Goal: Feedback & Contribution: Leave review/rating

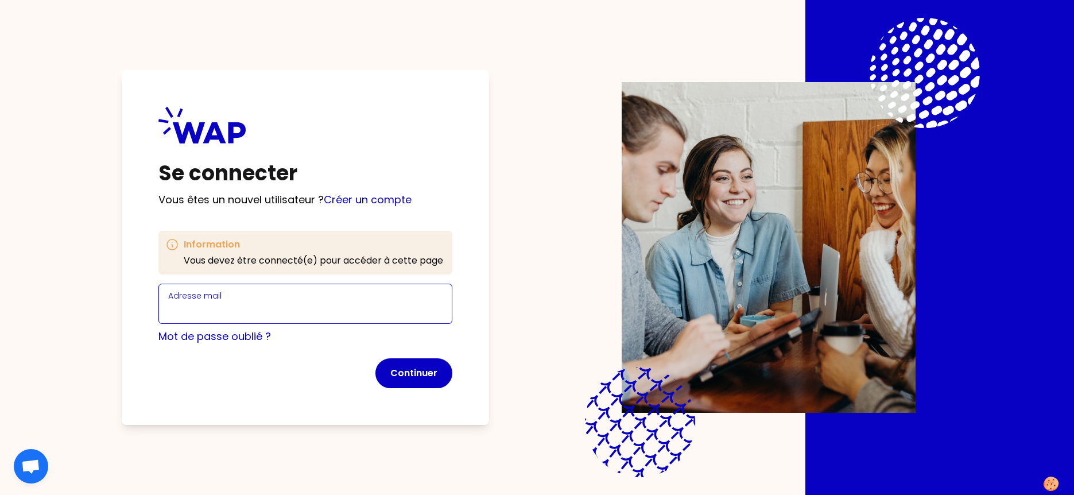
click at [269, 305] on input "Adresse mail" at bounding box center [305, 310] width 274 height 16
type input "[EMAIL_ADDRESS][PERSON_NAME][DOMAIN_NAME]"
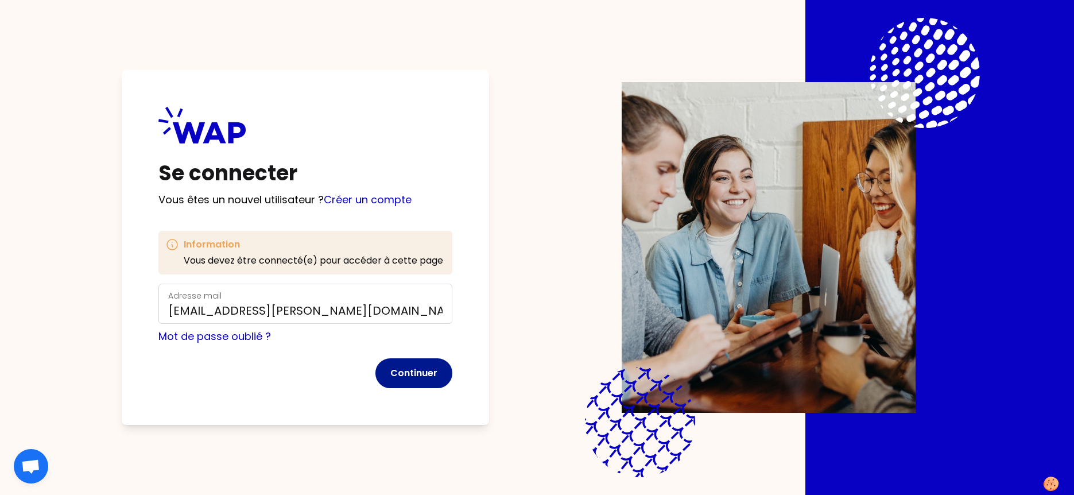
click at [401, 369] on button "Continuer" at bounding box center [413, 373] width 77 height 30
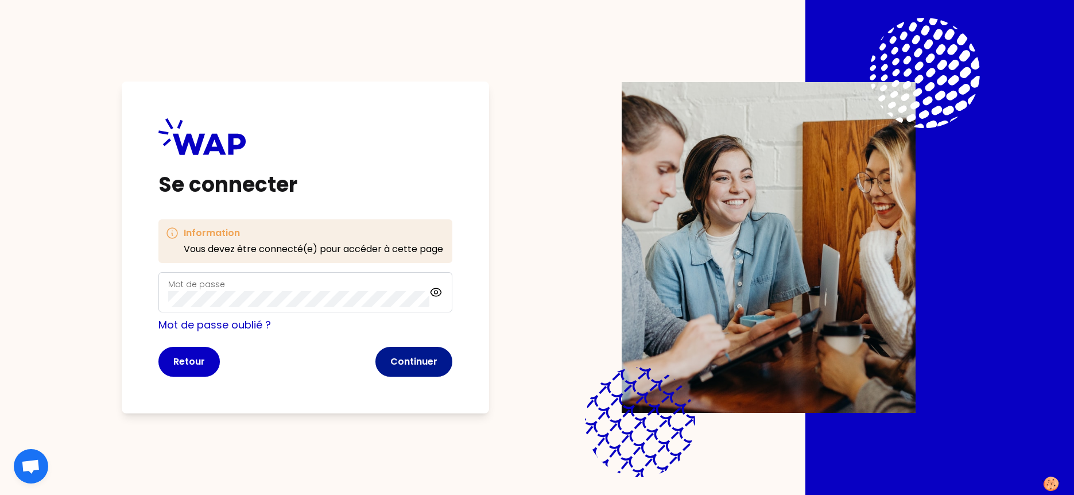
click at [419, 366] on button "Continuer" at bounding box center [413, 362] width 77 height 30
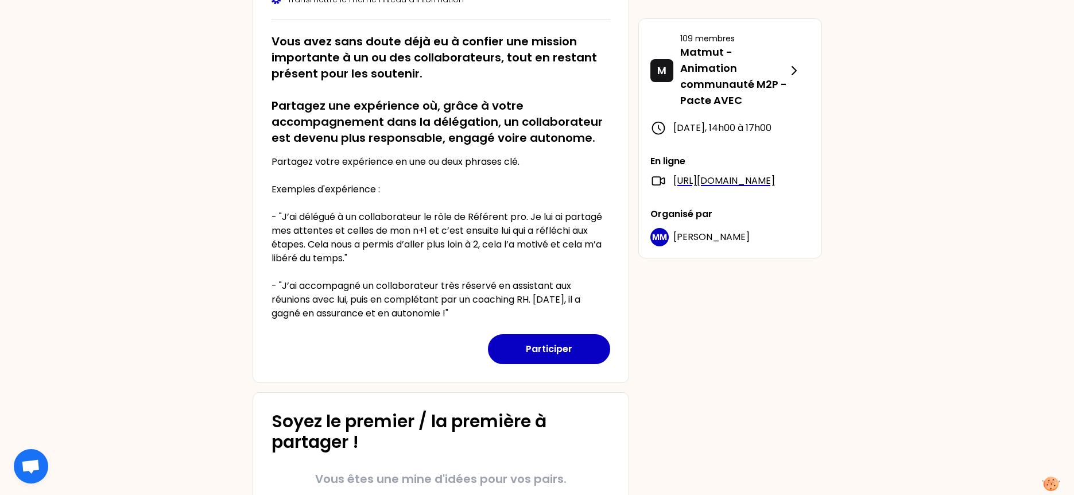
scroll to position [215, 0]
click at [550, 347] on button "Participer" at bounding box center [549, 348] width 122 height 30
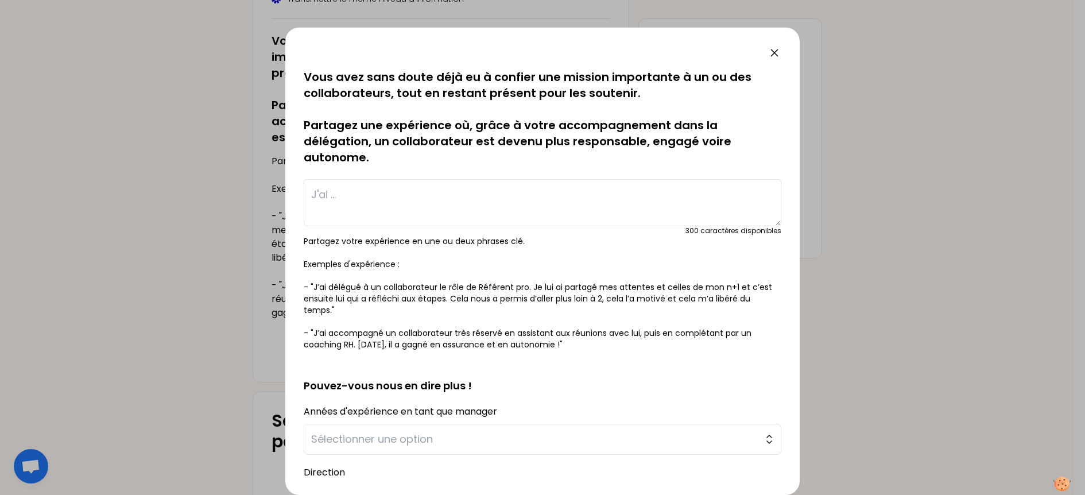
click at [176, 51] on div at bounding box center [542, 247] width 1085 height 495
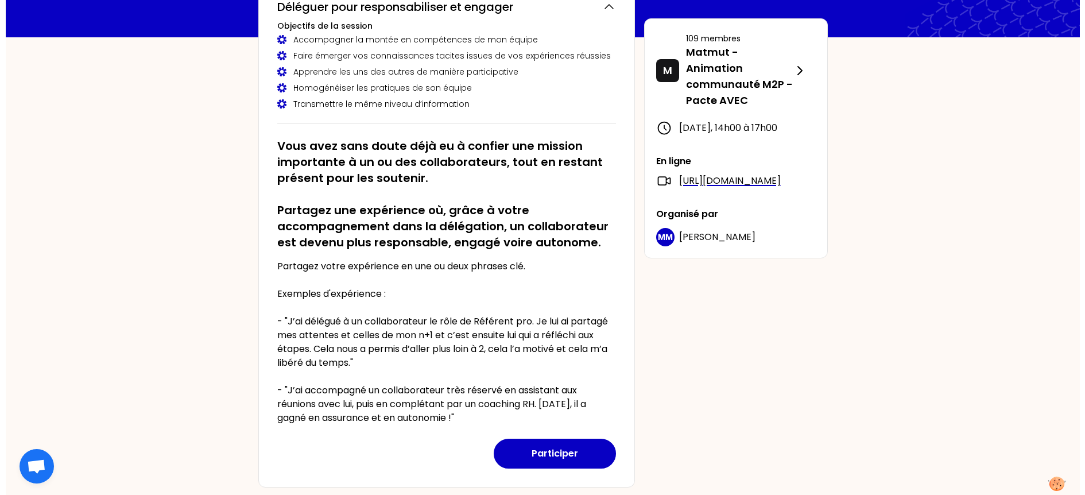
scroll to position [143, 0]
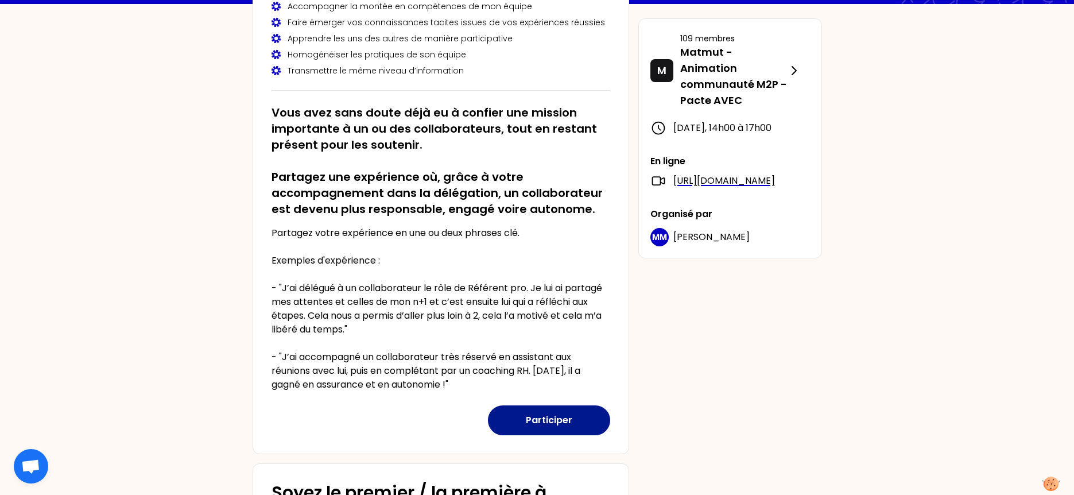
click at [563, 425] on button "Participer" at bounding box center [549, 420] width 122 height 30
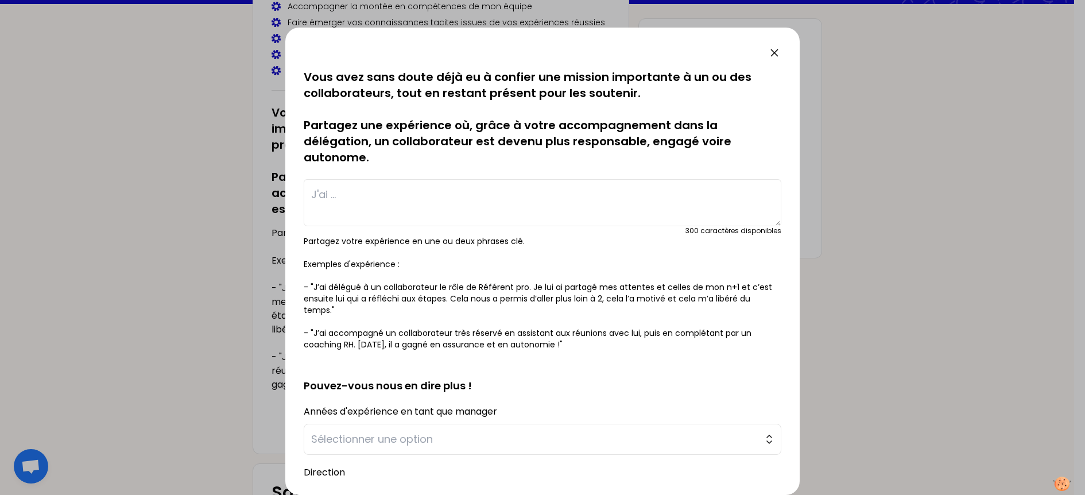
scroll to position [72, 0]
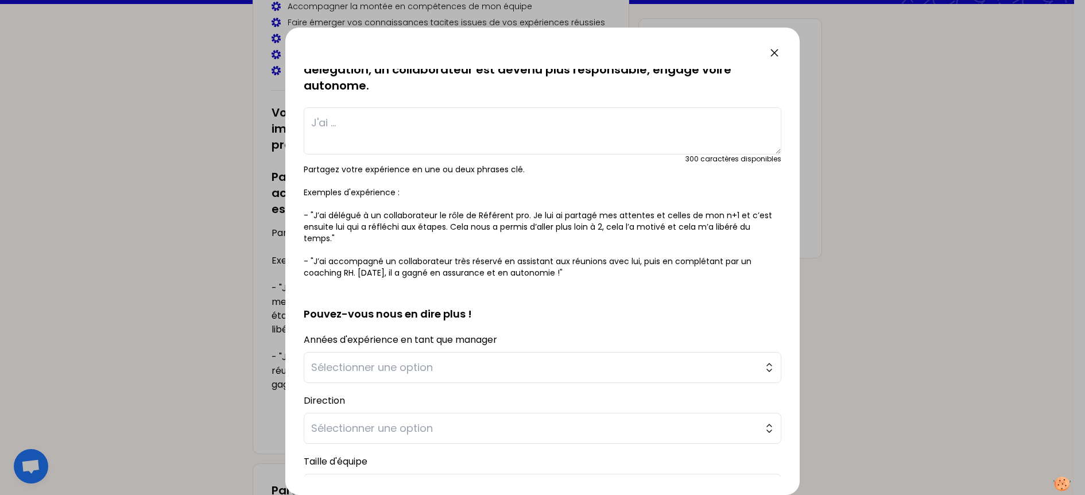
click at [336, 119] on textarea at bounding box center [542, 130] width 477 height 47
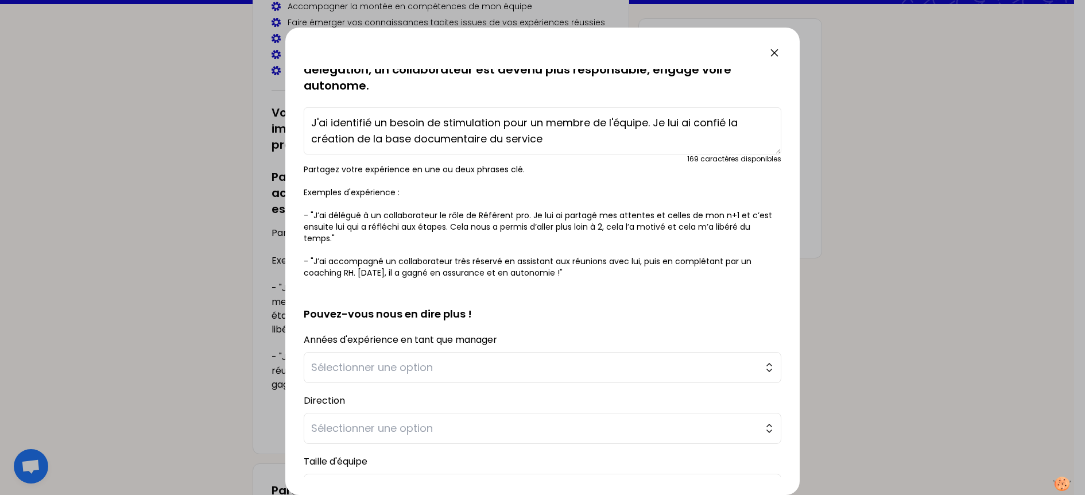
click at [556, 138] on textarea "J'ai identifié un besoin de stimulation pour un membre de l'équipe. Je lui ai c…" at bounding box center [542, 130] width 477 height 47
click at [591, 139] on textarea "J'ai identifié un besoin de stimulation pour un membre de l'équipe. Je lui ai c…" at bounding box center [542, 130] width 477 height 47
click at [675, 137] on textarea "J'ai identifié un besoin de stimulation pour un membre de l'équipe. Je lui ai c…" at bounding box center [542, 130] width 477 height 47
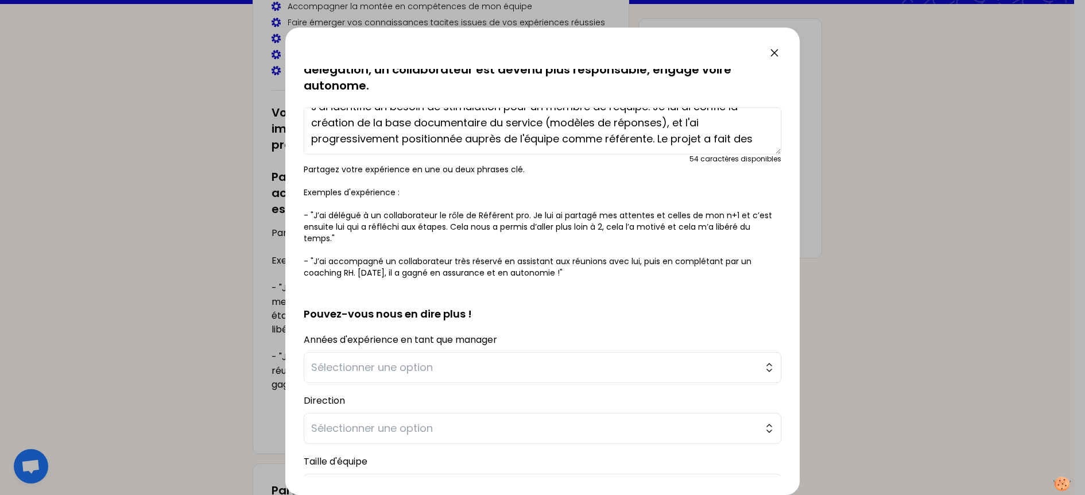
scroll to position [24, 0]
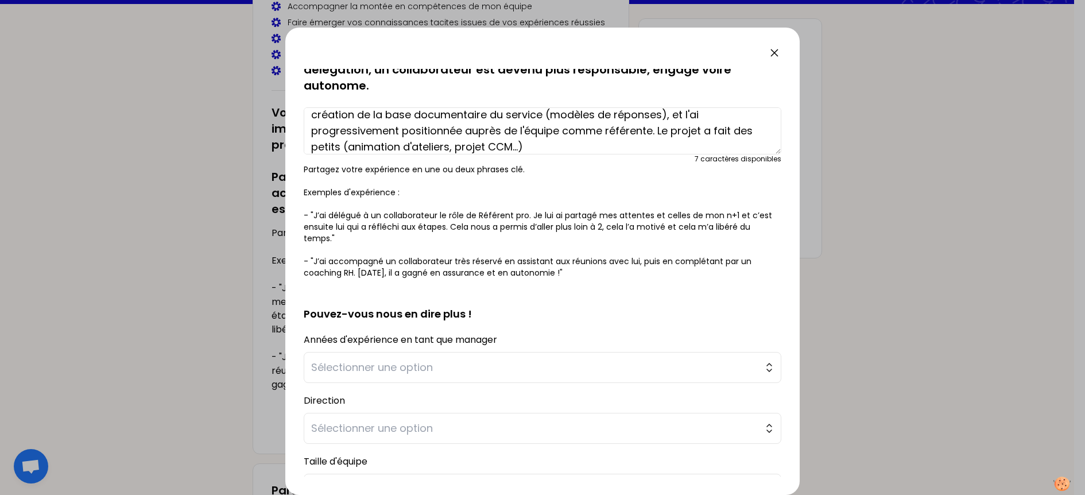
click at [332, 144] on textarea "J'ai identifié un besoin de stimulation pour un membre de l'équipe. Je lui ai c…" at bounding box center [542, 130] width 477 height 47
click at [364, 146] on textarea "J'ai identifié un besoin de stimulation pour un membre de l'équipe. Je lui ai c…" at bounding box center [542, 130] width 477 height 47
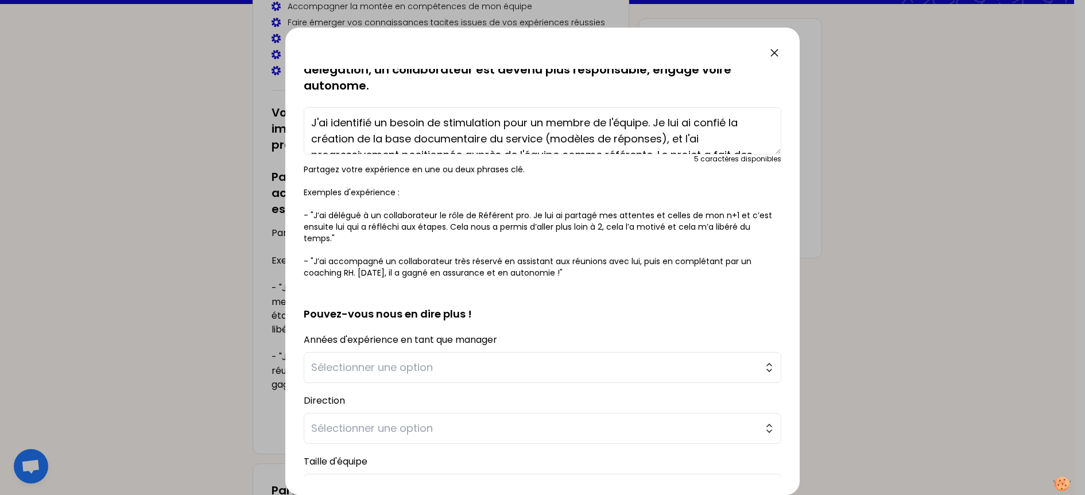
scroll to position [32, 0]
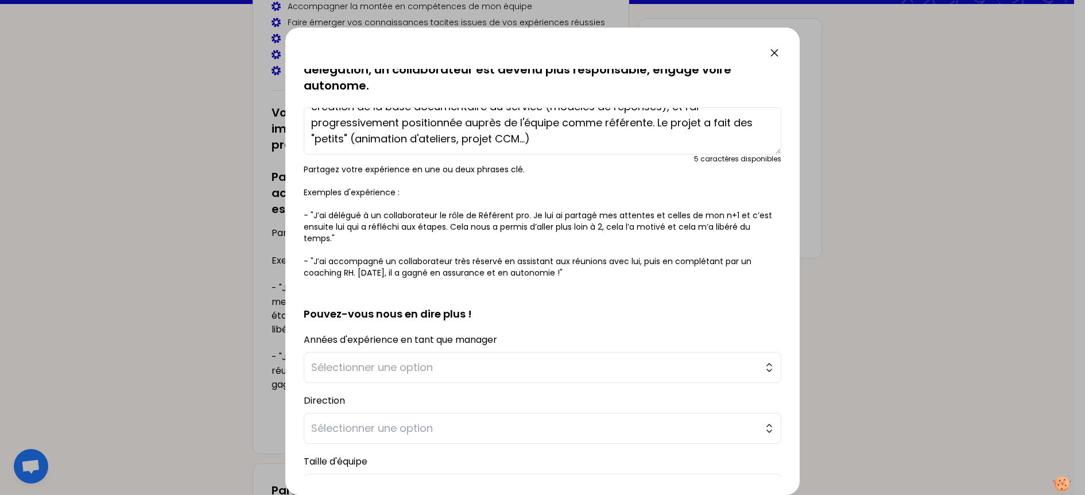
click at [458, 125] on textarea "J'ai identifié un besoin de stimulation pour un membre de l'équipe. Je lui ai c…" at bounding box center [542, 130] width 477 height 47
click at [637, 122] on textarea "J'ai identifié un besoin de stimulation pour un membre de l'équipe. Je lui ai c…" at bounding box center [542, 130] width 477 height 47
click at [638, 123] on textarea "J'ai identifié un besoin de stimulation pour un membre de l'équipe. Je lui ai c…" at bounding box center [542, 130] width 477 height 47
click at [642, 122] on textarea "J'ai identifié un besoin de stimulation pour un membre de l'équipe. Je lui ai c…" at bounding box center [542, 130] width 477 height 47
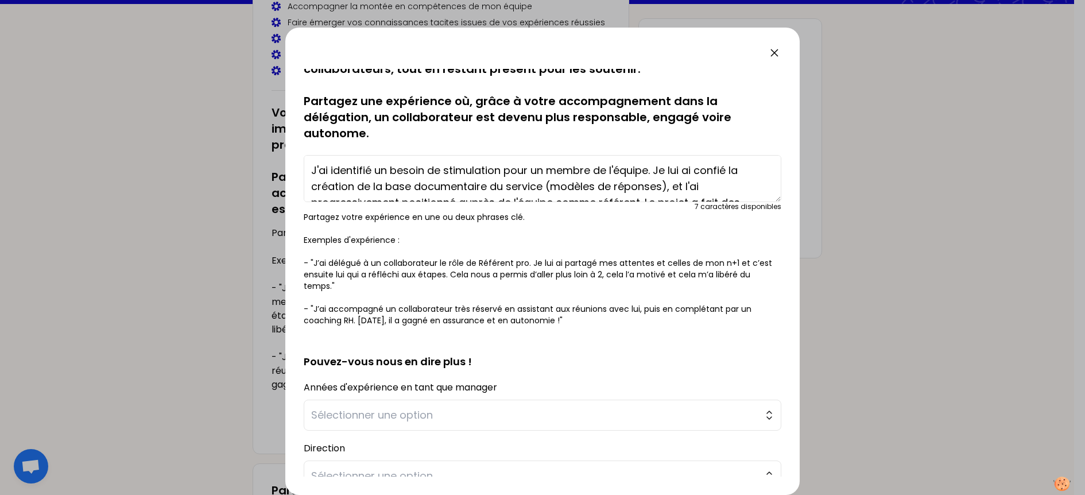
scroll to position [0, 0]
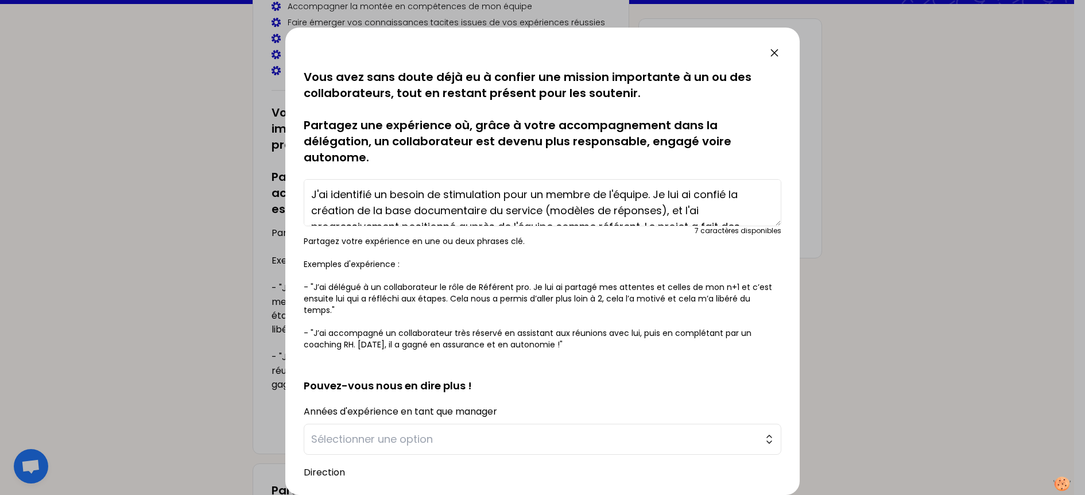
click at [416, 208] on textarea "J'ai identifié un besoin de stimulation pour un membre de l'équipe. Je lui ai c…" at bounding box center [542, 202] width 477 height 47
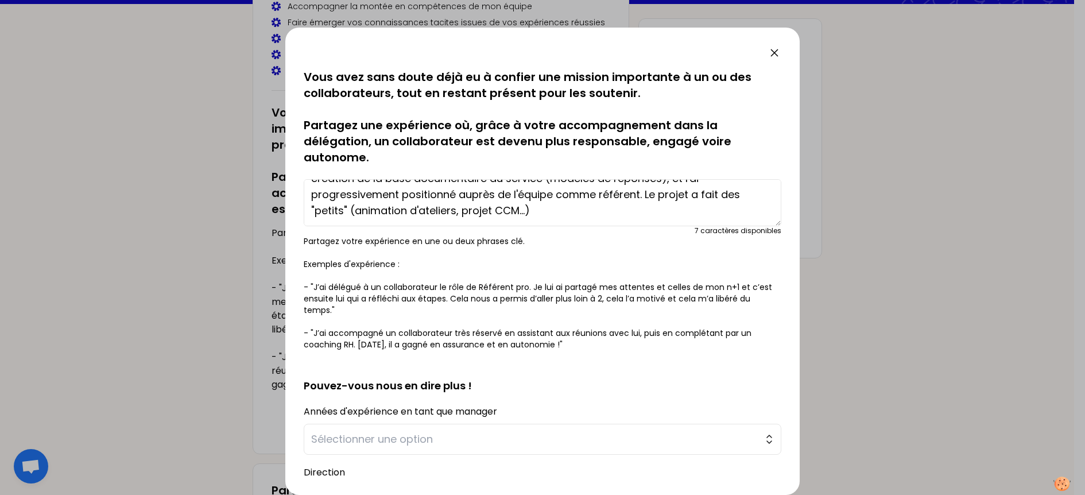
type textarea "J'ai identifié un besoin de stimulation pour un membre de l'équipe. Je lui ai c…"
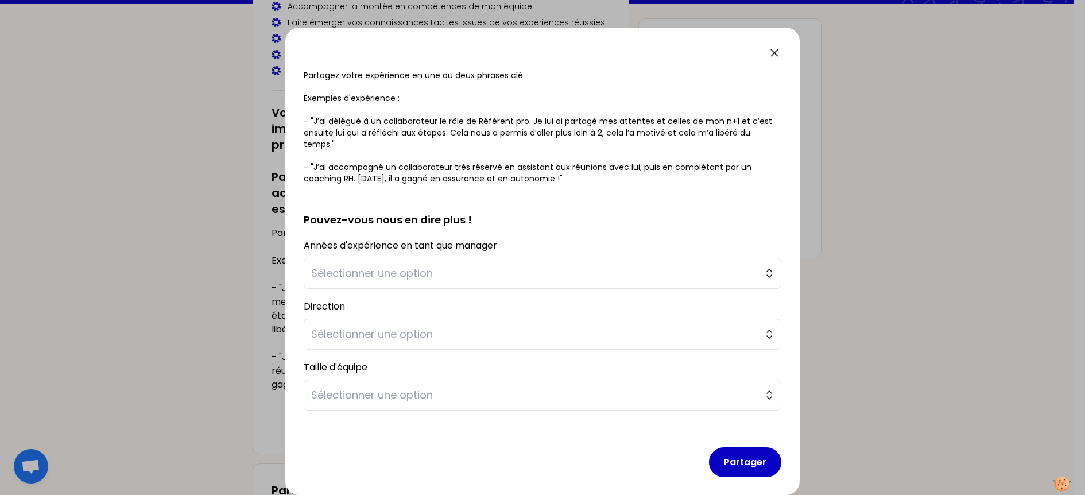
scroll to position [176, 0]
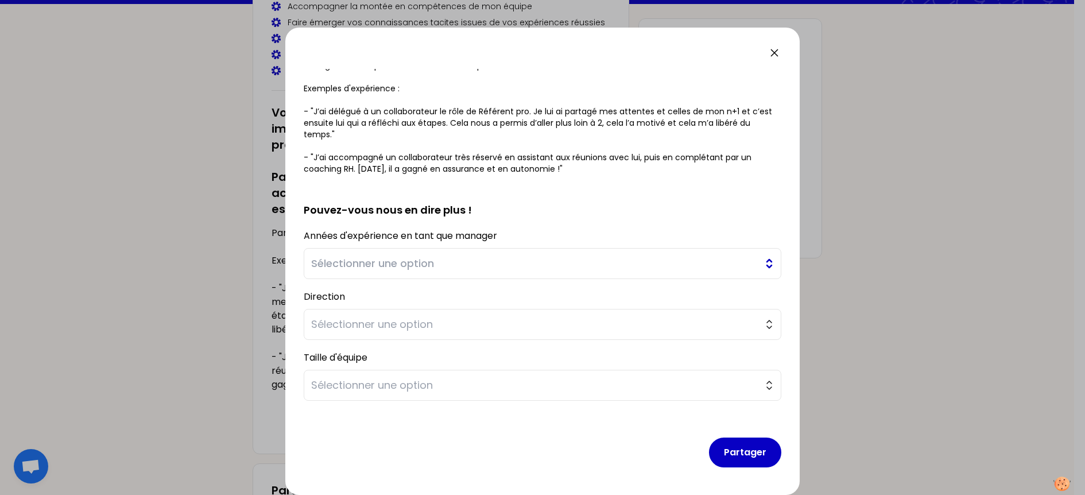
click at [374, 263] on span "Sélectionner une option" at bounding box center [534, 263] width 446 height 16
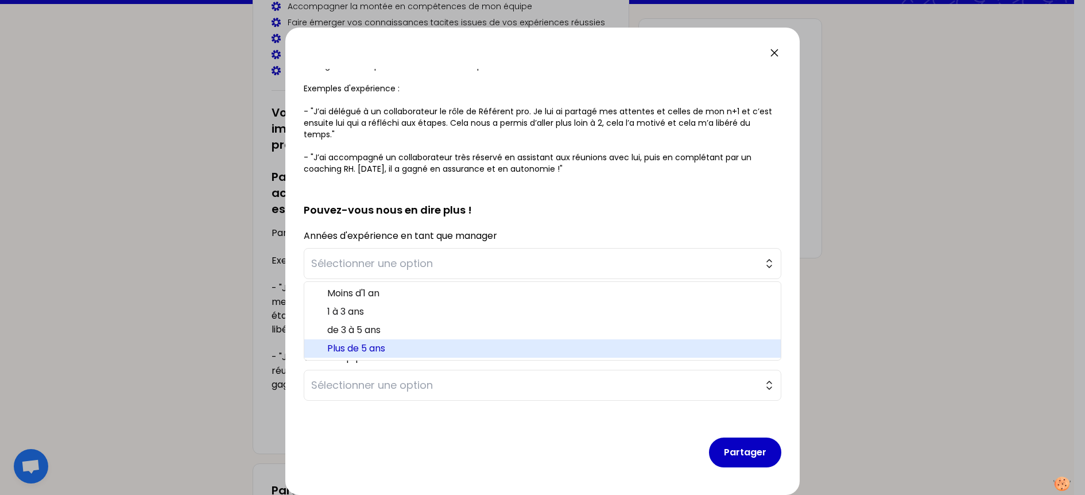
click at [374, 346] on span "Plus de 5 ans" at bounding box center [549, 348] width 444 height 14
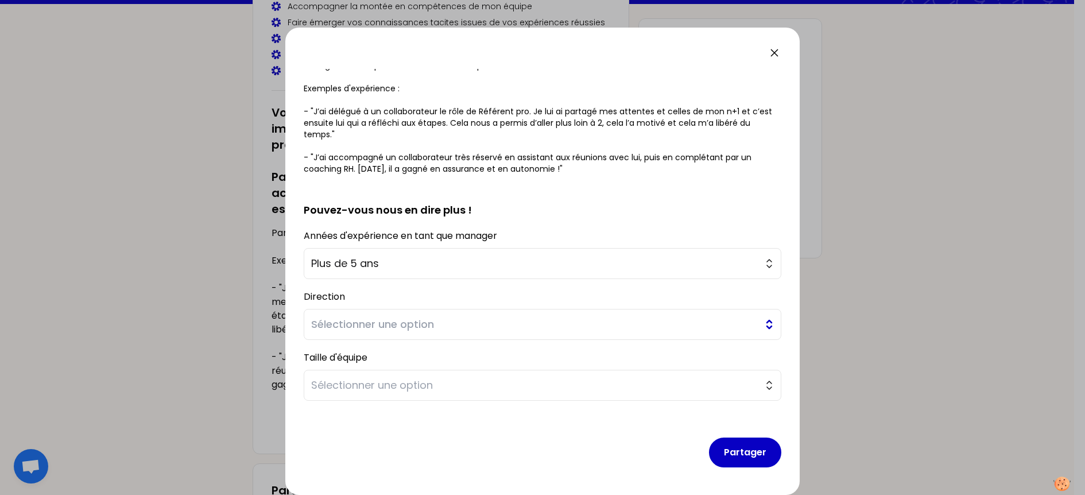
click at [371, 325] on span "Sélectionner une option" at bounding box center [534, 324] width 446 height 16
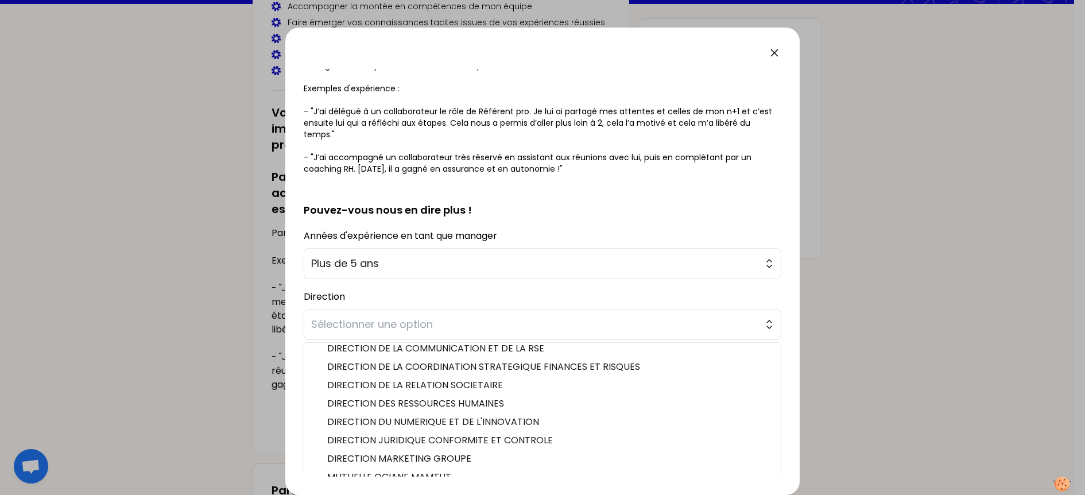
scroll to position [207, 0]
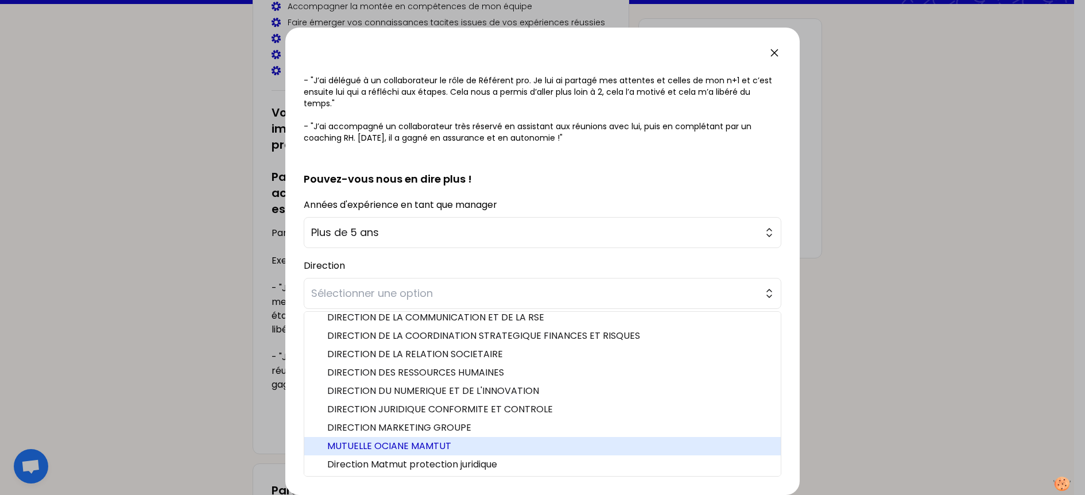
click at [425, 448] on span "MUTUELLE OCIANE MAMTUT" at bounding box center [549, 446] width 444 height 14
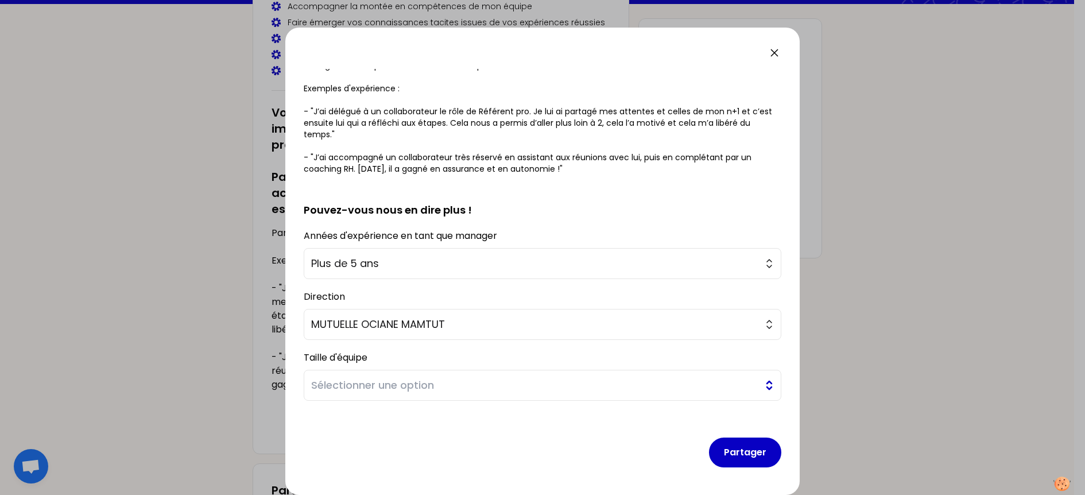
click at [376, 389] on span "Sélectionner une option" at bounding box center [534, 385] width 446 height 16
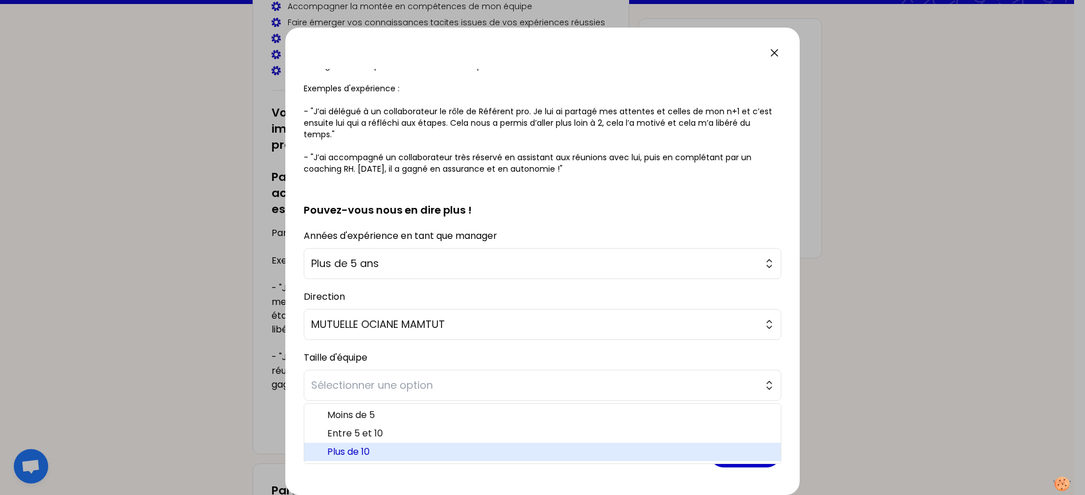
click at [373, 447] on span "Plus de 10" at bounding box center [549, 452] width 444 height 14
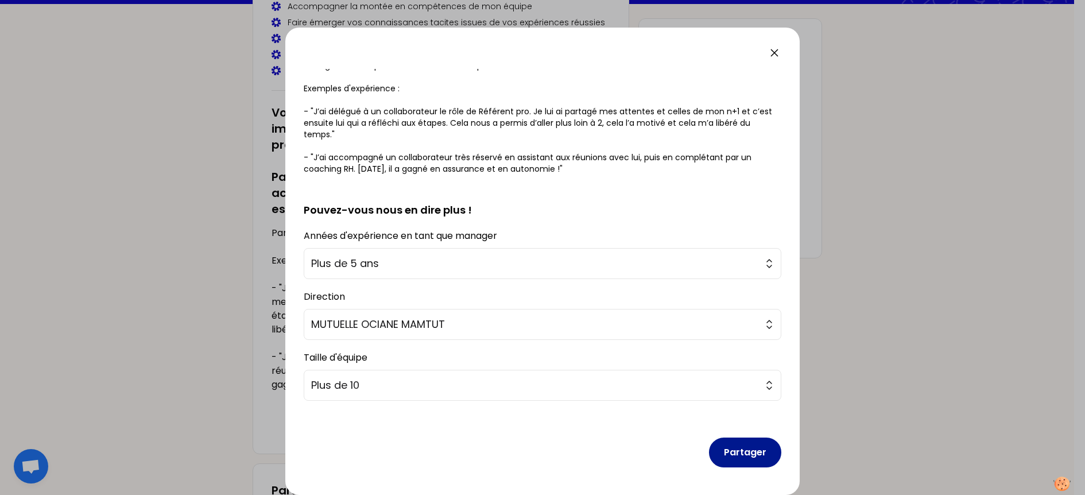
click at [715, 453] on button "Partager" at bounding box center [745, 452] width 72 height 30
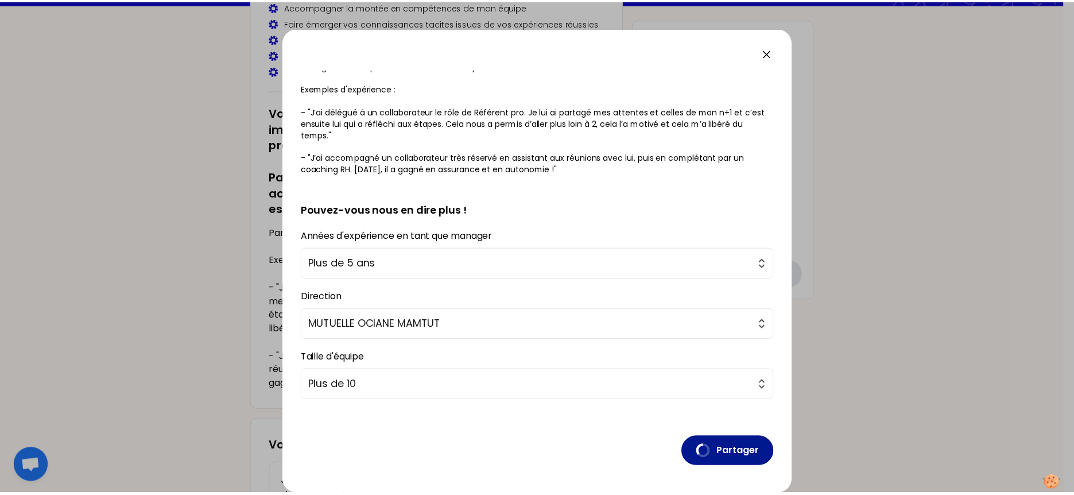
scroll to position [0, 0]
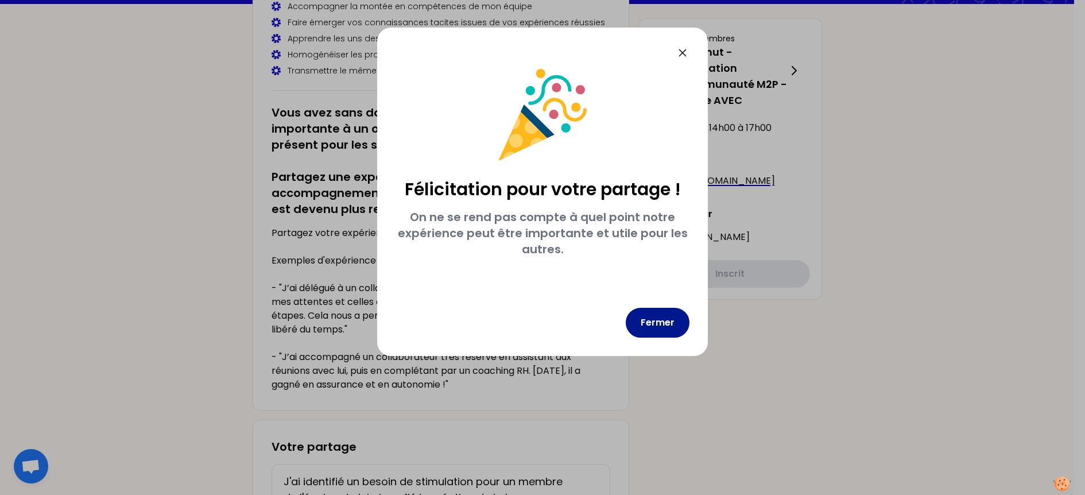
click at [648, 316] on button "Fermer" at bounding box center [658, 323] width 64 height 30
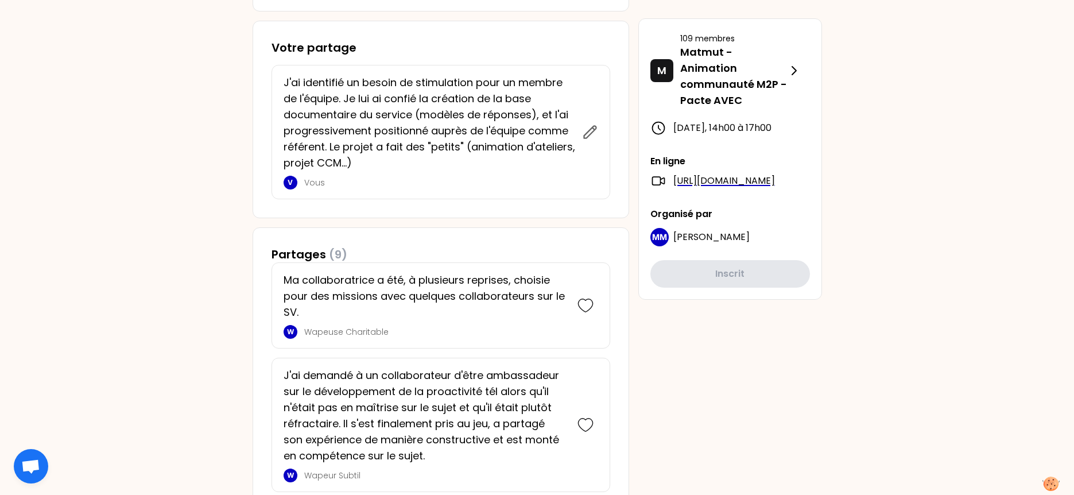
scroll to position [574, 0]
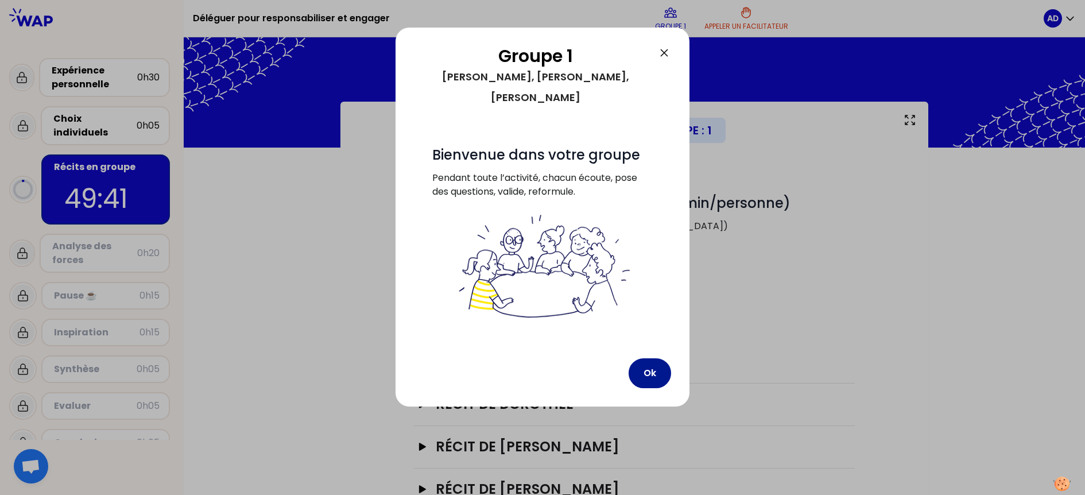
click at [650, 358] on button "Ok" at bounding box center [649, 373] width 42 height 30
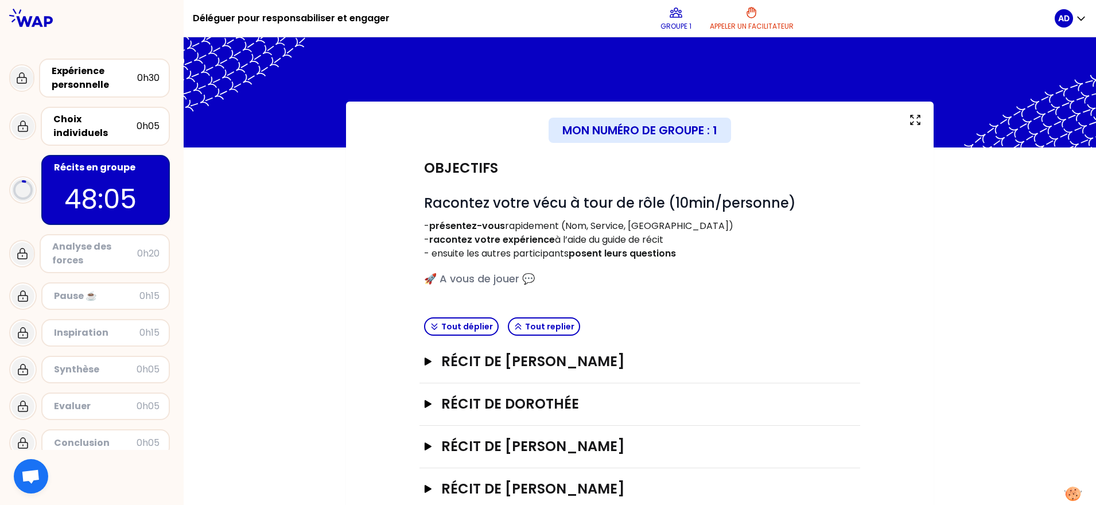
scroll to position [71, 0]
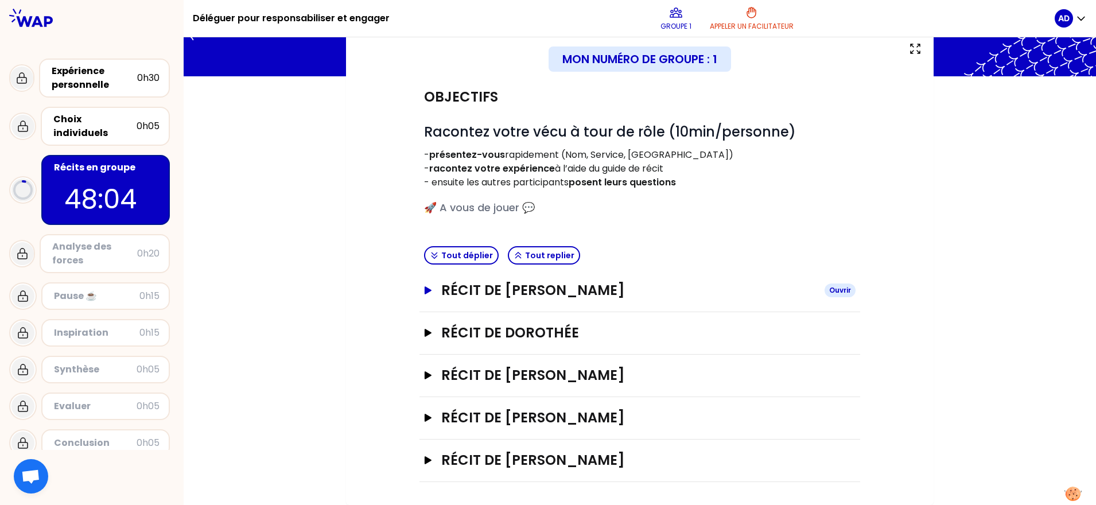
click at [429, 296] on button "Récit de [PERSON_NAME]" at bounding box center [640, 290] width 432 height 18
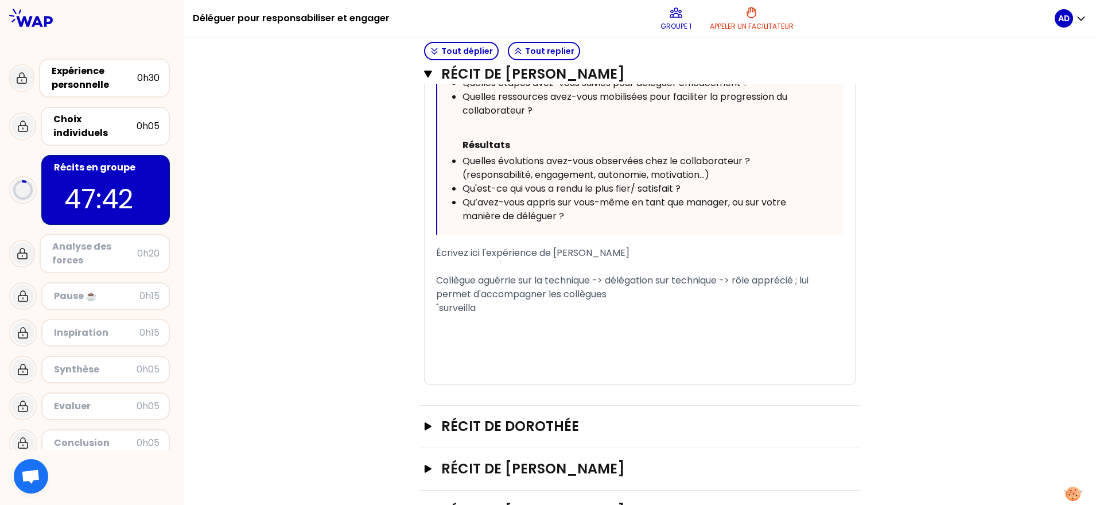
scroll to position [717, 0]
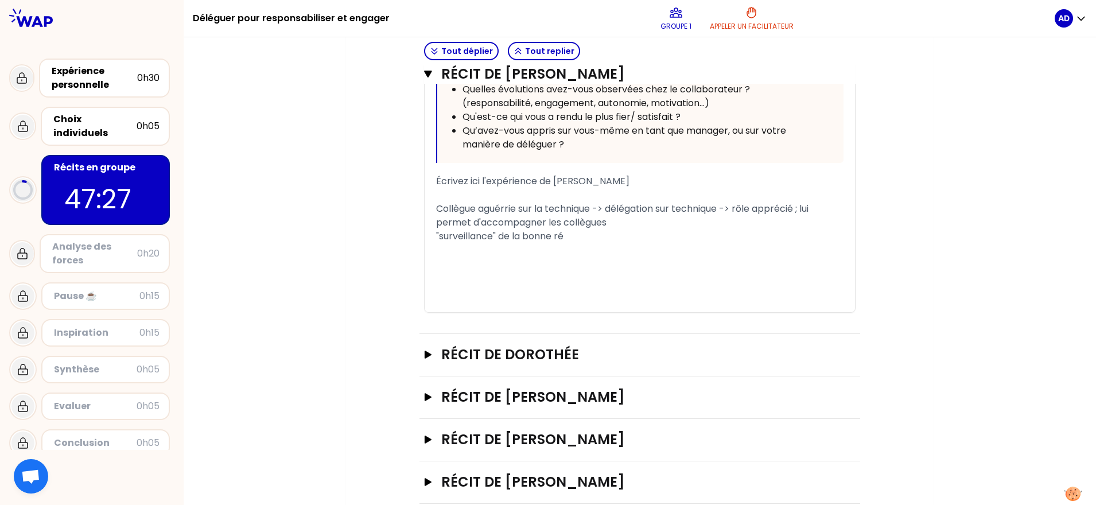
click at [528, 262] on div "﻿" at bounding box center [639, 264] width 407 height 14
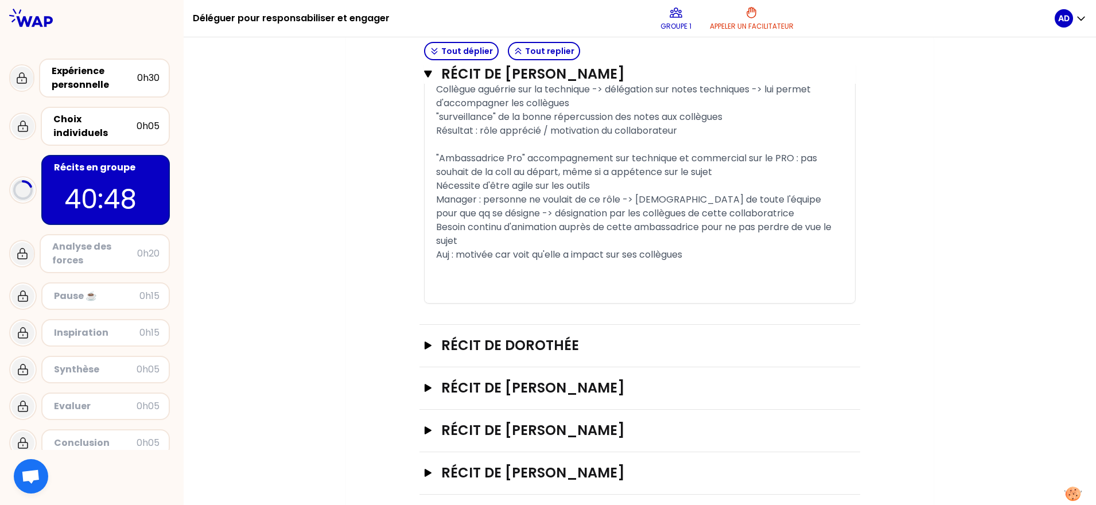
scroll to position [849, 0]
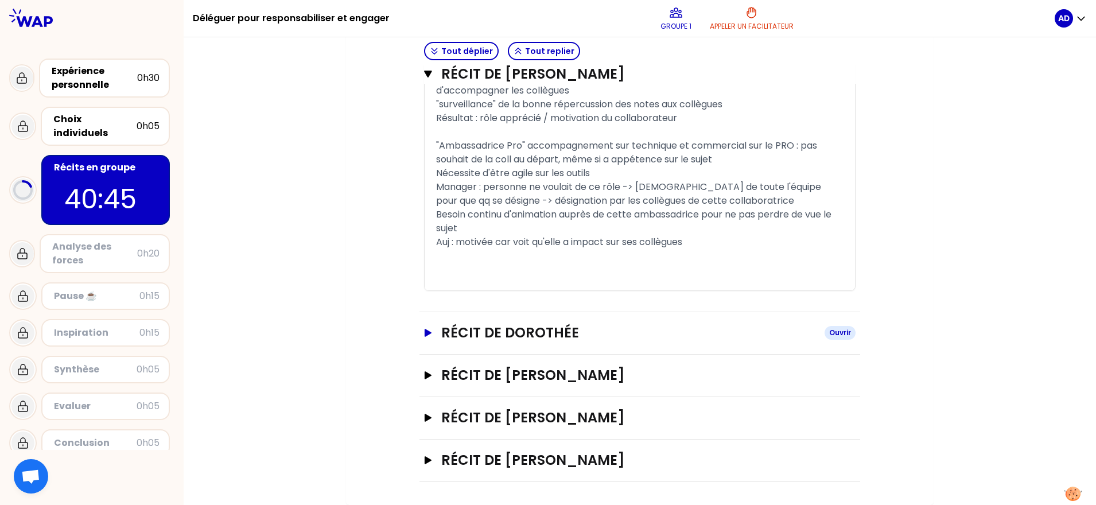
click at [427, 342] on div "Récit de [PERSON_NAME]" at bounding box center [640, 333] width 432 height 19
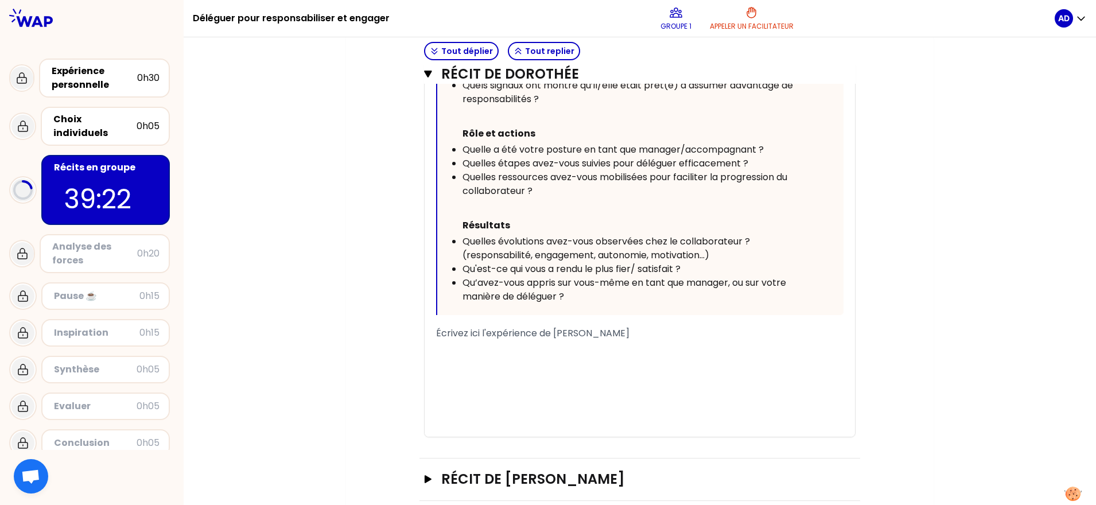
scroll to position [1350, 0]
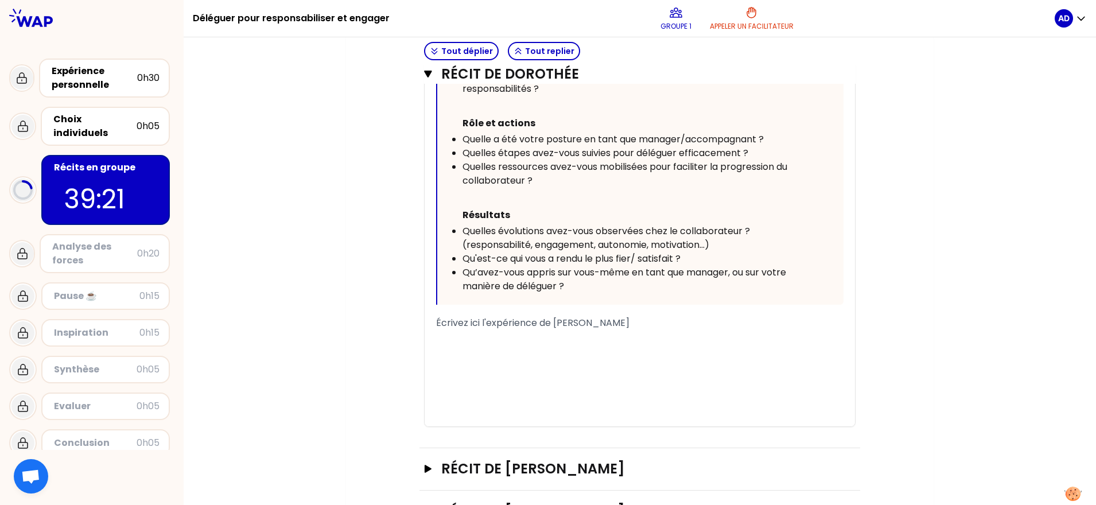
click at [608, 325] on div "Écrivez ici l'expérience de [PERSON_NAME]" at bounding box center [639, 323] width 407 height 14
drag, startPoint x: 608, startPoint y: 325, endPoint x: 439, endPoint y: 327, distance: 168.7
click at [439, 327] on div "Écrivez ici l'expérience de [PERSON_NAME]" at bounding box center [639, 323] width 407 height 14
click at [540, 382] on div "﻿" at bounding box center [639, 378] width 407 height 14
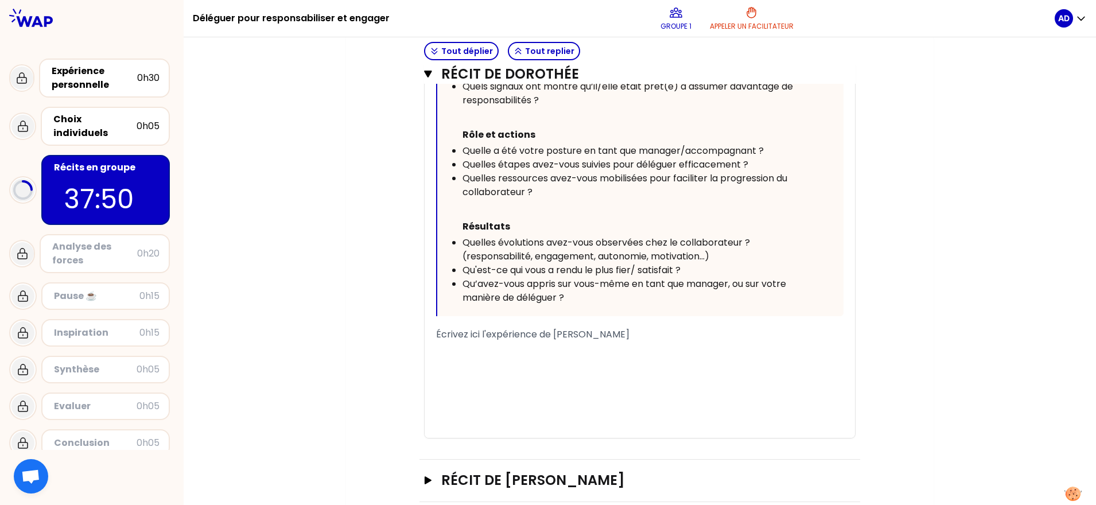
scroll to position [1344, 0]
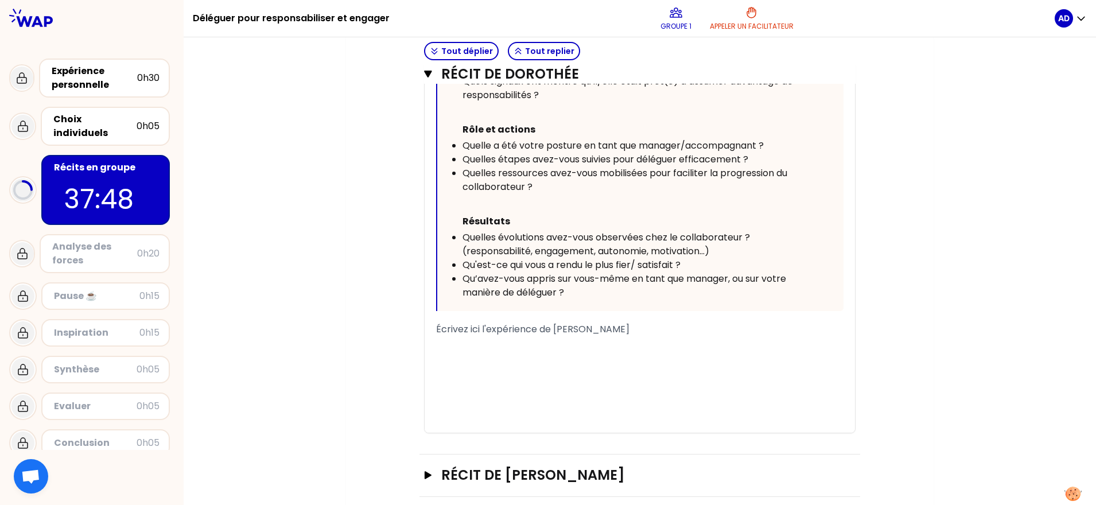
click at [504, 345] on div "﻿" at bounding box center [639, 343] width 407 height 14
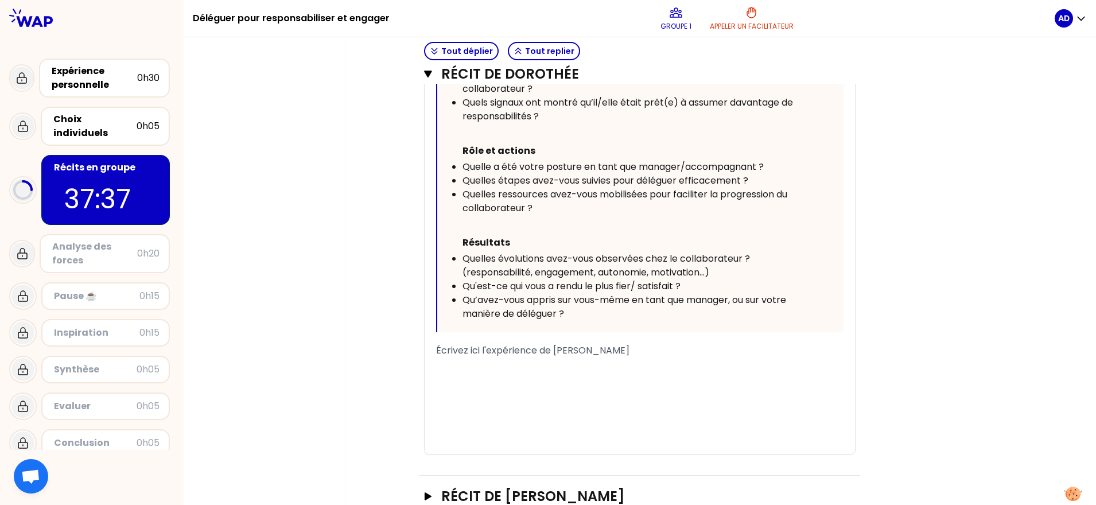
scroll to position [1331, 0]
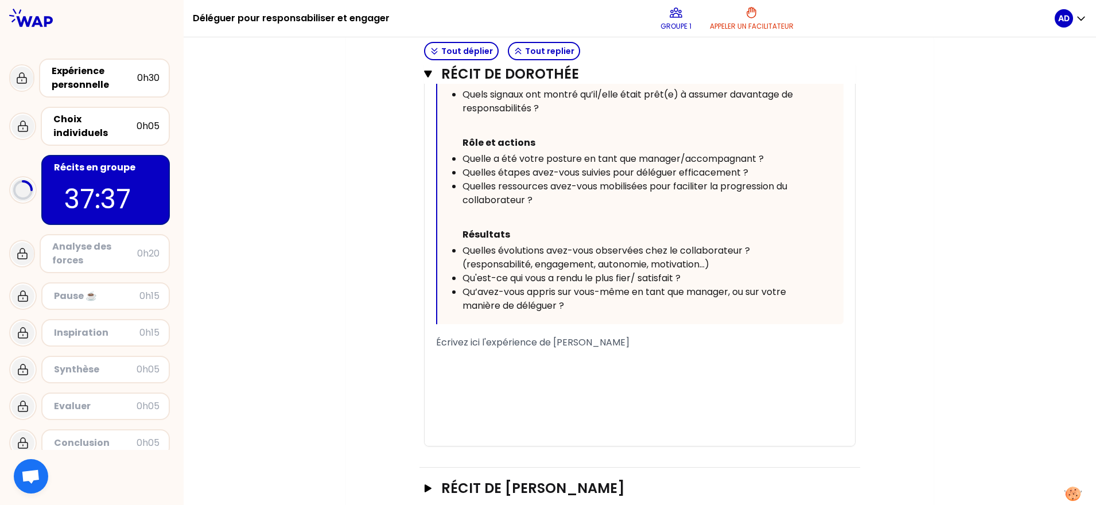
click at [543, 362] on div "﻿" at bounding box center [639, 356] width 407 height 14
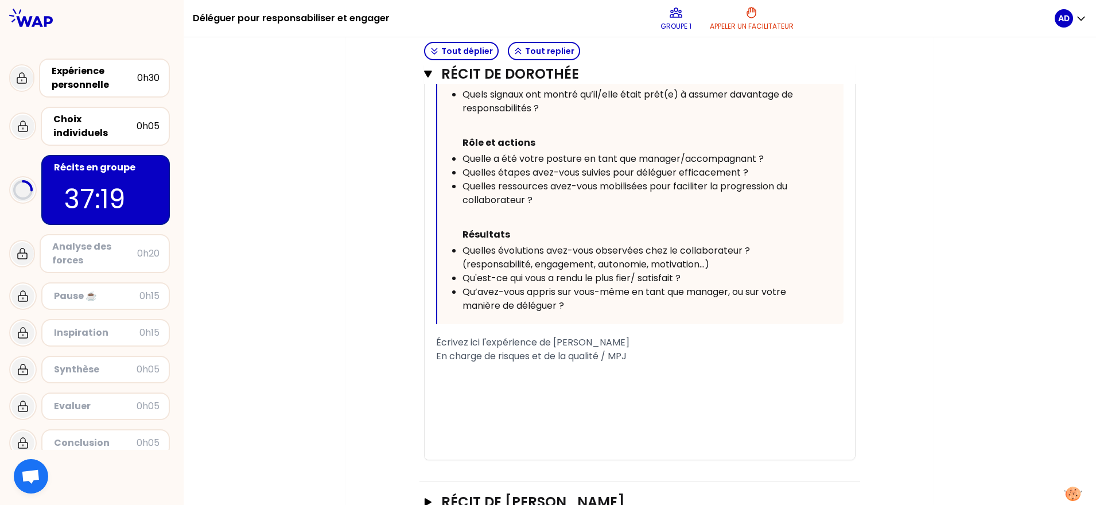
click at [437, 356] on span "En charge de risques et de la qualité / MPJ" at bounding box center [531, 355] width 191 height 13
click at [694, 352] on div "Dorothée -> En charge de risques et de la qualité / MPJ" at bounding box center [639, 356] width 407 height 14
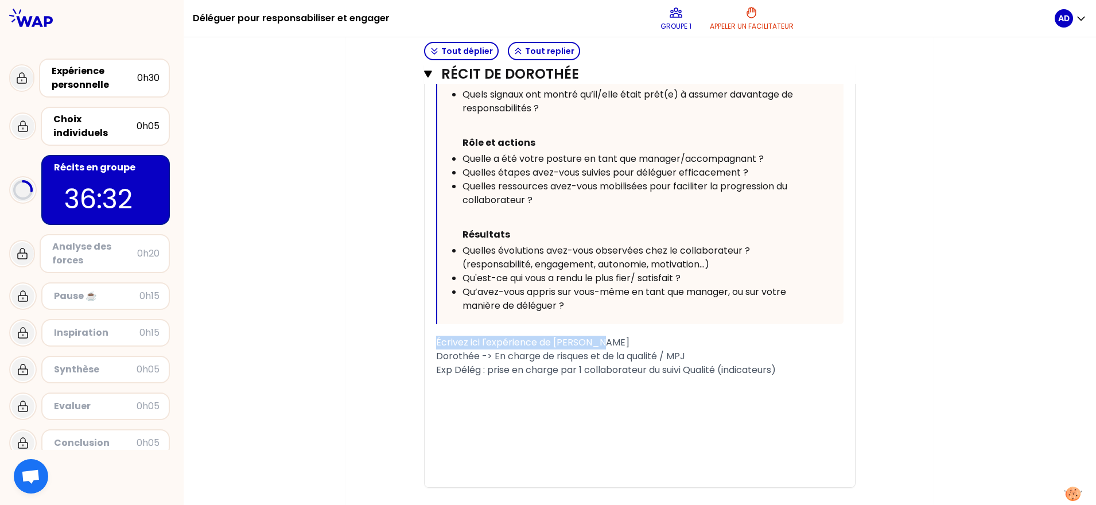
drag, startPoint x: 632, startPoint y: 339, endPoint x: 424, endPoint y: 332, distance: 208.4
click at [424, 332] on div "Récit de [PERSON_NAME] T1 T2 Exporter sauvegardé « j'ai accompagné un collabora…" at bounding box center [639, 169] width 441 height 679
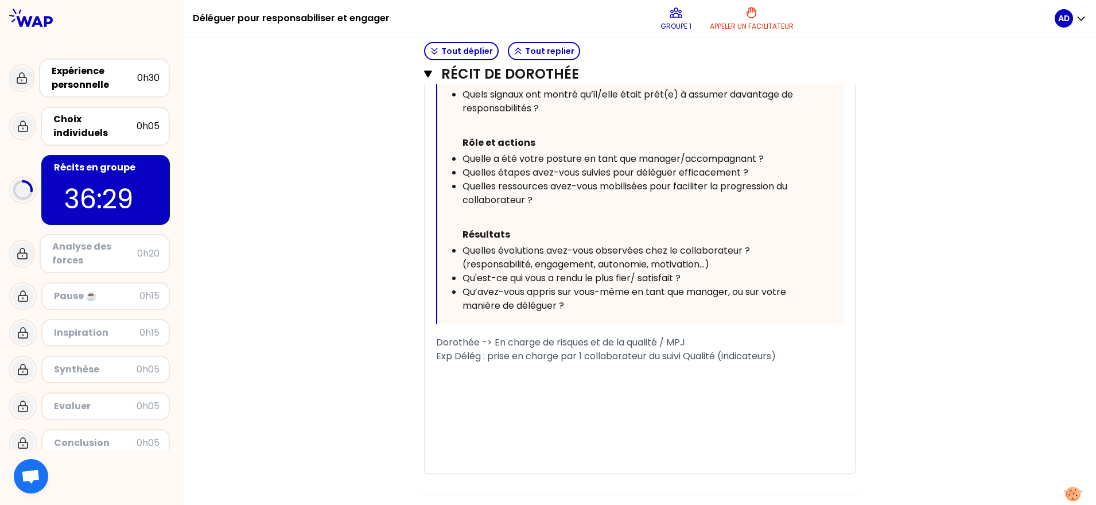
click at [553, 401] on div "﻿" at bounding box center [639, 398] width 407 height 14
click at [519, 377] on div "﻿" at bounding box center [639, 384] width 407 height 14
click at [512, 367] on div "﻿" at bounding box center [639, 370] width 407 height 14
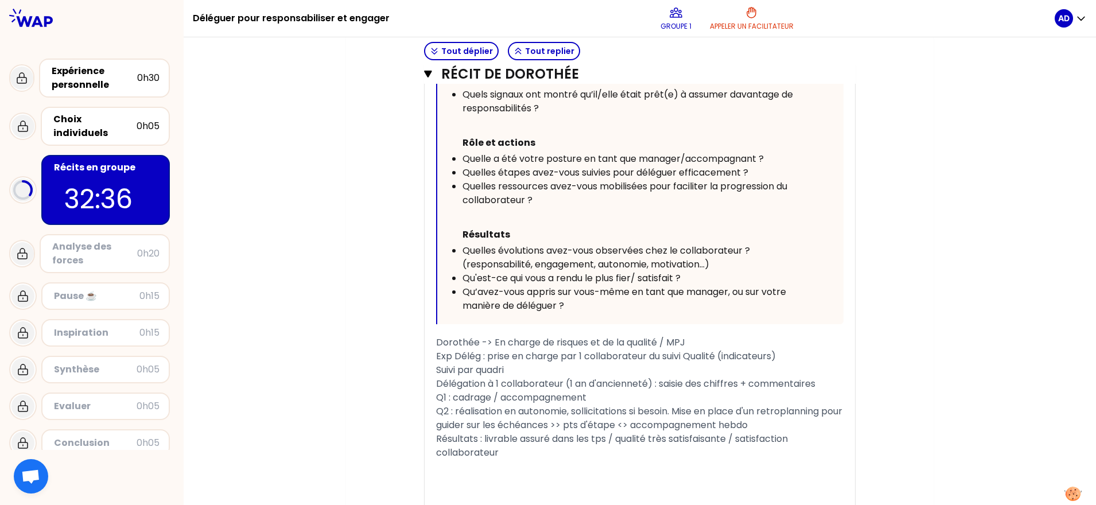
click at [792, 355] on div "Exp Délég : prise en charge par 1 collaborateur du suivi Qualité (indicateurs)" at bounding box center [639, 356] width 407 height 14
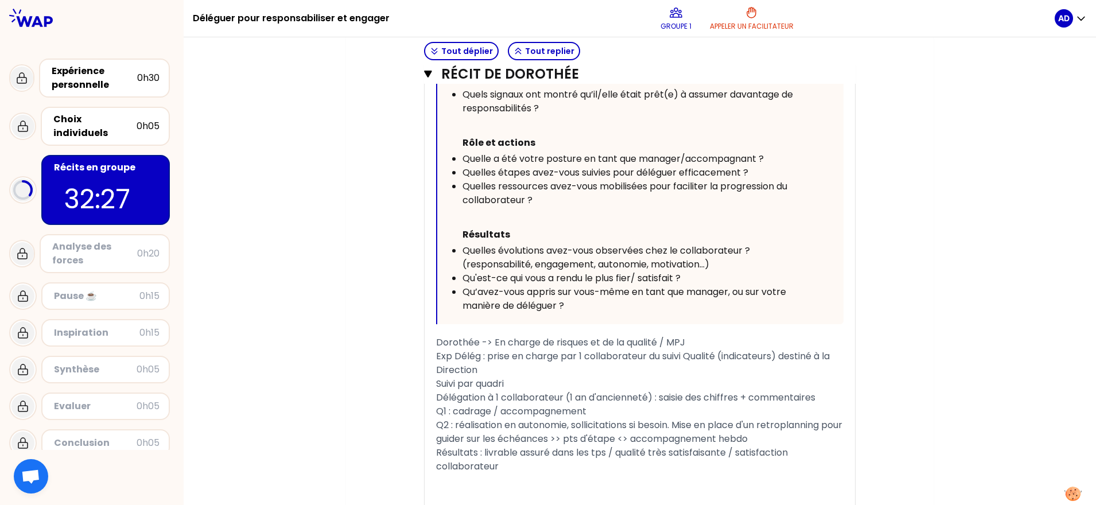
click at [555, 461] on div "Résultats : livrable assuré dans les tps / qualité très satisfaisante / satisfa…" at bounding box center [639, 460] width 407 height 28
click at [478, 452] on span "Résultats : livrable assuré dans les tps / qualité très satisfaisante / satisfa…" at bounding box center [614, 459] width 357 height 27
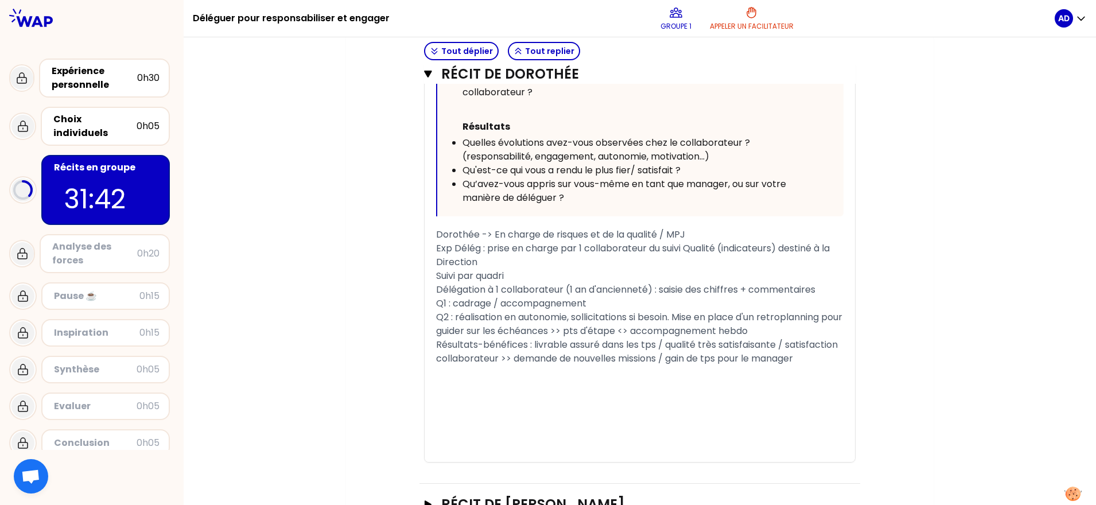
scroll to position [1444, 0]
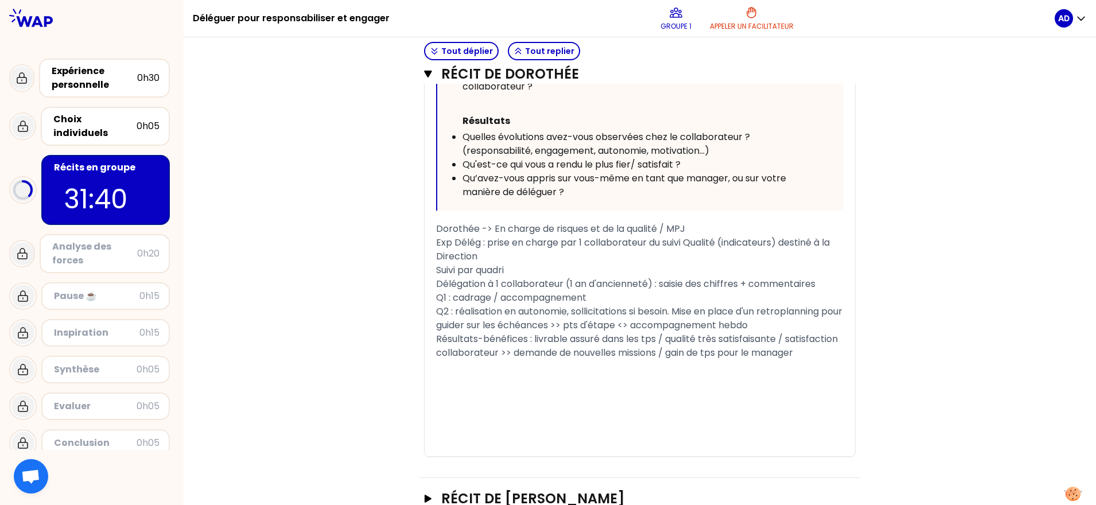
click at [563, 374] on div "﻿" at bounding box center [639, 367] width 407 height 14
click at [520, 360] on div "Résultats-bénéfices : livrable assuré dans les tps / qualité très satisfaisante…" at bounding box center [639, 346] width 407 height 28
click at [798, 335] on div "Résultats-bénéfices : livrable assuré dans les tps / qualité très satisfaisante…" at bounding box center [639, 352] width 407 height 41
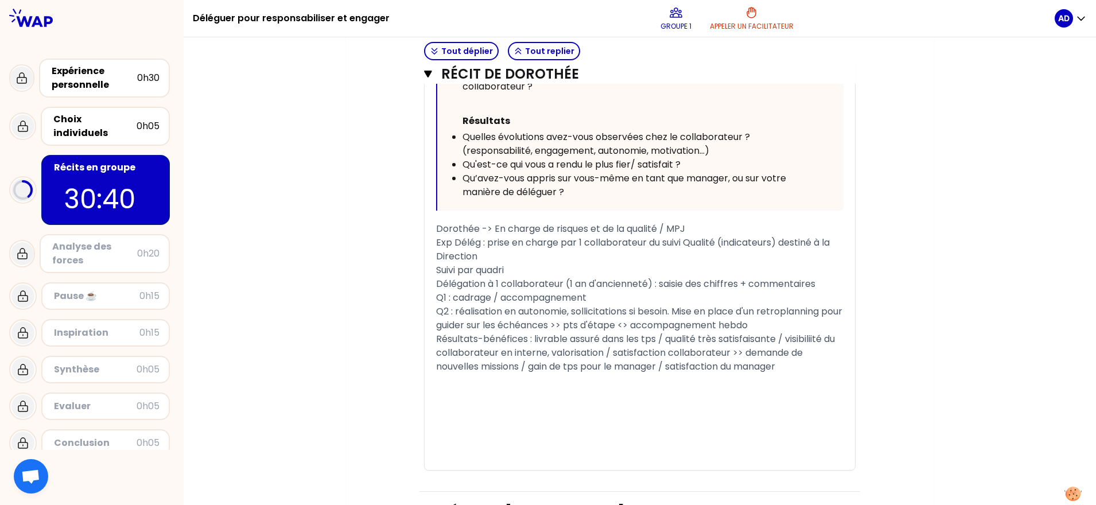
click at [790, 371] on div "Résultats-bénéfices : livrable assuré dans les tps / qualité très satisfaisante…" at bounding box center [639, 352] width 407 height 41
click at [548, 408] on span "- Choix du collaborateur : collaborateur récent, perte d'expertise sur le nouve…" at bounding box center [638, 414] width 405 height 27
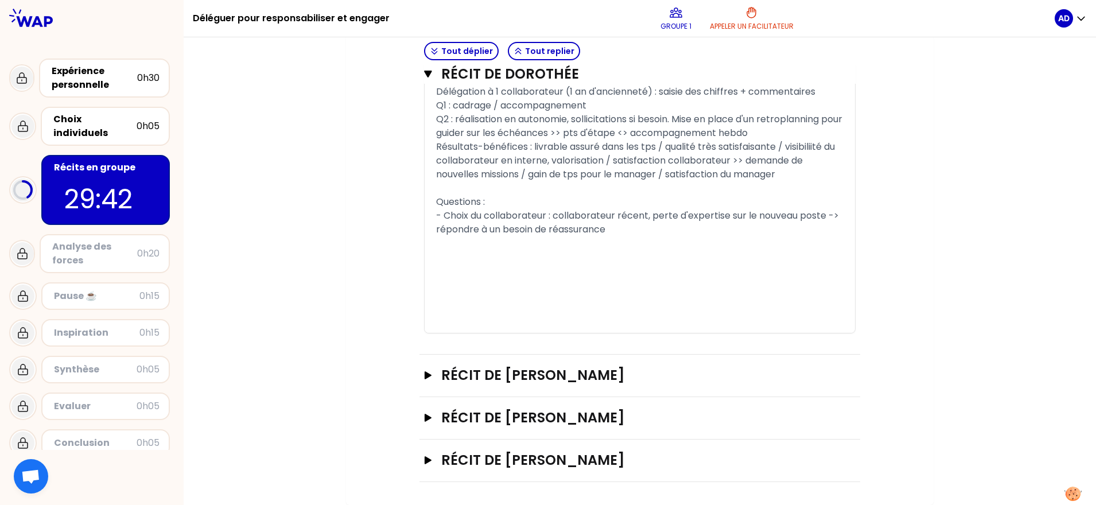
click at [549, 215] on span "- Choix du collaborateur : collaborateur récent, perte d'expertise sur le nouve…" at bounding box center [638, 222] width 405 height 27
click at [649, 231] on div "- Choix du collaborateur? -> collaborateur récent, perte d'expertise sur le nou…" at bounding box center [639, 223] width 407 height 28
click at [481, 200] on span "Questions :" at bounding box center [460, 201] width 49 height 13
click at [433, 419] on button "Récit de [PERSON_NAME]" at bounding box center [640, 418] width 432 height 18
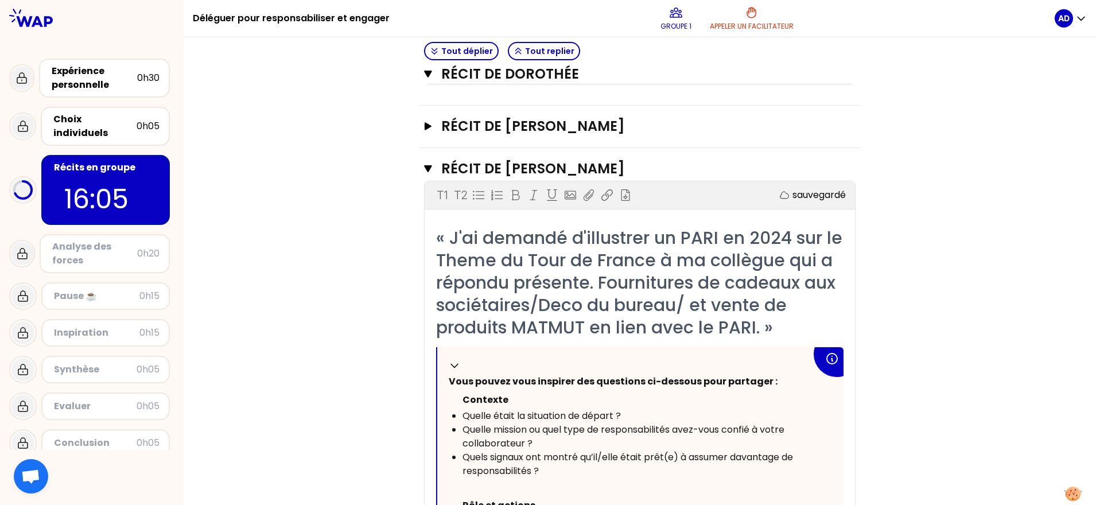
scroll to position [1852, 0]
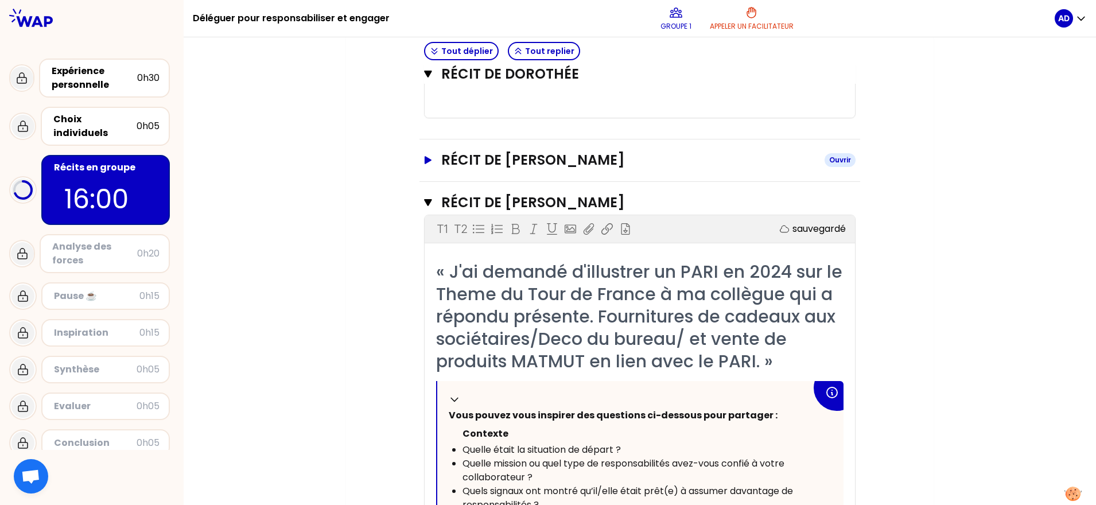
click at [428, 160] on icon "button" at bounding box center [428, 160] width 7 height 8
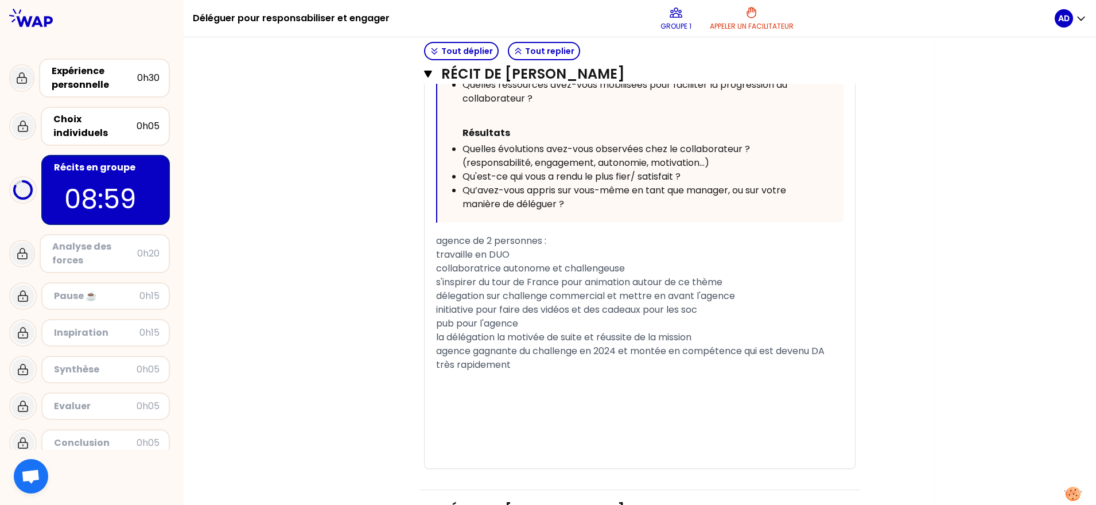
scroll to position [3292, 0]
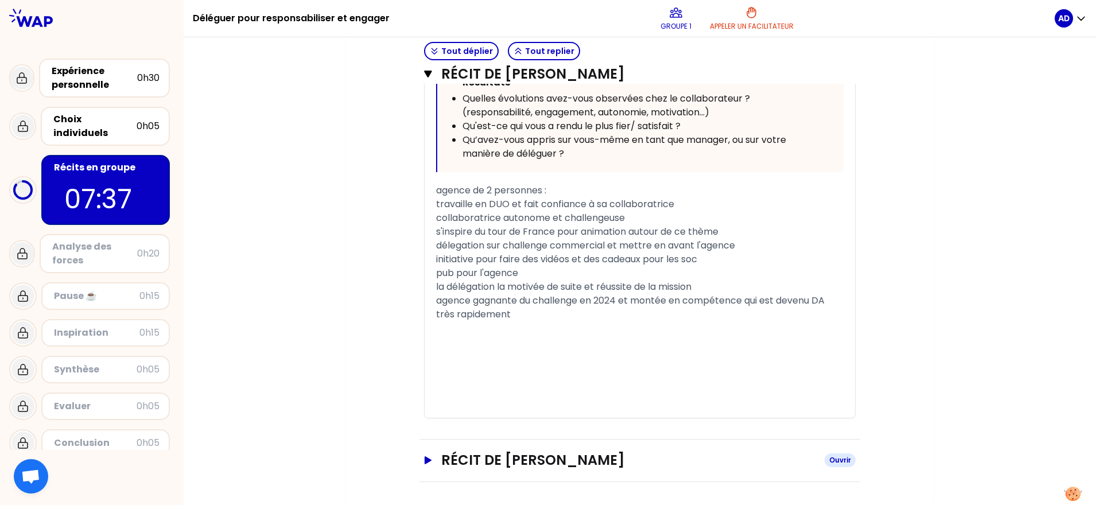
click at [427, 458] on icon "button" at bounding box center [428, 460] width 7 height 8
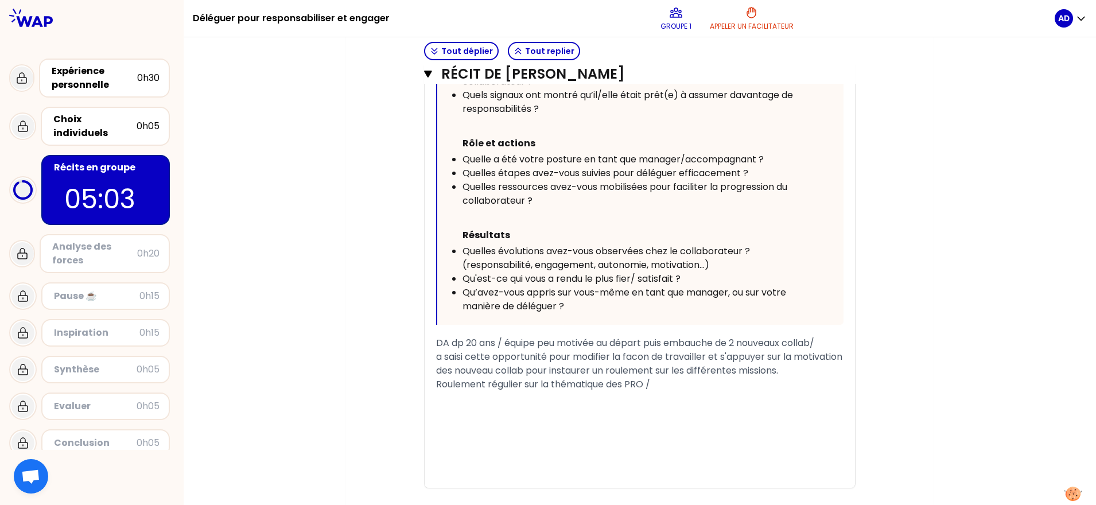
scroll to position [3951, 0]
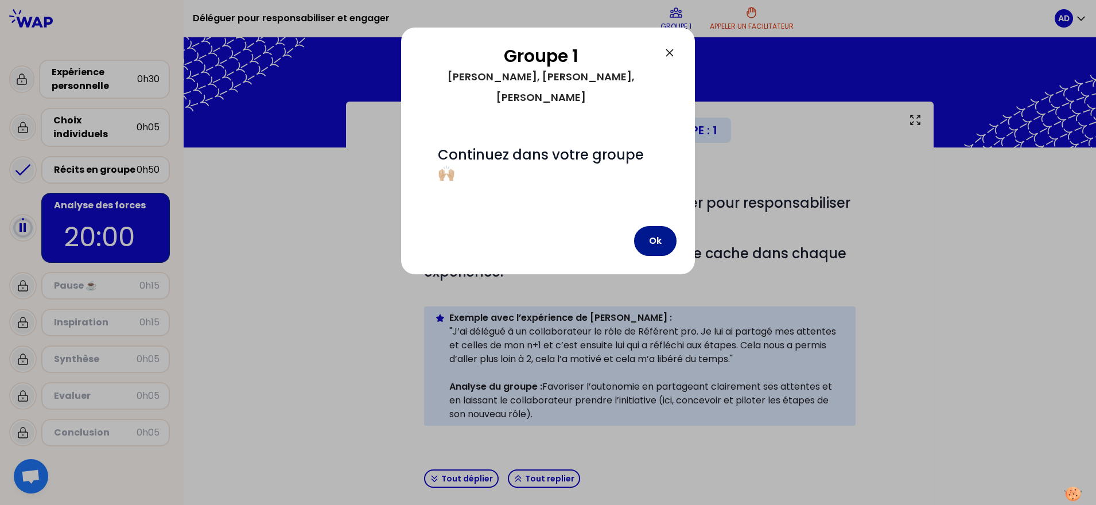
click at [655, 226] on button "Ok" at bounding box center [655, 241] width 42 height 30
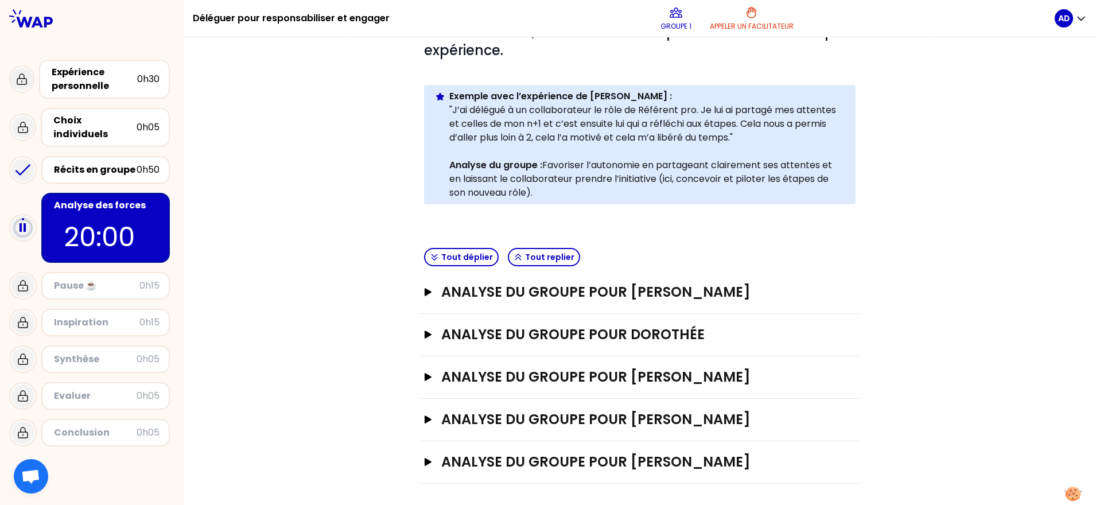
scroll to position [223, 0]
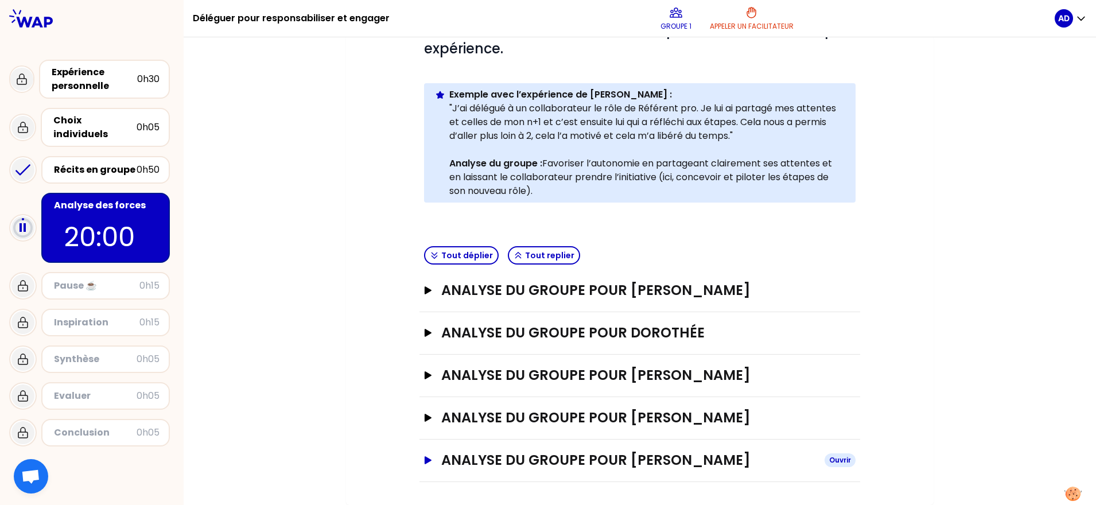
click at [425, 458] on icon "button" at bounding box center [428, 460] width 7 height 8
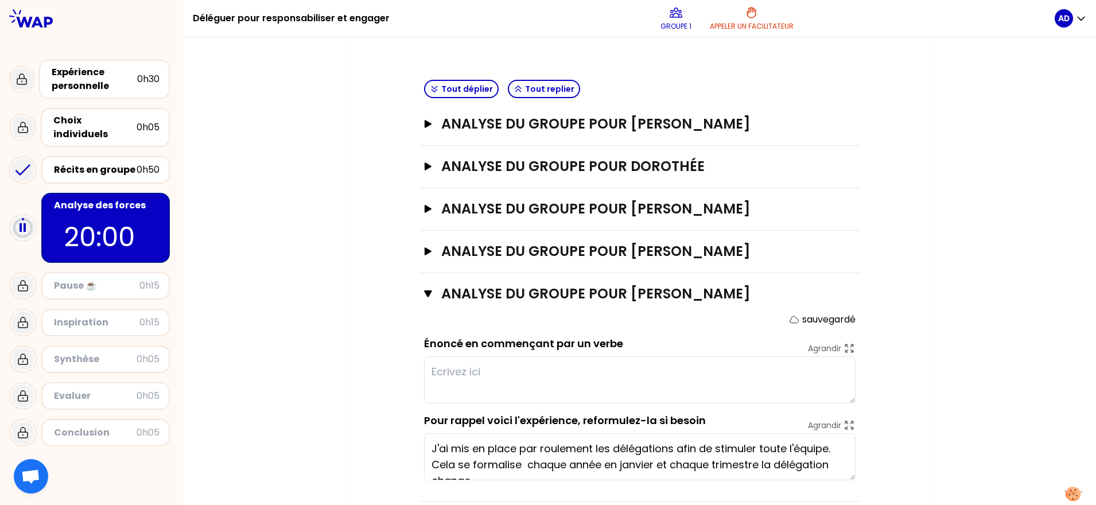
scroll to position [409, 0]
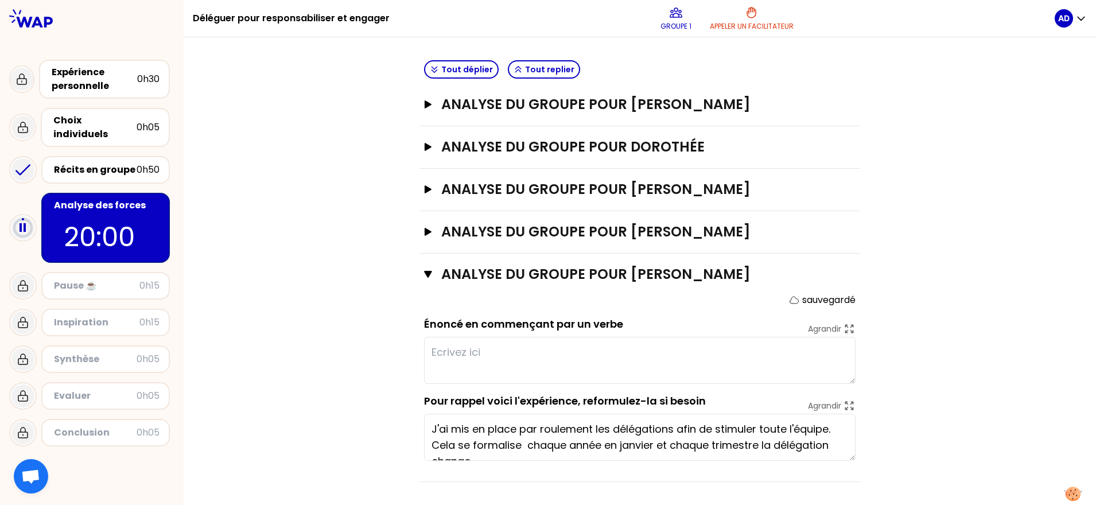
click at [715, 440] on textarea "J'ai mis en place par roulement les délégations afin de stimuler toute l'équipe…" at bounding box center [640, 437] width 432 height 47
click at [122, 163] on div "Récits en groupe" at bounding box center [95, 170] width 83 height 14
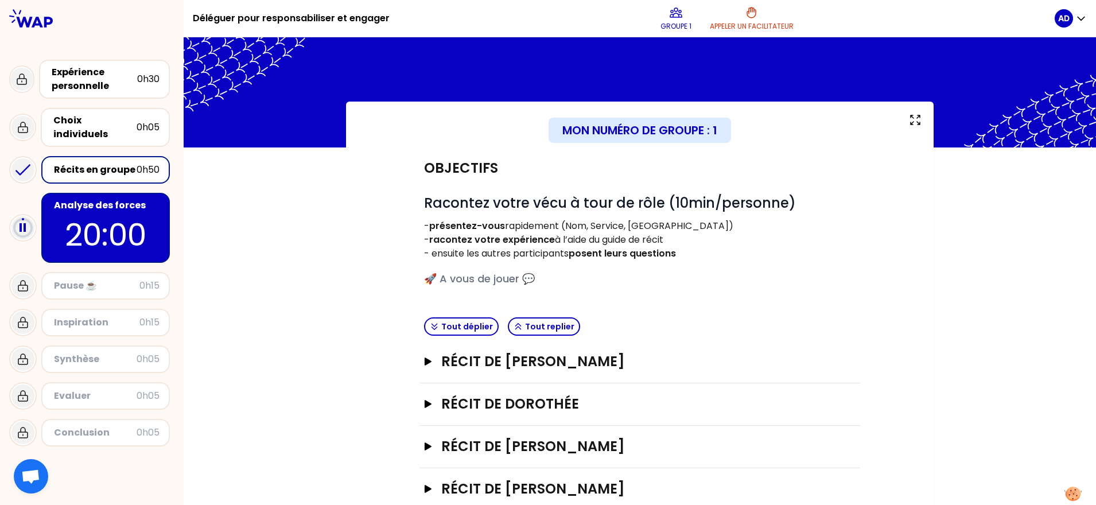
click at [101, 214] on p "20:00" at bounding box center [106, 234] width 108 height 45
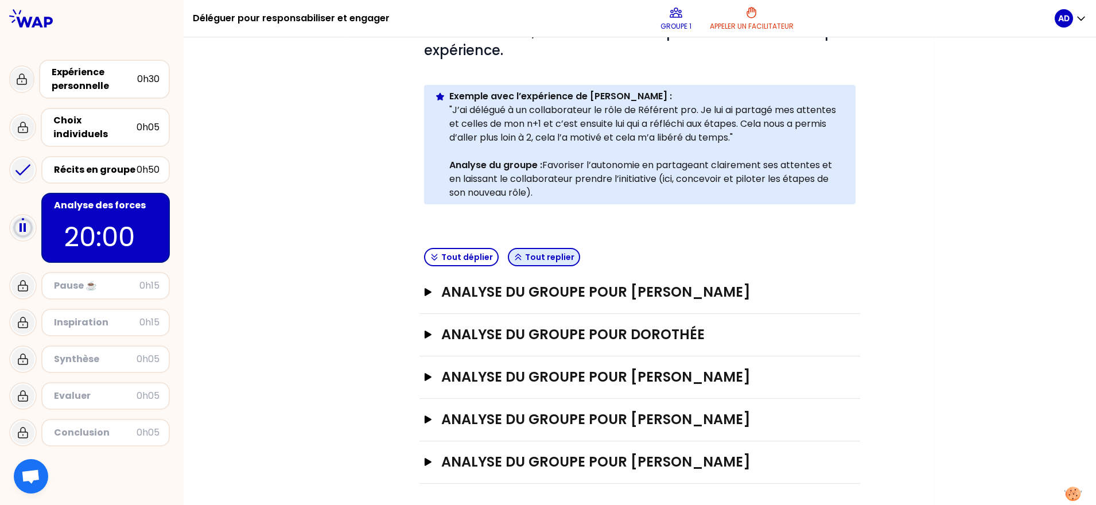
scroll to position [223, 0]
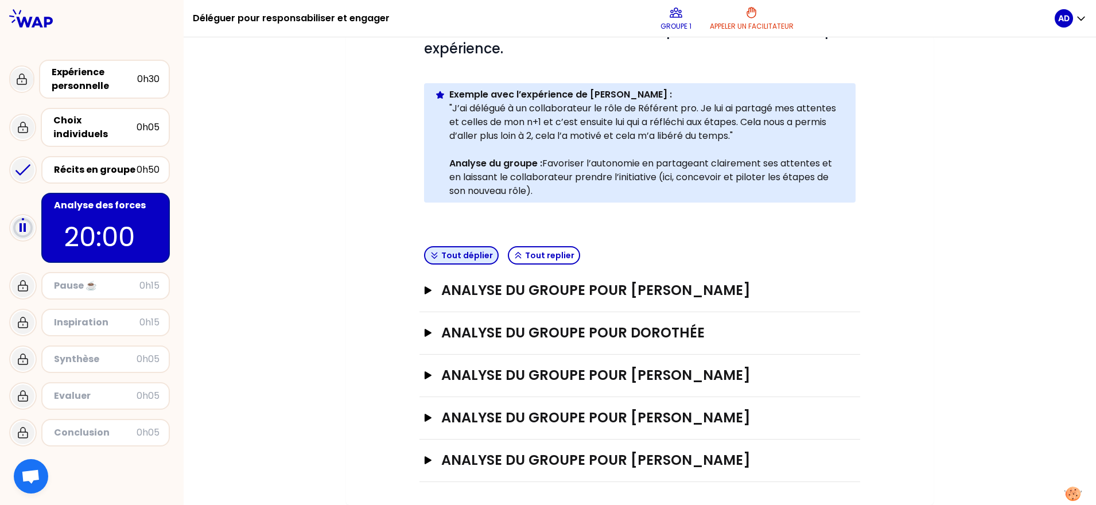
click at [443, 251] on button "Tout déplier" at bounding box center [461, 255] width 75 height 18
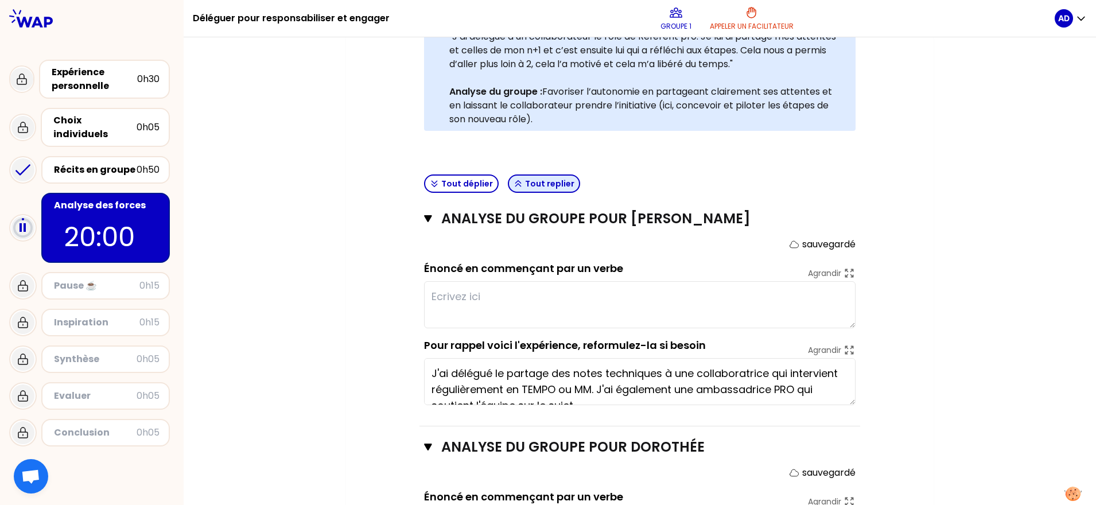
click at [515, 181] on button "Tout replier" at bounding box center [544, 183] width 72 height 18
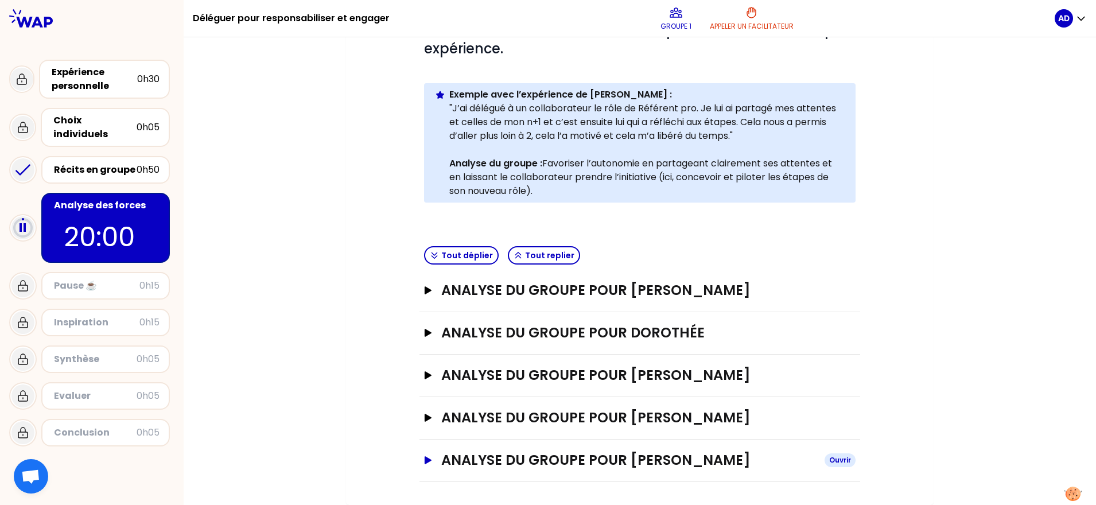
click at [424, 464] on icon "button" at bounding box center [428, 460] width 9 height 8
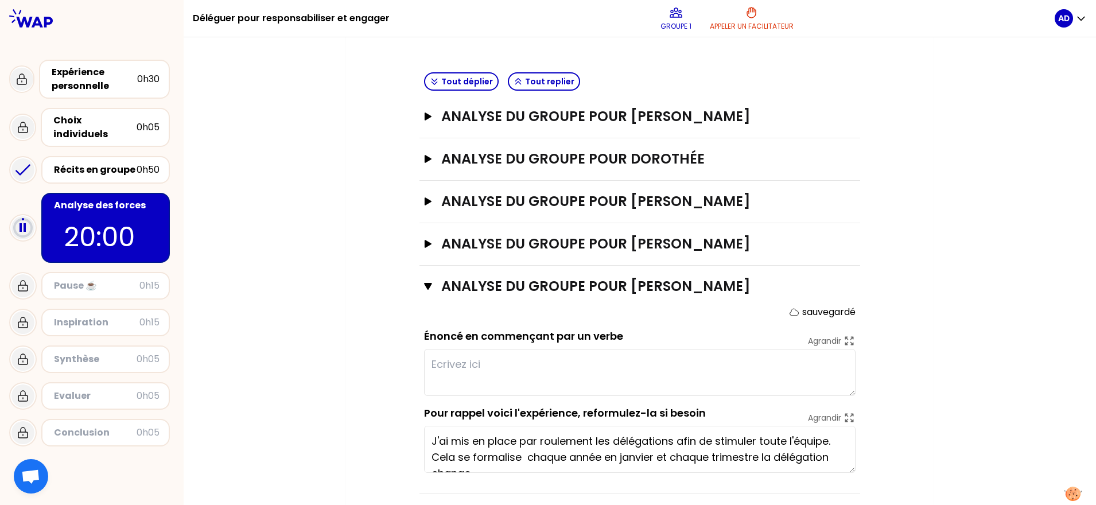
scroll to position [409, 0]
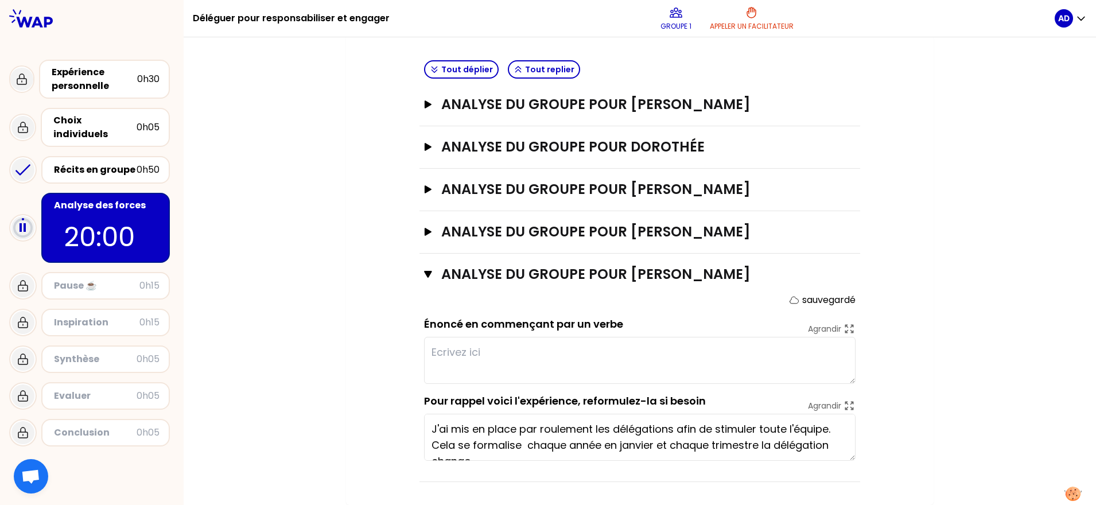
click at [531, 428] on textarea "J'ai mis en place par roulement les délégations afin de stimuler toute l'équipe…" at bounding box center [640, 437] width 432 height 47
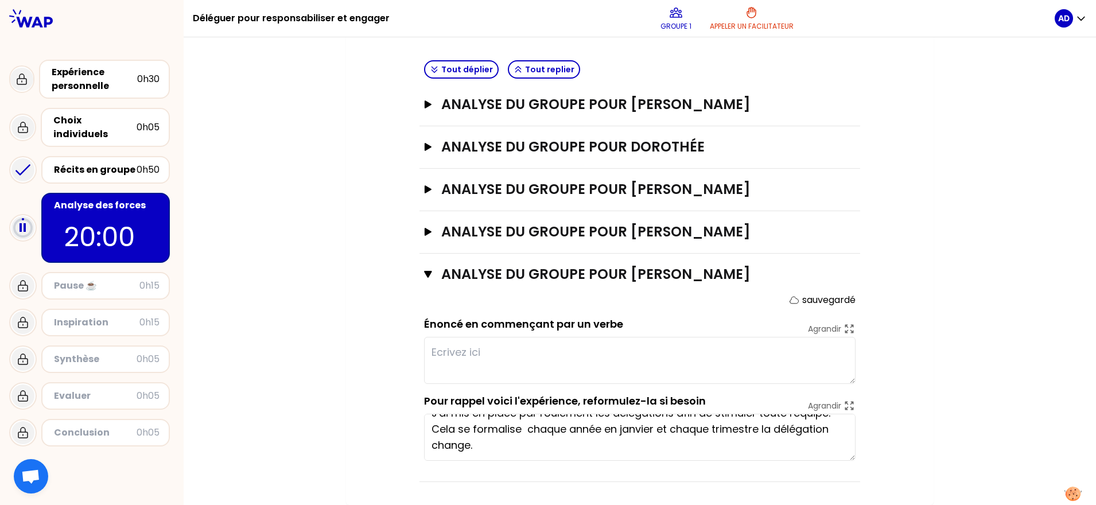
scroll to position [0, 0]
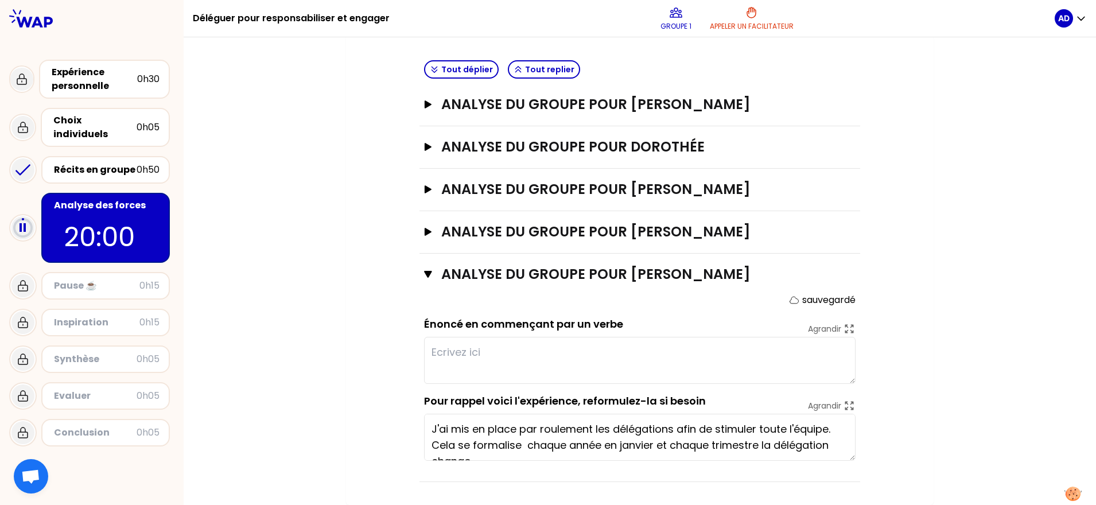
click at [488, 345] on textarea at bounding box center [640, 360] width 432 height 47
click at [494, 344] on textarea at bounding box center [640, 360] width 432 height 47
click at [511, 434] on textarea "J'ai mis en place par roulement les délégations afin de stimuler toute l'équipe…" at bounding box center [640, 437] width 432 height 47
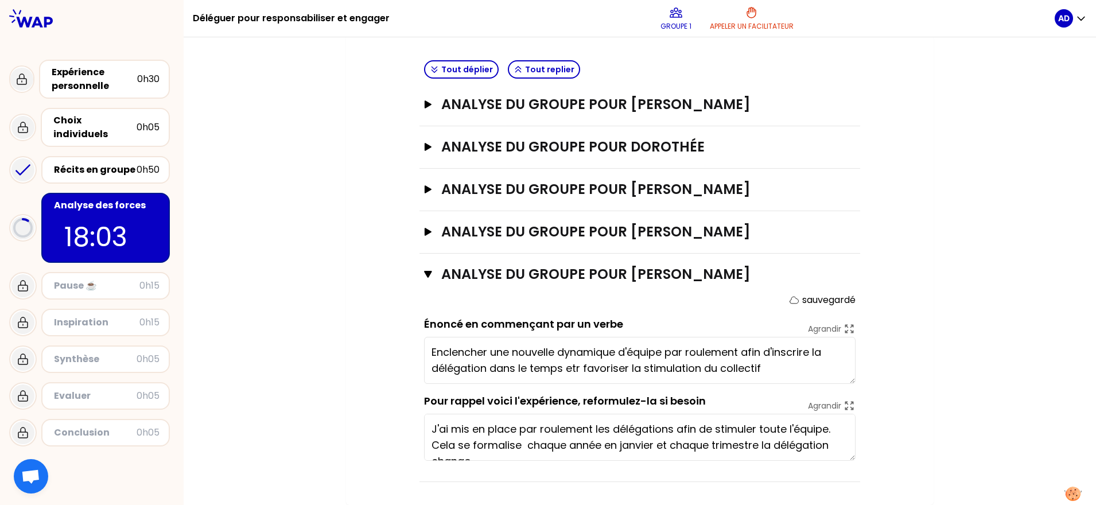
type textarea "Enclencher une nouvelle dynamique d'équipe par roulement afin d'inscrire la dél…"
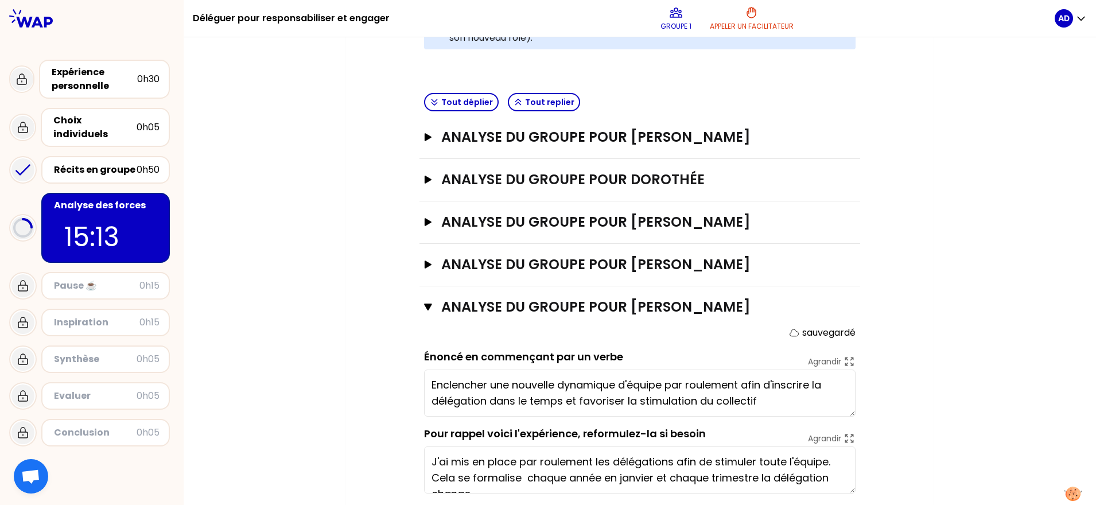
scroll to position [409, 0]
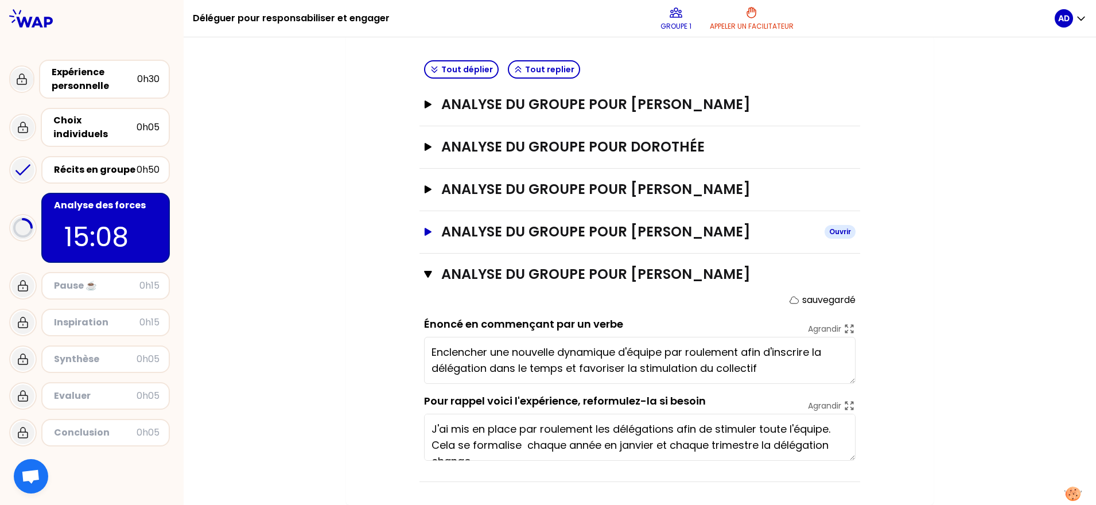
click at [425, 233] on icon "button" at bounding box center [428, 232] width 7 height 8
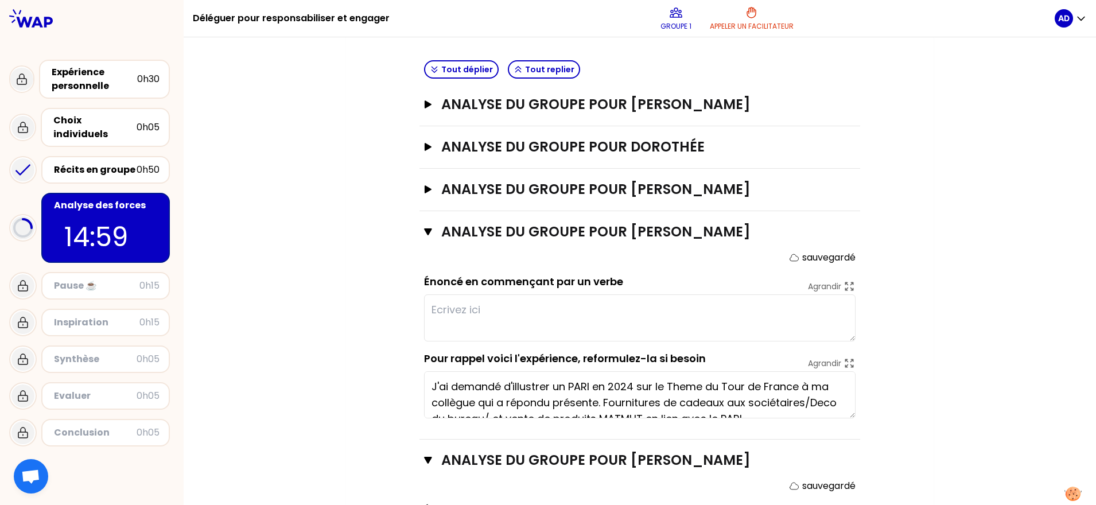
click at [487, 310] on textarea at bounding box center [640, 317] width 432 height 47
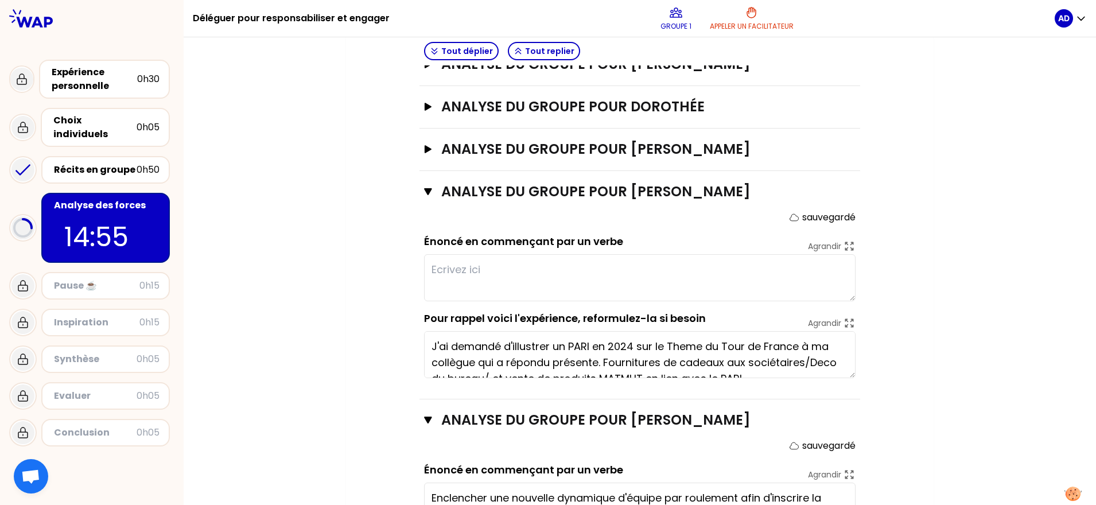
scroll to position [481, 0]
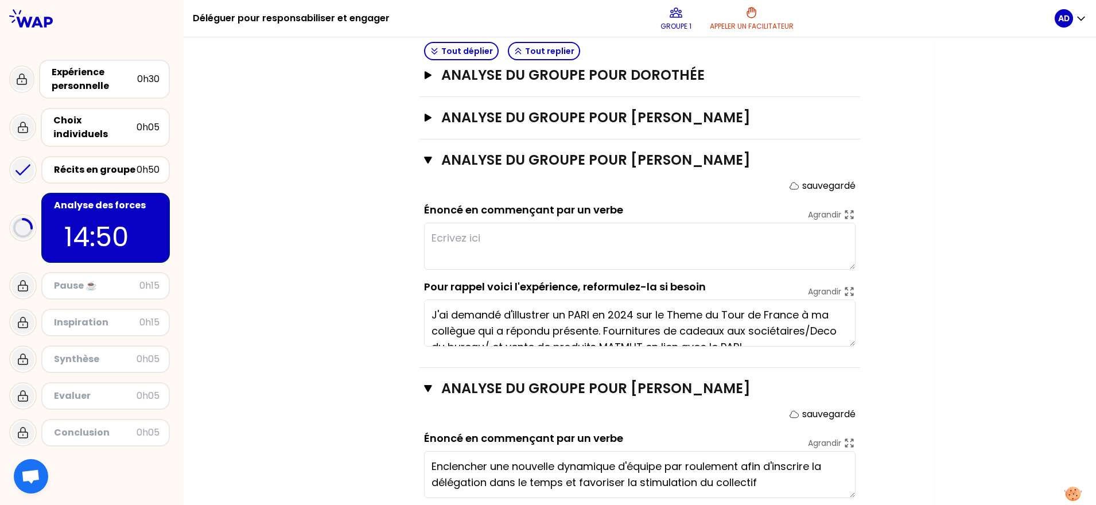
click at [462, 234] on textarea at bounding box center [640, 246] width 432 height 47
click at [557, 314] on textarea "J'ai demandé d'illustrer un PARI en 2024 sur le Theme du Tour de France à ma co…" at bounding box center [640, 323] width 432 height 47
click at [844, 290] on icon at bounding box center [849, 291] width 13 height 13
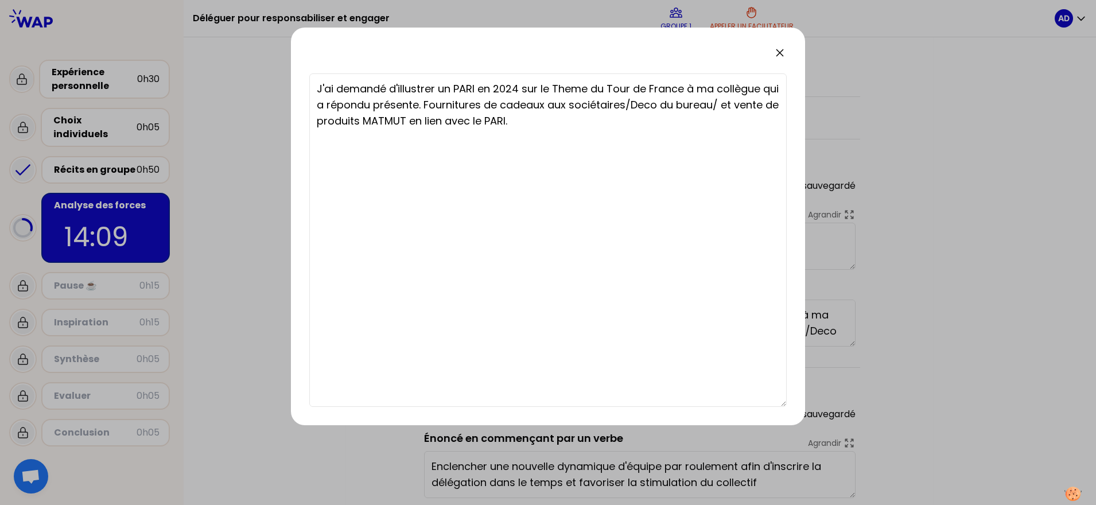
click at [780, 54] on icon at bounding box center [779, 52] width 7 height 7
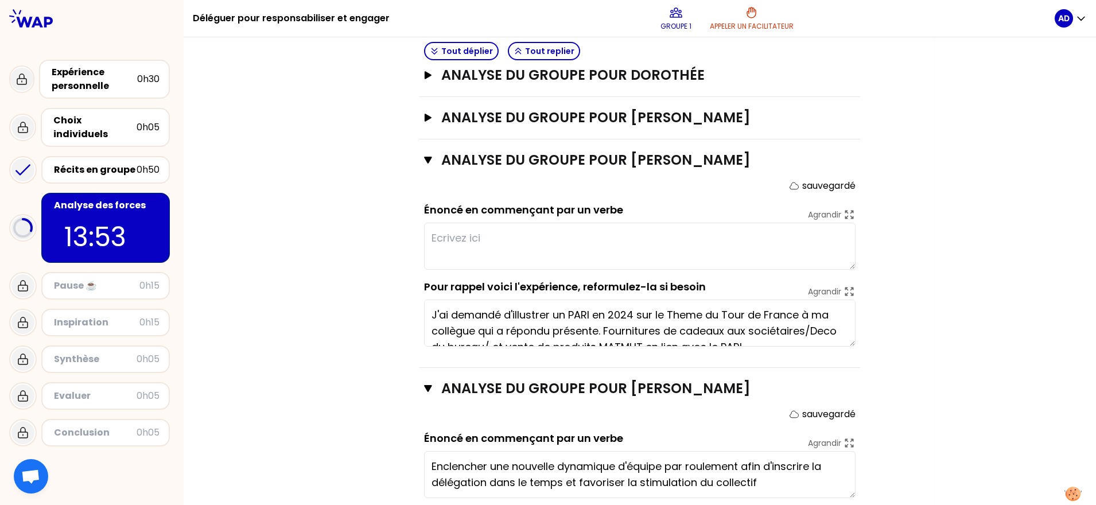
click at [541, 232] on textarea at bounding box center [640, 246] width 432 height 47
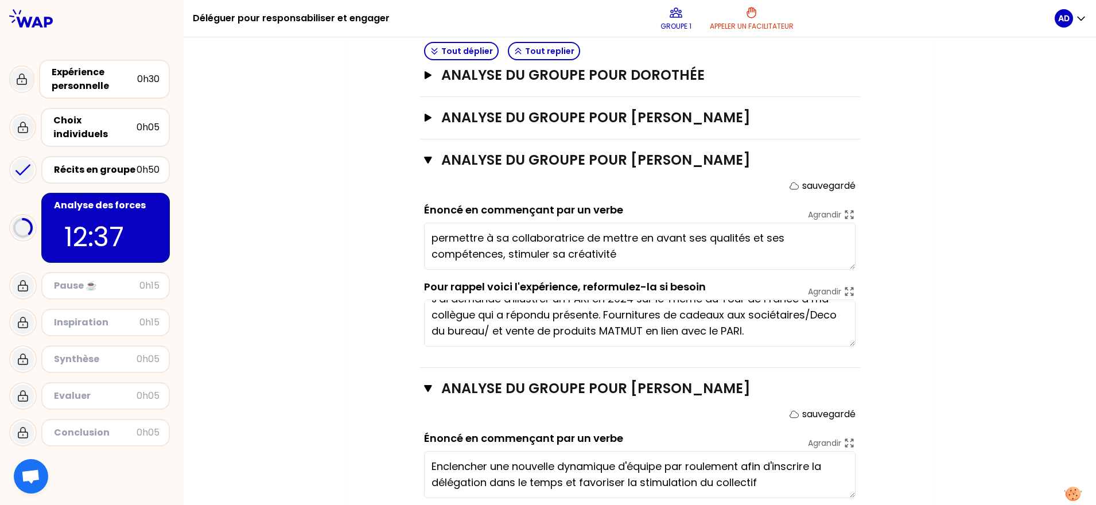
scroll to position [553, 0]
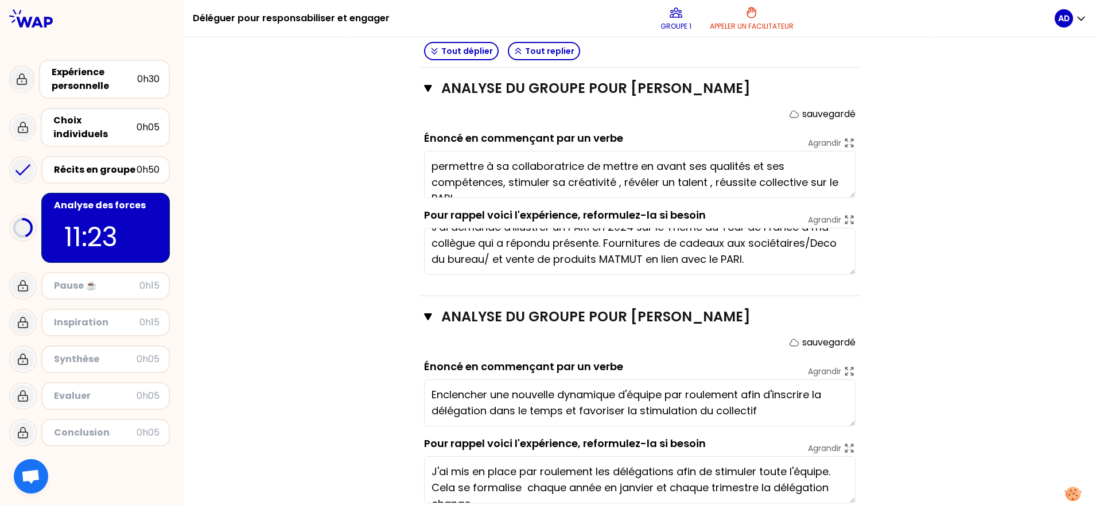
type textarea "permettre à sa collaboratrice de mettre en avant ses qualités et ses compétence…"
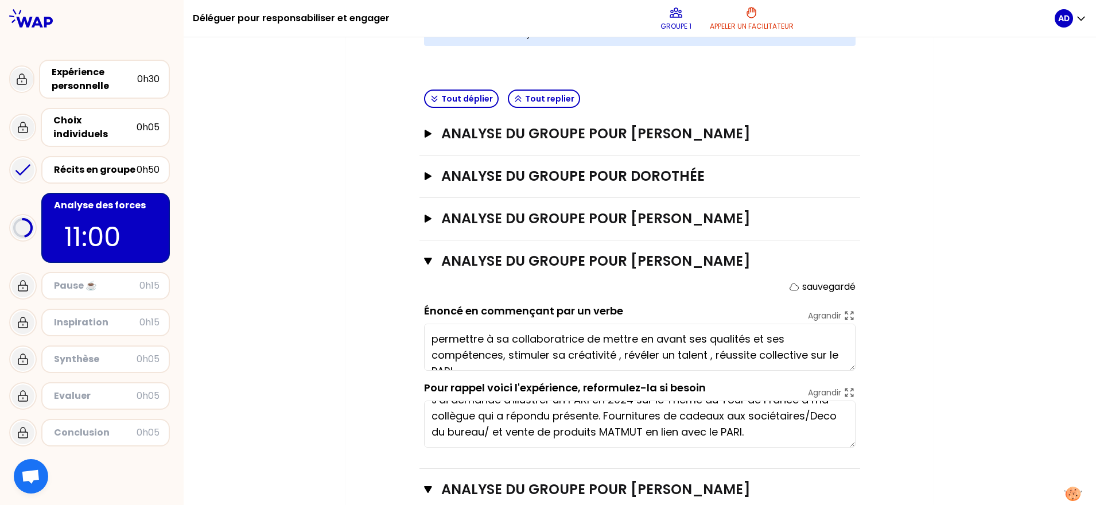
scroll to position [337, 0]
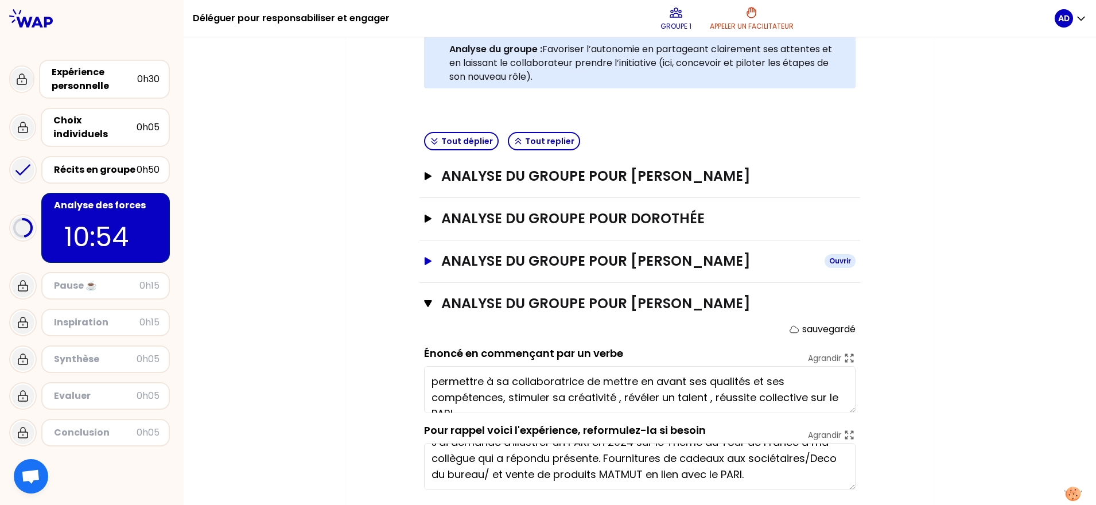
click at [425, 263] on icon "button" at bounding box center [428, 261] width 9 height 8
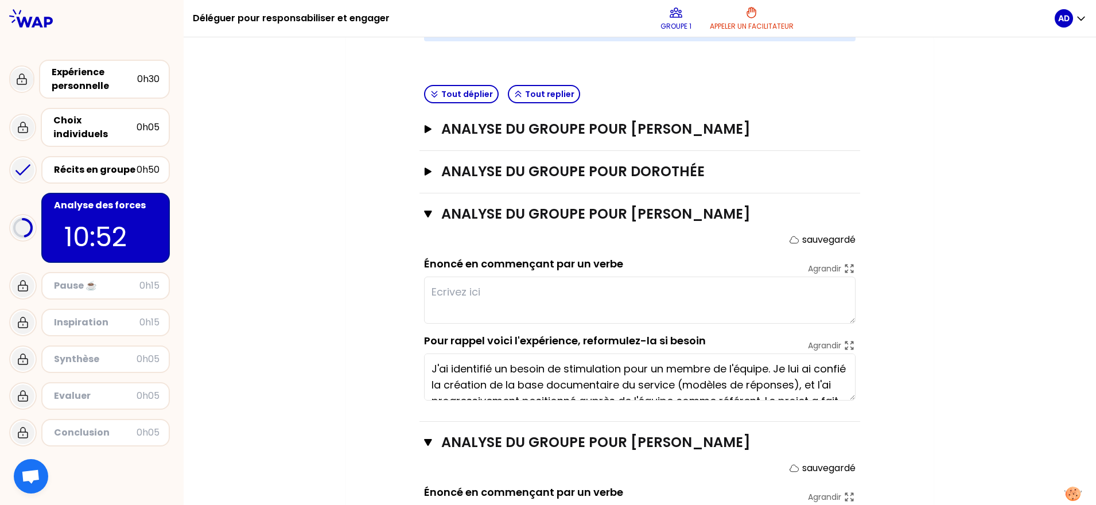
scroll to position [409, 0]
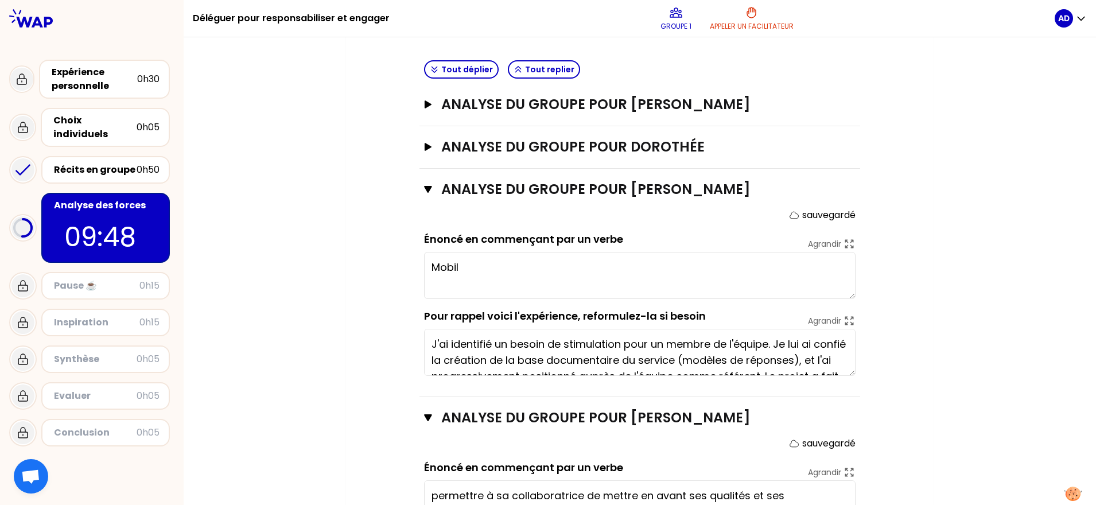
type textarea "Mobi"
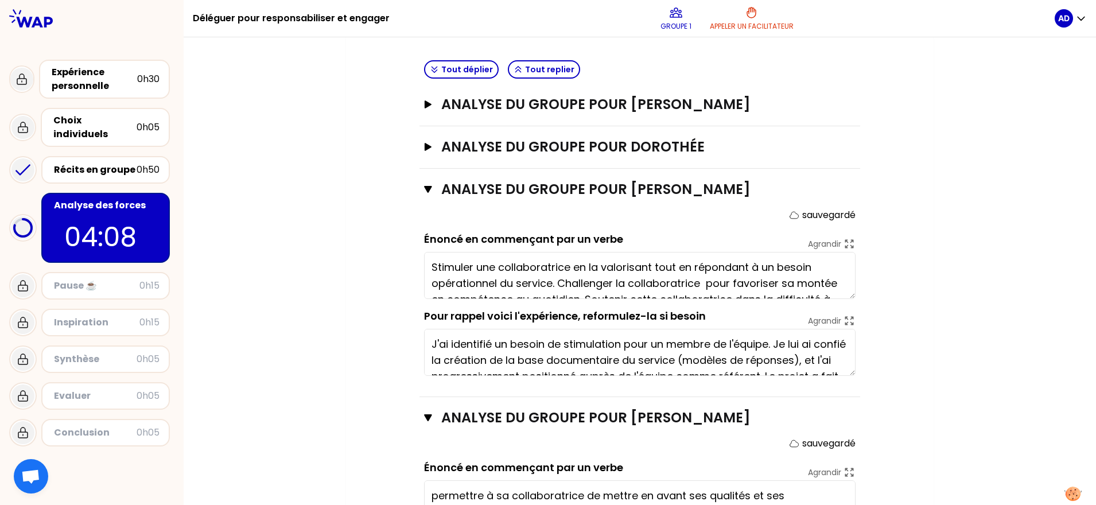
click at [648, 279] on textarea "Stimuler une collaboratrice en la valorisant tout en répondant à un besoin opér…" at bounding box center [640, 275] width 432 height 47
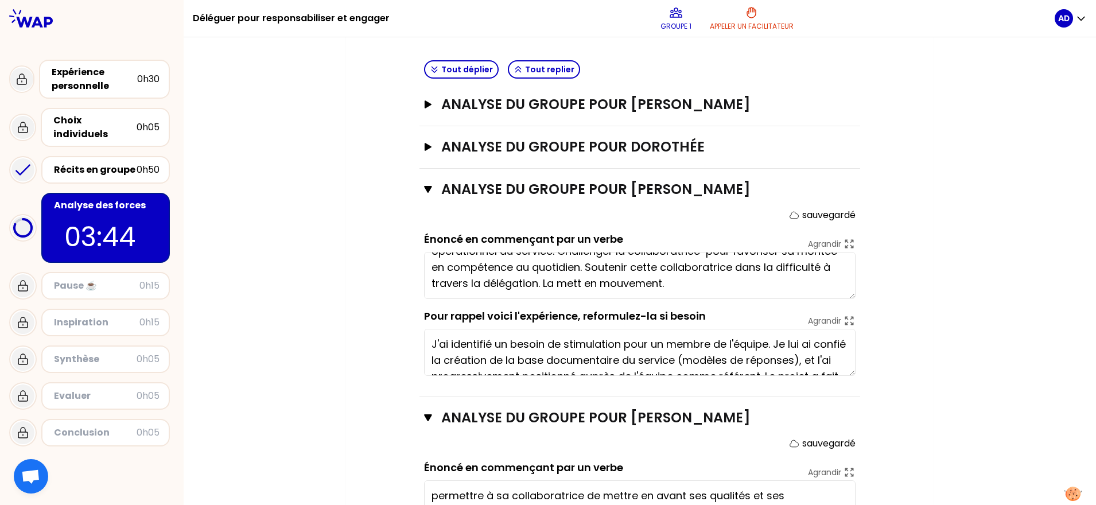
type textarea "Stimuler une collaboratrice en la valorisant tout en répondant à un besoin opér…"
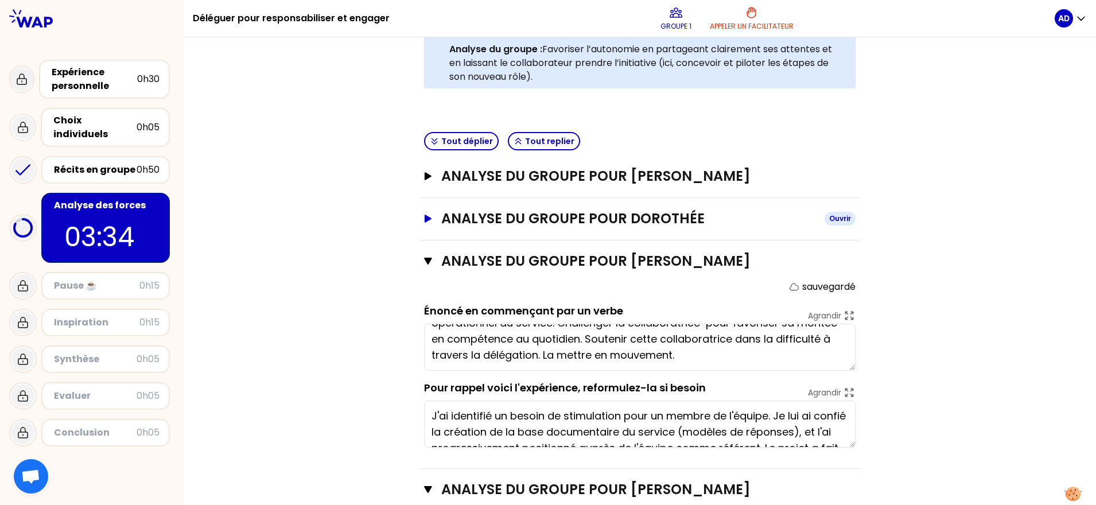
click at [425, 217] on icon "button" at bounding box center [428, 219] width 7 height 8
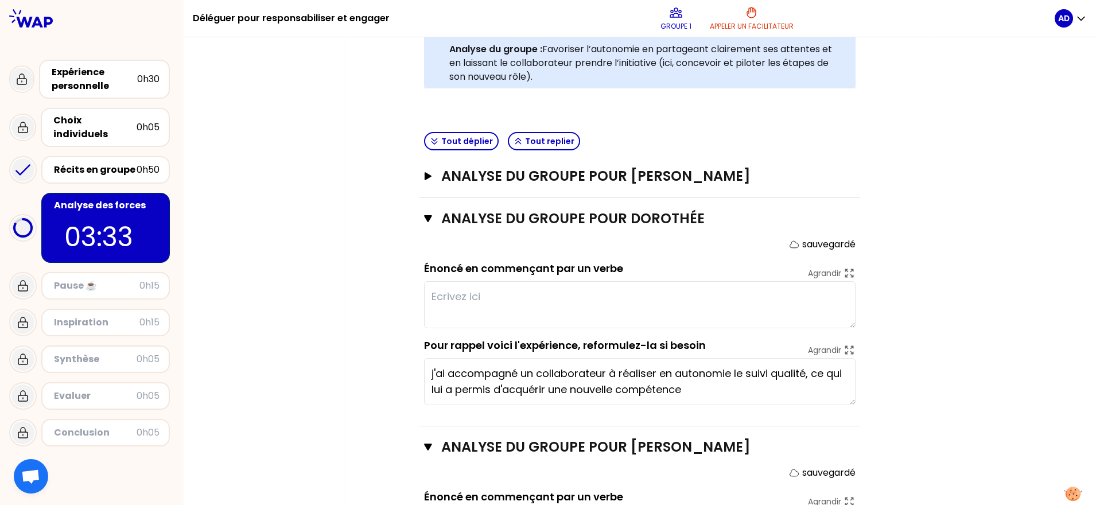
click at [488, 291] on textarea at bounding box center [640, 304] width 432 height 47
click at [485, 295] on textarea at bounding box center [640, 304] width 432 height 47
click at [281, 104] on div "Mon numéro de groupe : 1 Objectifs # Il y a de multiples manières de déléguer p…" at bounding box center [640, 449] width 912 height 1370
click at [523, 296] on textarea "Accompagner +" at bounding box center [640, 304] width 432 height 47
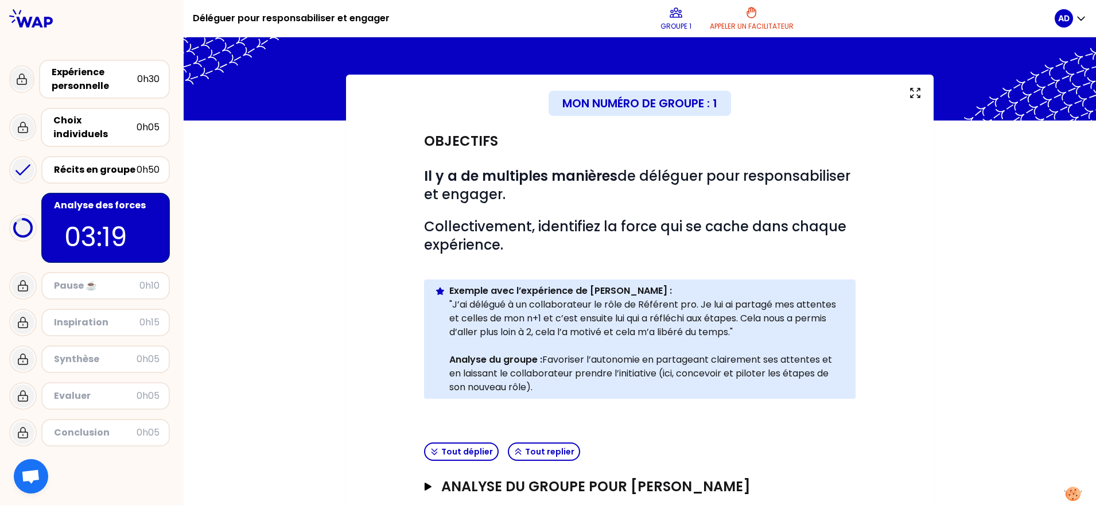
scroll to position [0, 0]
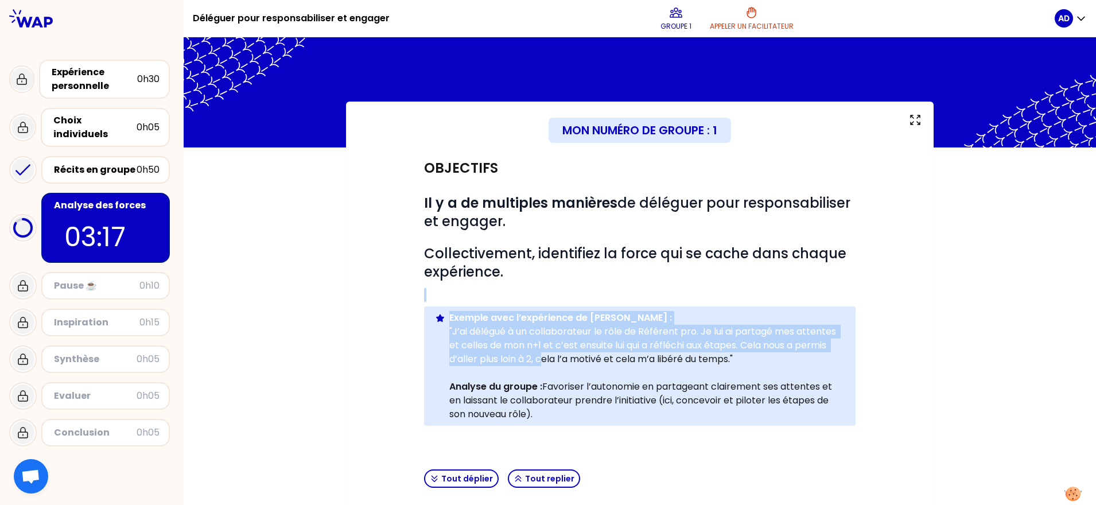
drag, startPoint x: 524, startPoint y: 296, endPoint x: 599, endPoint y: 450, distance: 171.2
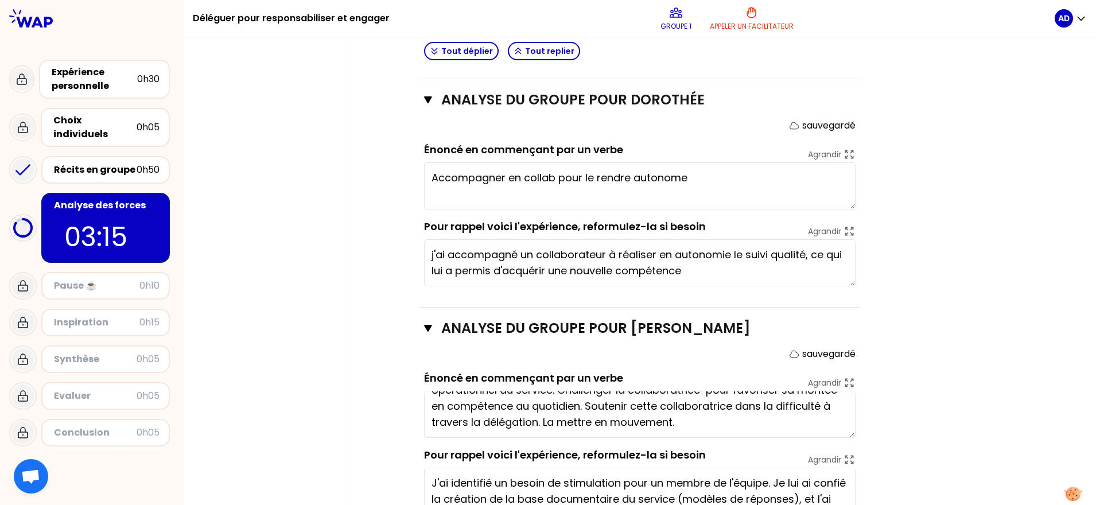
scroll to position [502, 0]
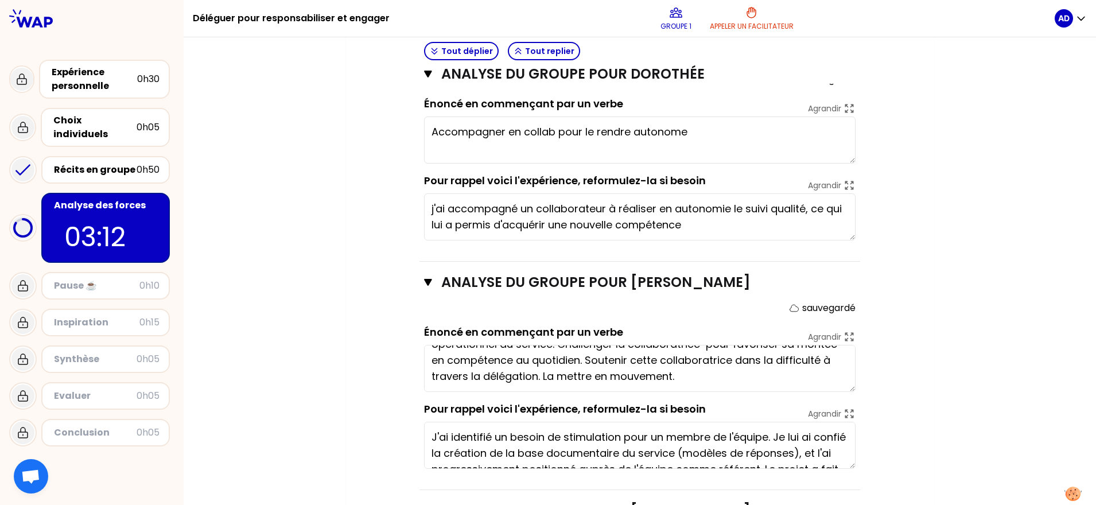
click at [510, 133] on textarea "Accompagner en collab pour le rendre autonome" at bounding box center [640, 139] width 432 height 47
click at [547, 130] on textarea "Accompagner uncollab pour le rendre autonome" at bounding box center [640, 139] width 432 height 47
click at [518, 136] on textarea "Accompagner uncollaborateur pour le rendre autonome" at bounding box center [640, 139] width 432 height 47
click at [753, 134] on textarea "Accompagner un collaborateur pour le rendre autonome" at bounding box center [640, 139] width 432 height 47
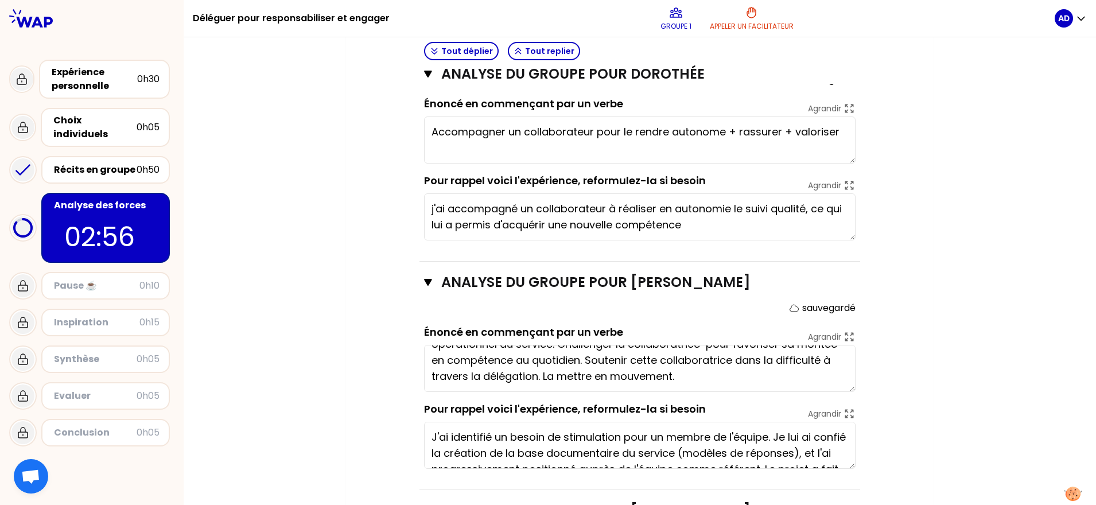
click at [777, 130] on textarea "Accompagner un collaborateur pour le rendre autonome + rassurer + valoriser" at bounding box center [640, 139] width 432 height 47
click at [707, 146] on textarea "Accompagner un collaborateur pour le rendre autonome + rassurer le collaborateu…" at bounding box center [640, 139] width 432 height 47
click at [729, 144] on textarea "Accompagner un collaborateur pour le rendre autonome + rassurer le collaborateu…" at bounding box center [640, 139] width 432 height 47
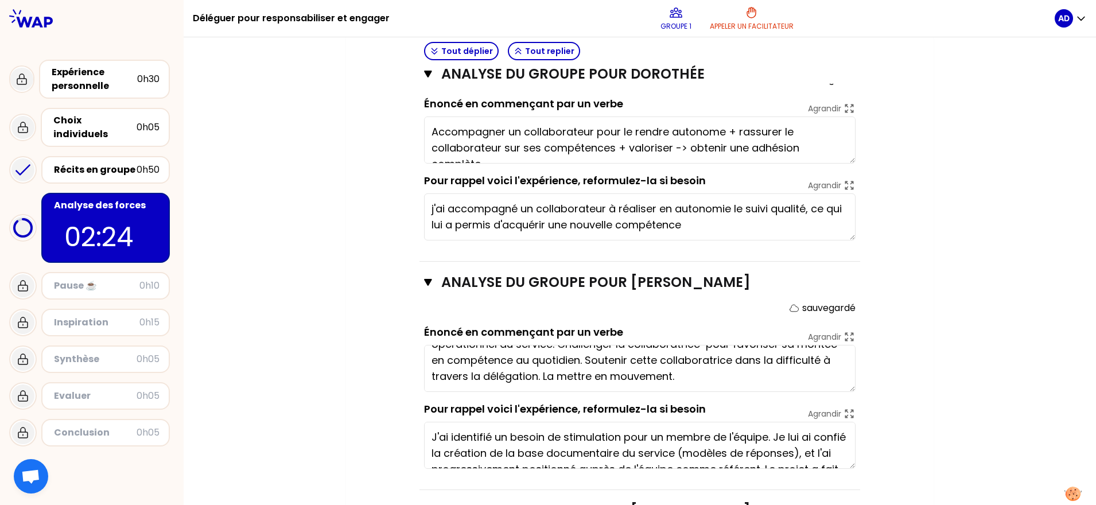
scroll to position [8, 0]
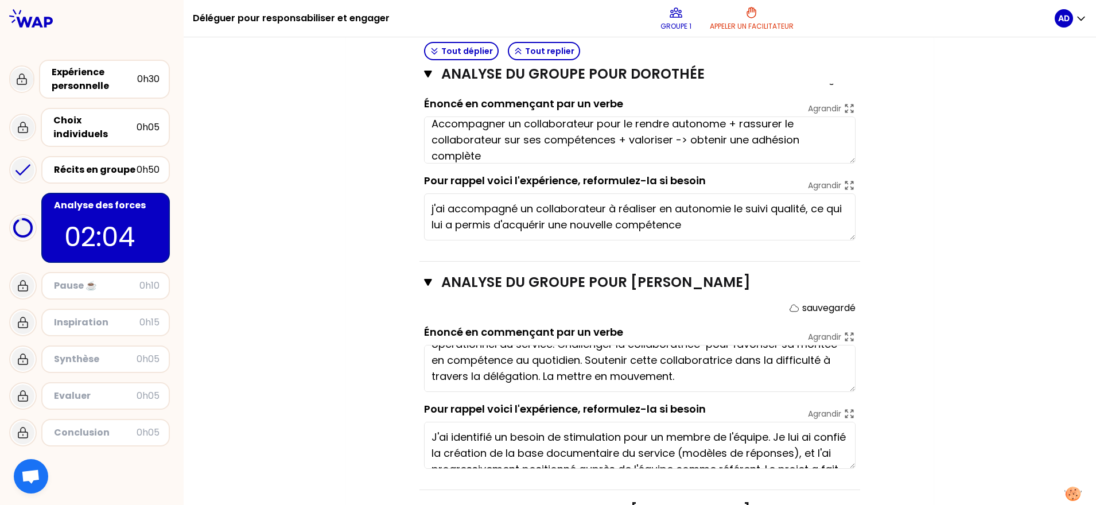
type textarea "Accompagner un collaborateur pour le rendre autonome + rassurer le collaborateu…"
click at [986, 213] on div "Mon numéro de groupe : 1 Objectifs # Il y a de multiples manières de déléguer p…" at bounding box center [640, 284] width 912 height 1370
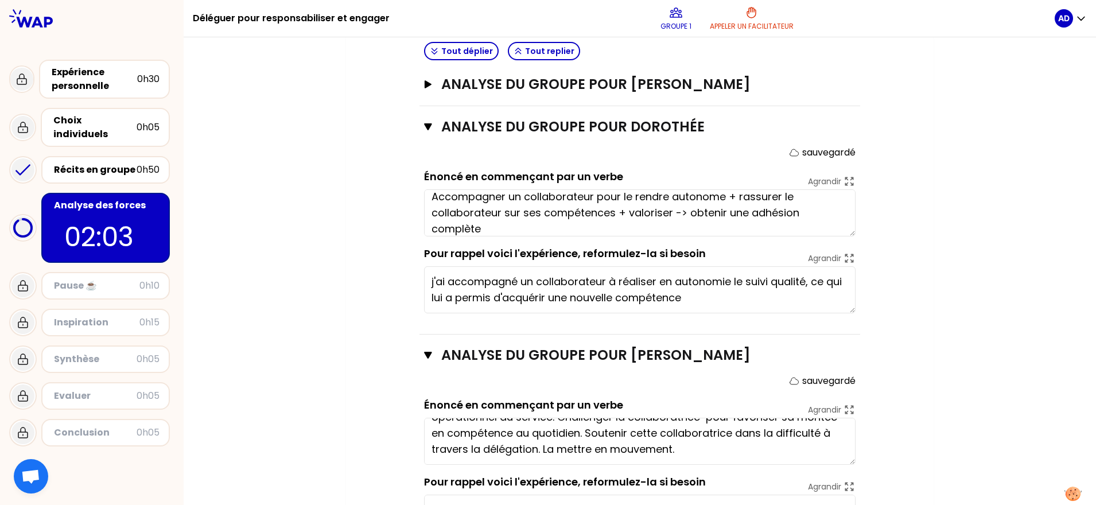
scroll to position [359, 0]
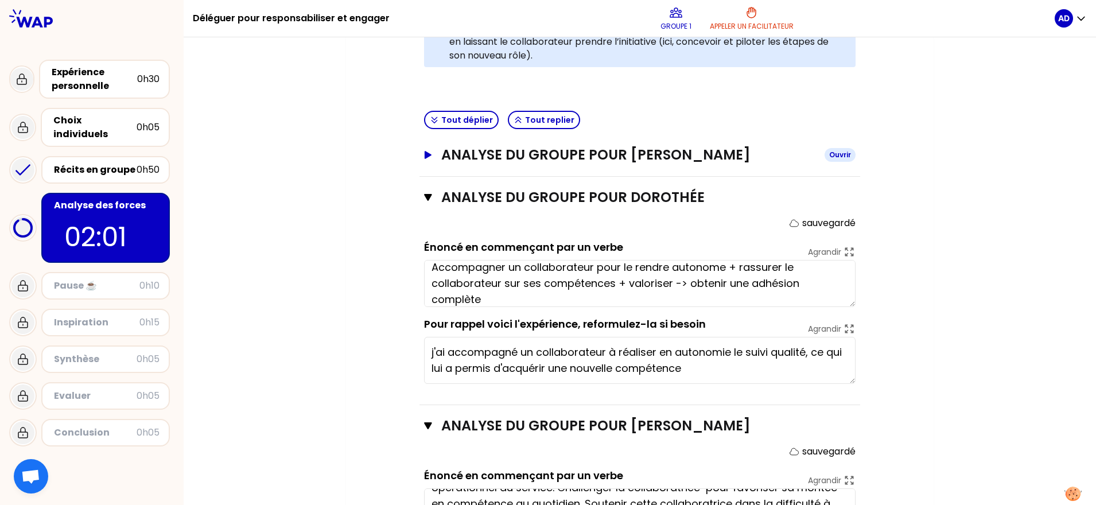
click at [424, 160] on button "ANALYSE DU GROUPE POUR [PERSON_NAME]" at bounding box center [640, 155] width 432 height 18
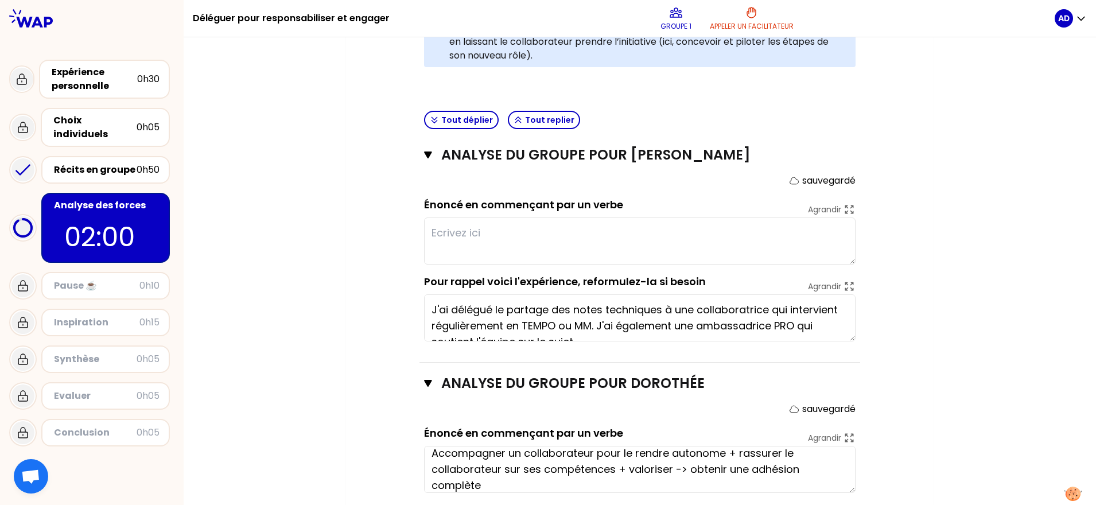
click at [461, 227] on textarea at bounding box center [640, 240] width 432 height 47
click at [484, 323] on textarea "J'ai délégué le partage des notes techniques à une collaboratrice qui intervien…" at bounding box center [640, 317] width 432 height 47
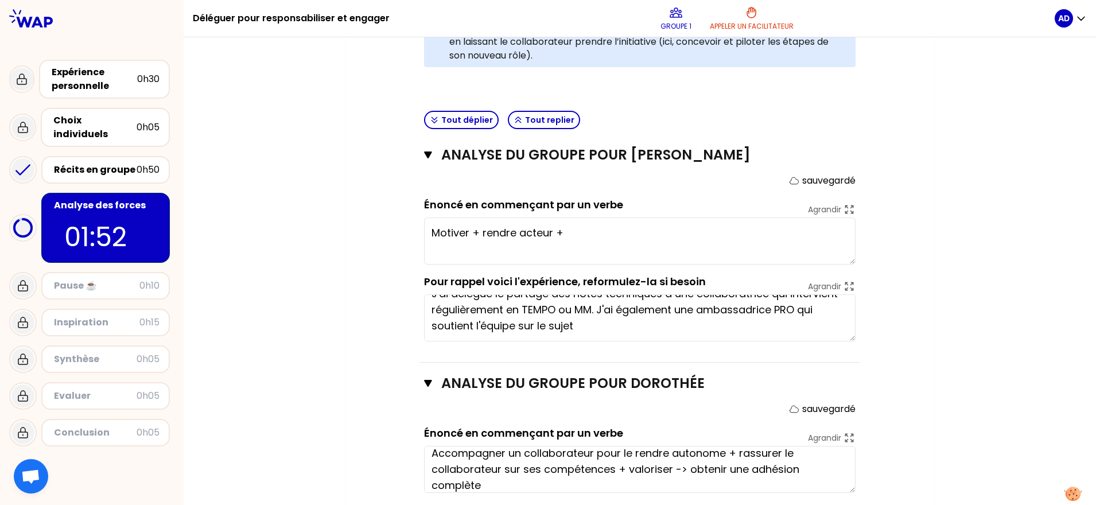
click at [506, 323] on textarea "J'ai délégué le partage des notes techniques à une collaboratrice qui intervien…" at bounding box center [640, 317] width 432 height 47
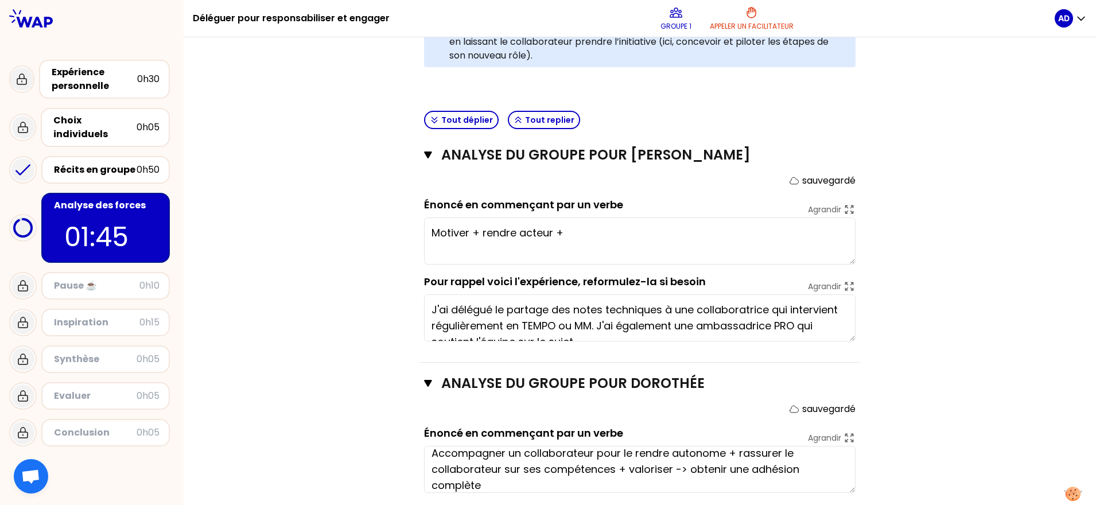
click at [595, 234] on textarea "Motiver + rendre acteur +" at bounding box center [640, 240] width 432 height 47
drag, startPoint x: 694, startPoint y: 233, endPoint x: 609, endPoint y: 235, distance: 84.4
click at [609, 235] on textarea "Motiver + rendre acteur + révéler + donner de la vi" at bounding box center [640, 240] width 432 height 47
click at [596, 235] on textarea "Motiver + rendre acteur + révéler +" at bounding box center [640, 240] width 432 height 47
click at [708, 234] on textarea "Motiver + rendre acteur + révéler un collaborateur +" at bounding box center [640, 240] width 432 height 47
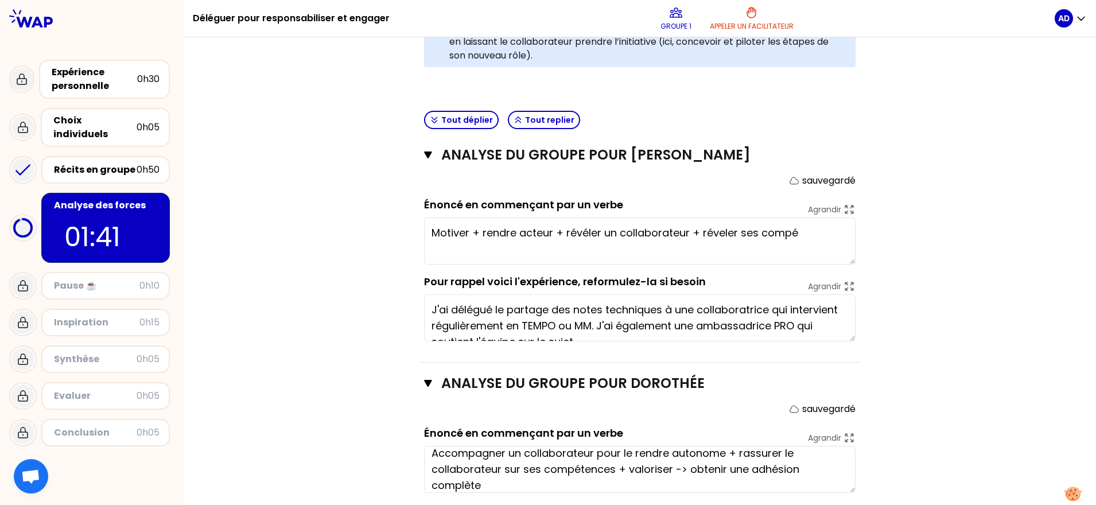
click at [600, 235] on textarea "Motiver + rendre acteur + révéler un collaborateur + réveler ses compé" at bounding box center [640, 240] width 432 height 47
click at [657, 231] on textarea "Motiver + rendre acteur + révéler les qualités un collaborateur + réveler ses c…" at bounding box center [640, 240] width 432 height 47
drag, startPoint x: 768, startPoint y: 234, endPoint x: 781, endPoint y: 244, distance: 17.1
click at [781, 244] on textarea "Motiver + rendre acteur + révéler les qualités d'un collaborateur + réveler ses…" at bounding box center [640, 240] width 432 height 47
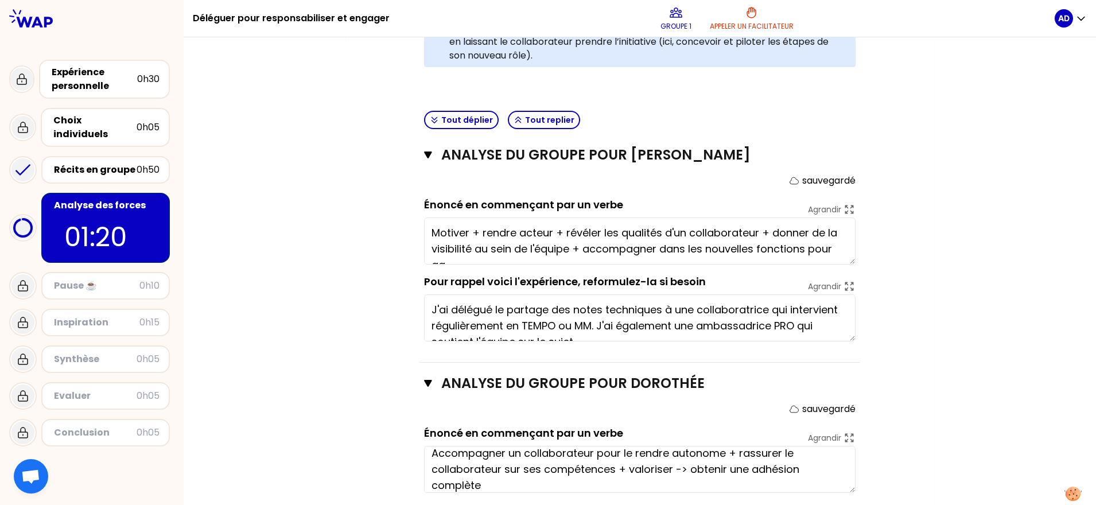
scroll to position [8, 0]
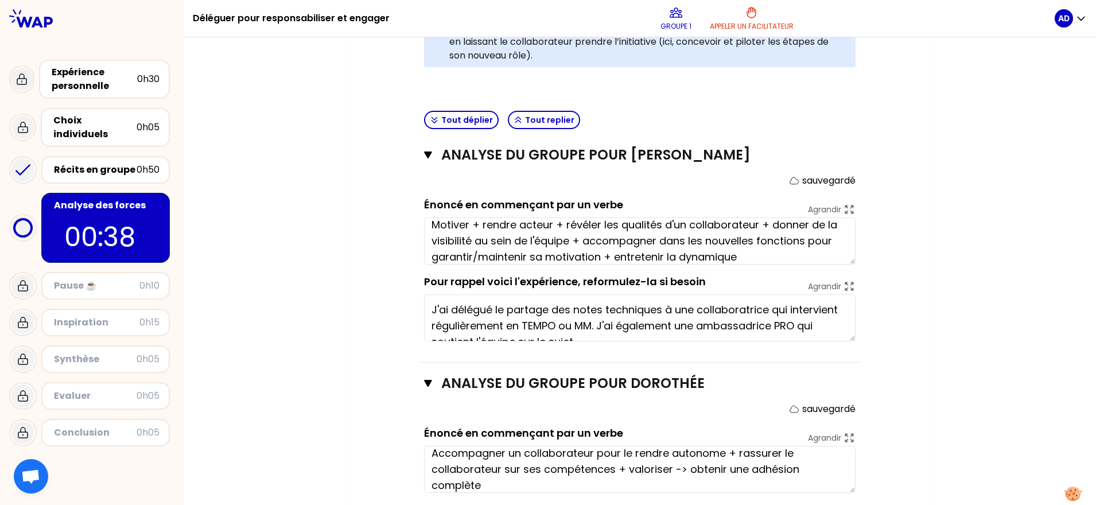
click at [535, 235] on textarea "Motiver + rendre acteur + révéler les qualités d'un collaborateur + donner de l…" at bounding box center [640, 240] width 432 height 47
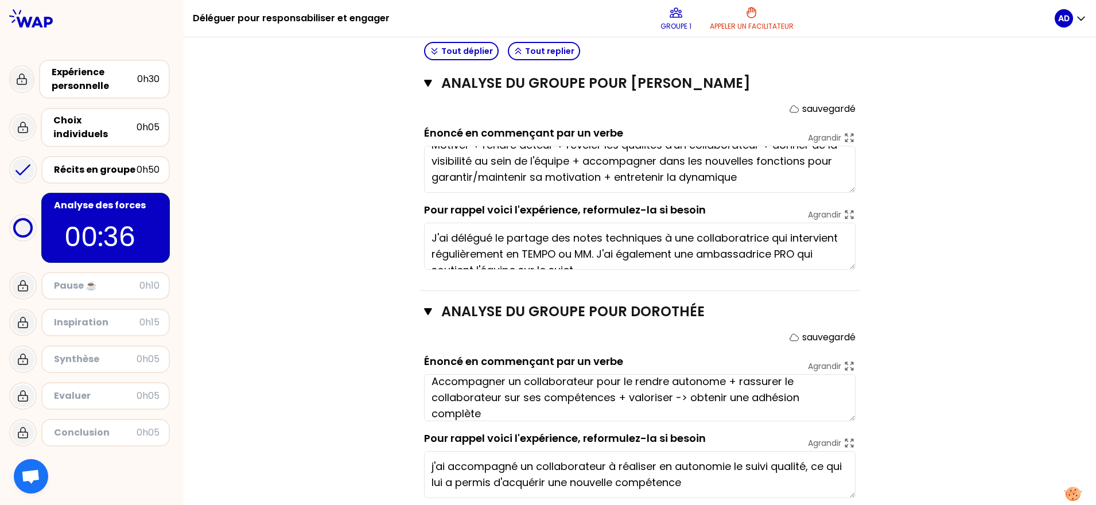
scroll to position [359, 0]
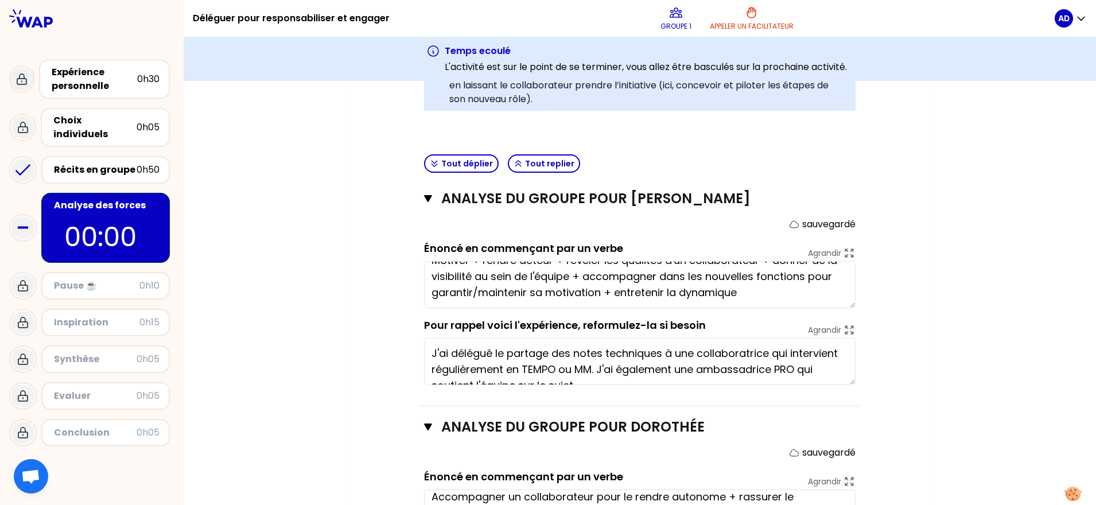
type textarea "Motiver + rendre acteur + révéler les qualités d'un collaborateur + donner de l…"
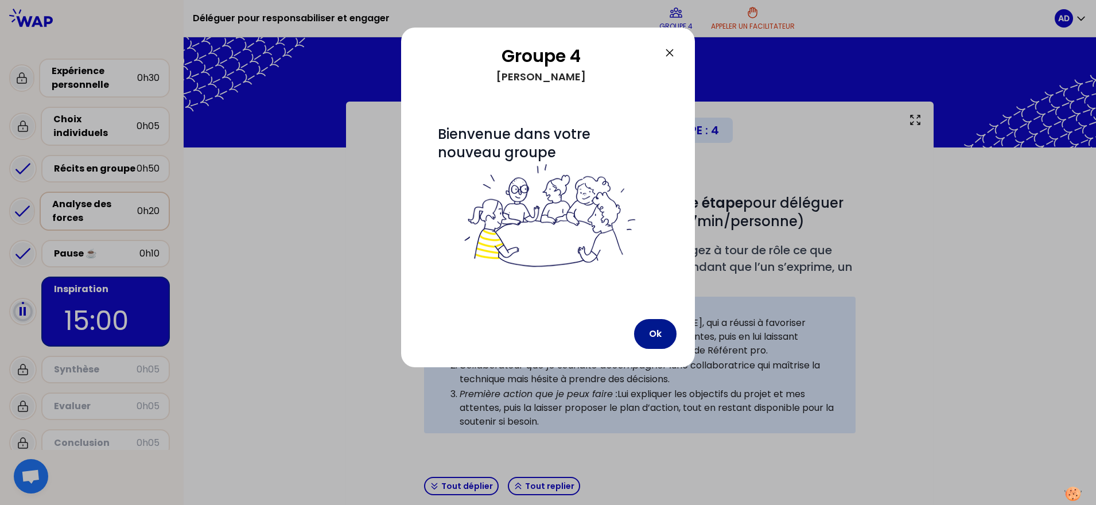
click at [657, 328] on button "Ok" at bounding box center [655, 334] width 42 height 30
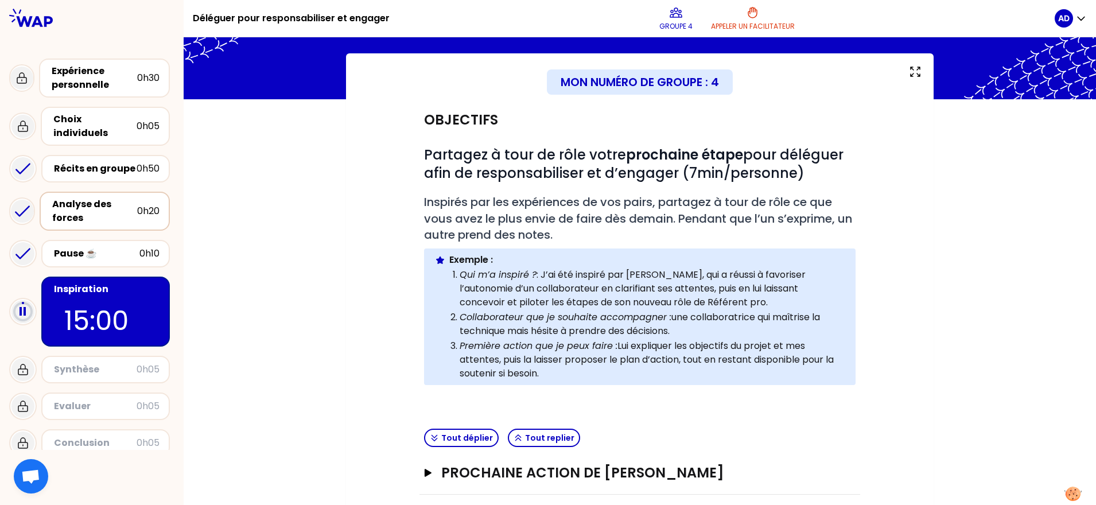
scroll to position [103, 0]
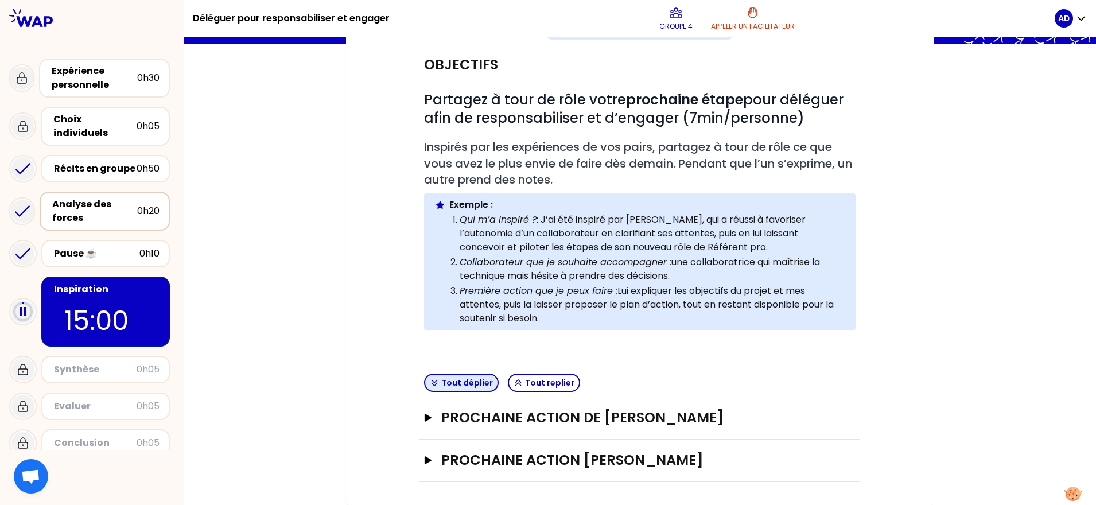
click at [476, 386] on button "Tout déplier" at bounding box center [461, 383] width 75 height 18
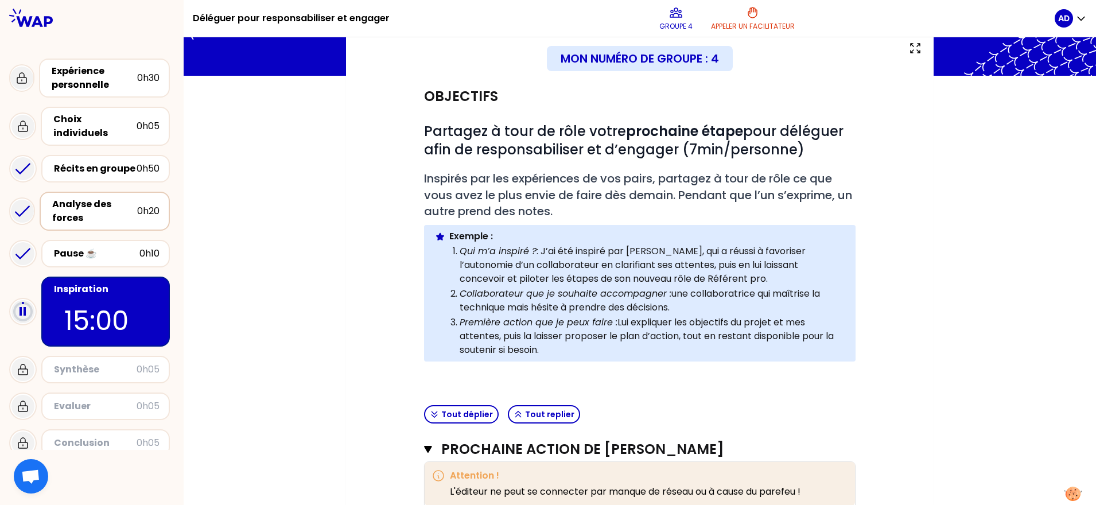
scroll to position [143, 0]
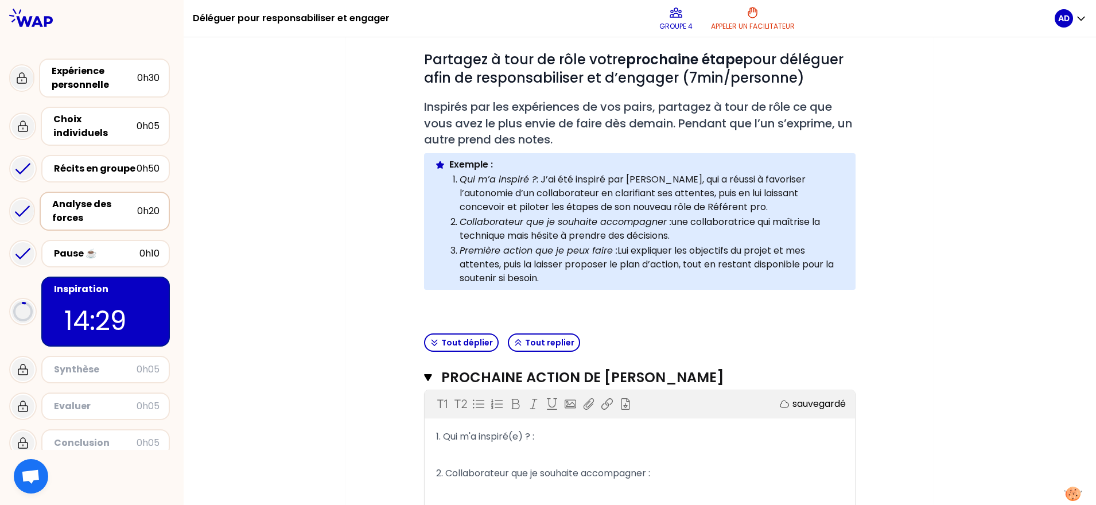
click at [1020, 230] on div "Mon numéro de groupe : 4 Objectifs # Partagez à tour de rôle votre prochaine ét…" at bounding box center [640, 396] width 912 height 876
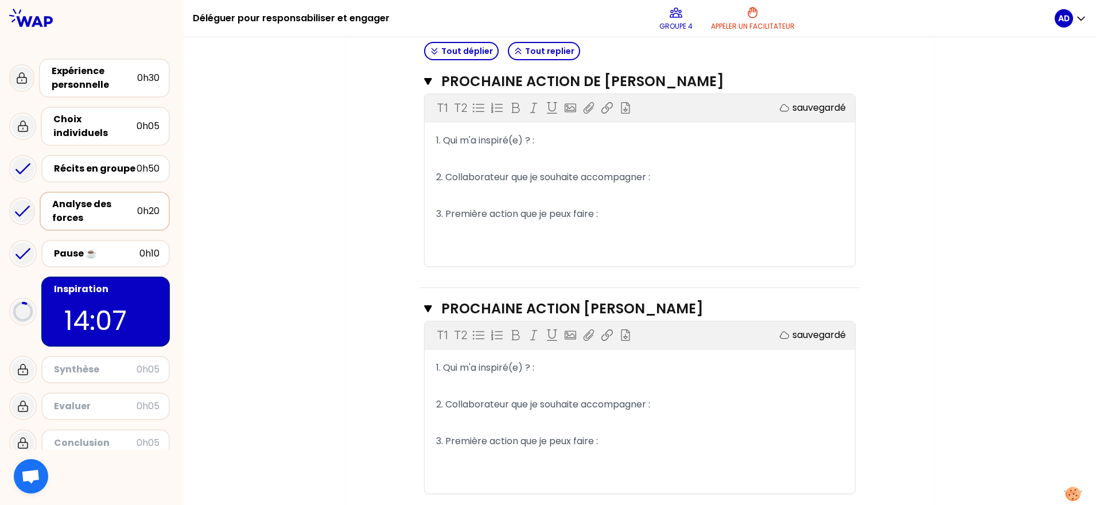
scroll to position [473, 0]
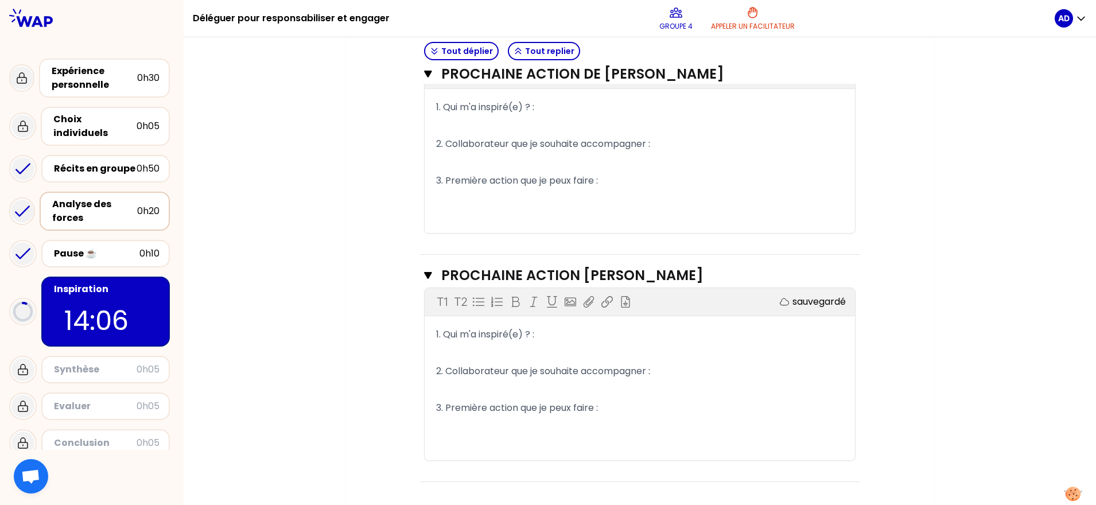
click at [567, 336] on p "1. Qui m'a inspiré(e) ? :" at bounding box center [639, 334] width 407 height 18
click at [557, 331] on p "1. Qui m'a inspiré(e) ? :" at bounding box center [639, 334] width 407 height 18
click at [745, 336] on p "1. Qui m'a inspiré(e) ? : [PERSON_NAME] (PJ) -> phoning auprès des SOC ->" at bounding box center [639, 334] width 407 height 18
click at [751, 333] on p "1. Qui m'a inspiré(e) ? : [PERSON_NAME] (PJ) -> phoning auprès des SOC ->" at bounding box center [639, 334] width 407 height 18
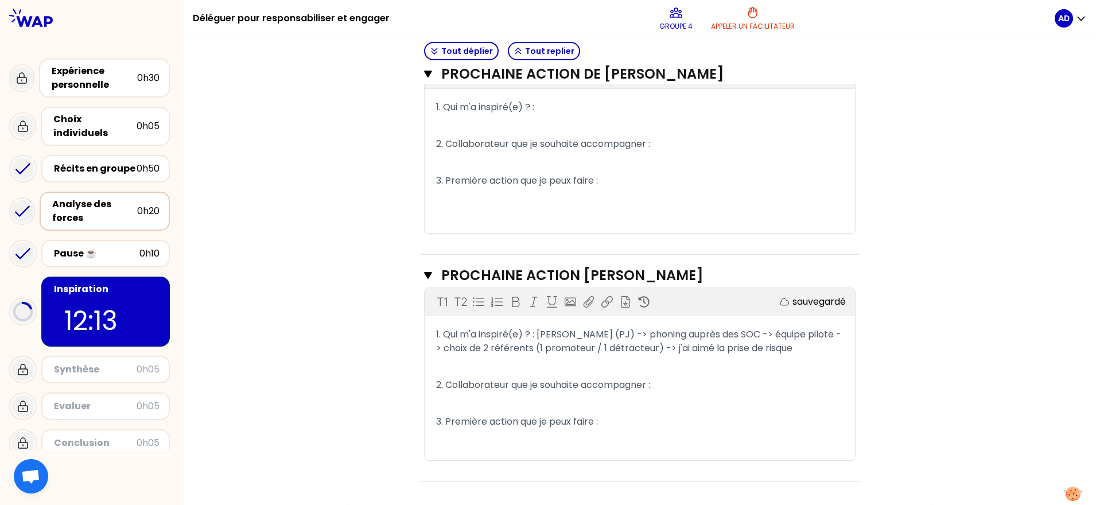
click at [673, 386] on p "2. Collaborateur que je souhaite accompagner :" at bounding box center [639, 385] width 407 height 18
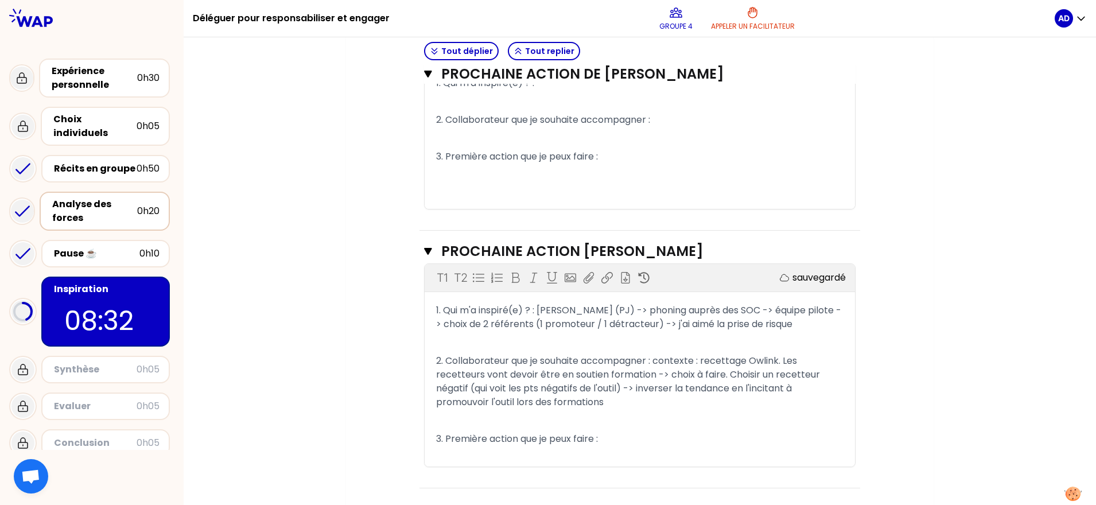
scroll to position [503, 0]
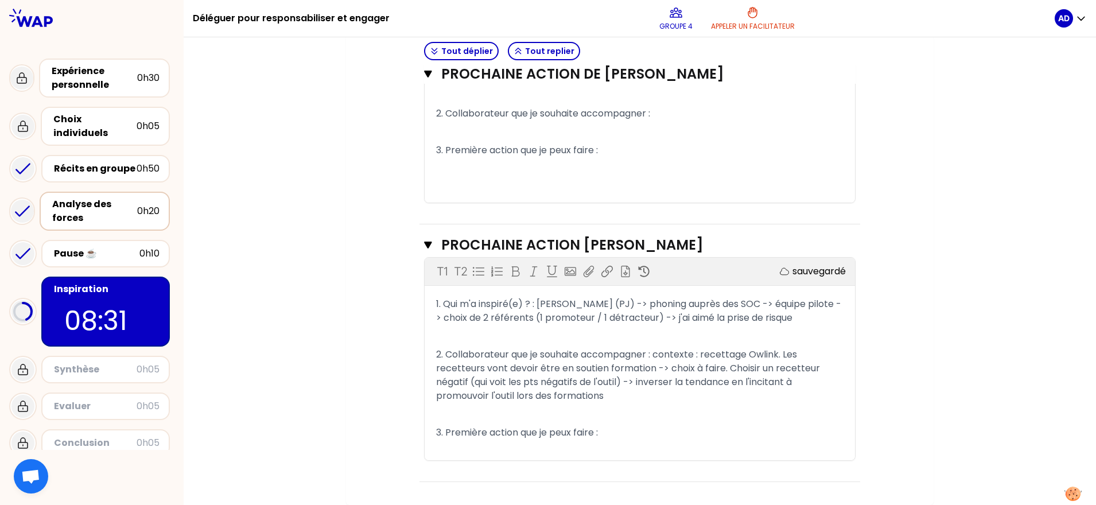
click at [620, 437] on p "3. Première action que je peux faire :" at bounding box center [639, 433] width 407 height 18
drag, startPoint x: 736, startPoint y: 429, endPoint x: 751, endPoint y: 443, distance: 20.3
click at [751, 442] on p "3. Première action que je peux faire : lui faire preuve conscience du travail m…" at bounding box center [639, 433] width 407 height 18
click at [654, 429] on span "3. Première action que je peux faire : lui faire preuve conscience des évolutio…" at bounding box center [635, 439] width 399 height 27
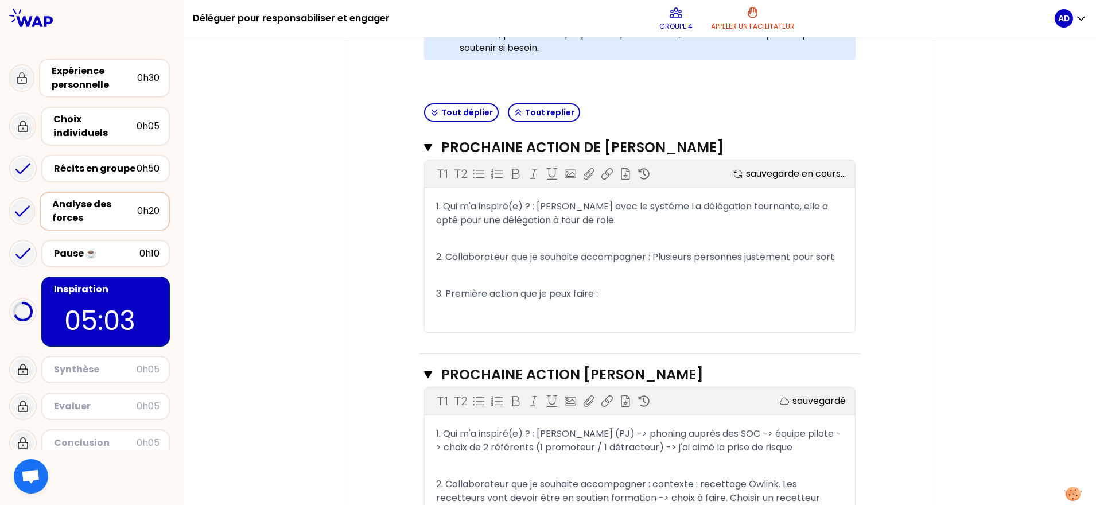
scroll to position [376, 0]
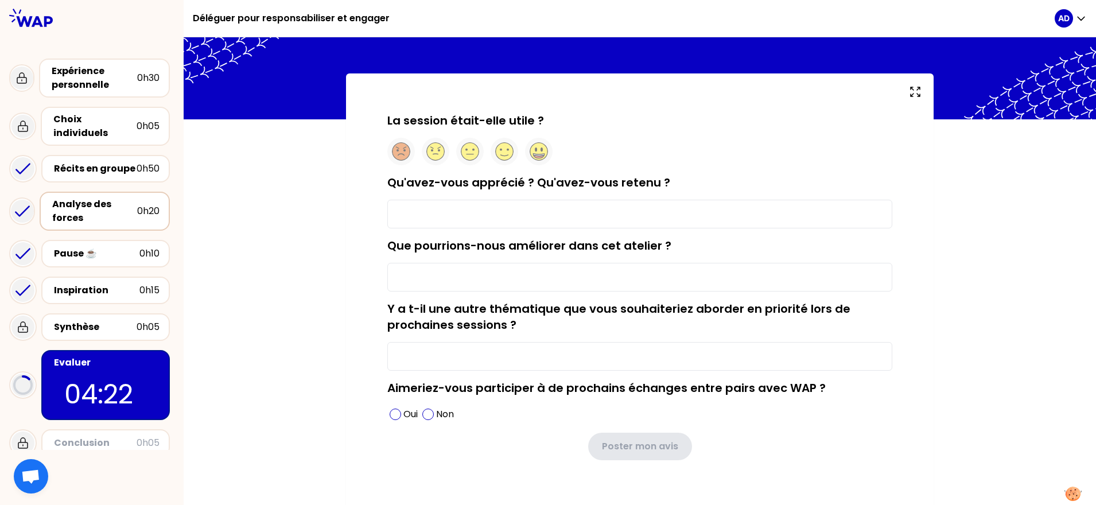
scroll to position [43, 0]
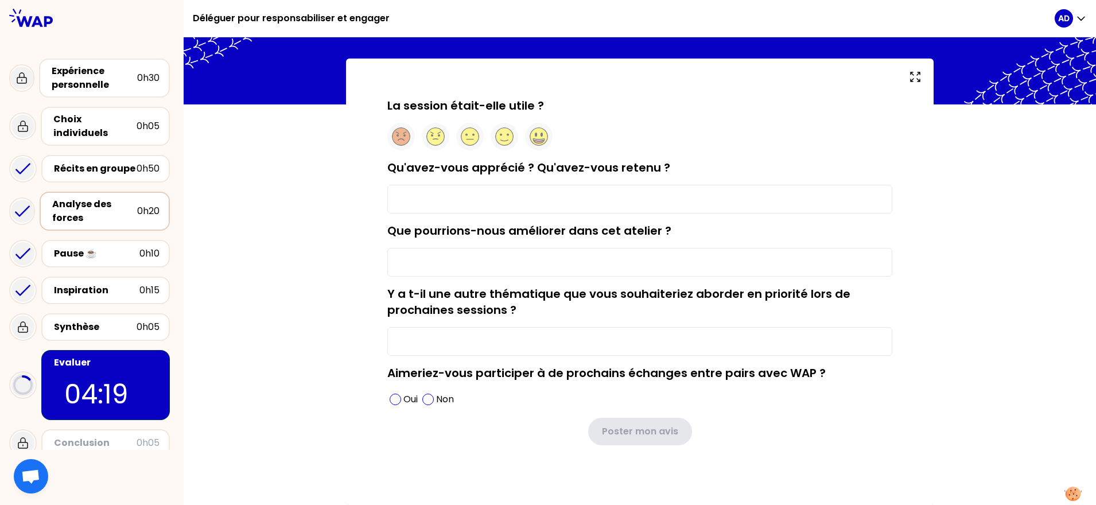
click at [464, 261] on input "Que pourrions-nous améliorer dans cet atelier ?" at bounding box center [639, 262] width 505 height 29
click at [349, 185] on div "La session était-elle utile ? Qu'avez-vous apprécié ? Qu'avez-vous retenu ? Que…" at bounding box center [640, 282] width 588 height 446
click at [536, 138] on circle at bounding box center [539, 137] width 18 height 18
click at [470, 201] on input "Qu'avez-vous apprécié ? Qu'avez-vous retenu ?" at bounding box center [639, 199] width 505 height 29
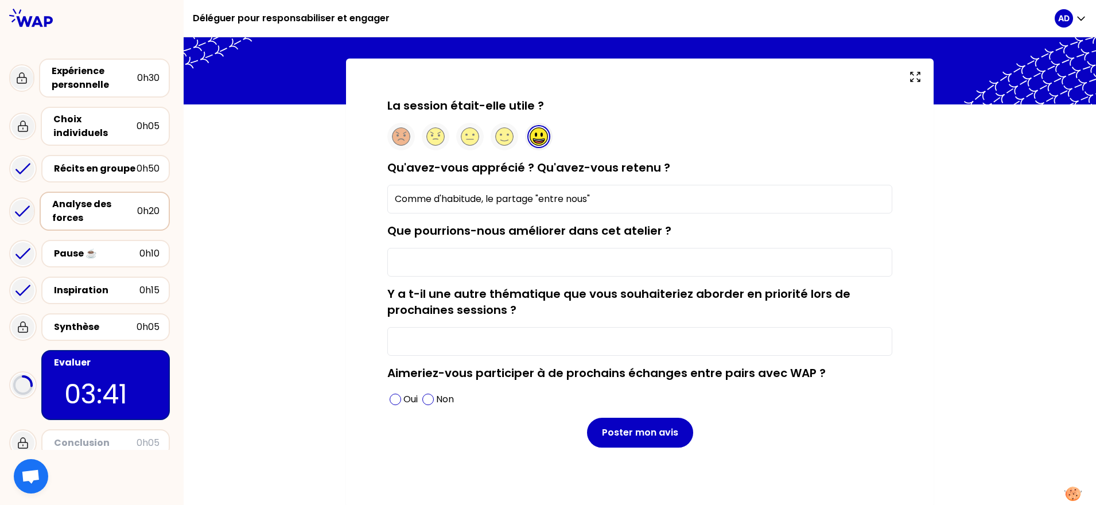
type input "Comme d'habitude, le partage "entre nous""
click at [438, 265] on input "Que pourrions-nous améliorer dans cet atelier ?" at bounding box center [639, 262] width 505 height 29
click at [425, 260] on input "Que pourrions-nous améliorer dans cet atelier ?" at bounding box center [639, 262] width 505 height 29
click at [732, 193] on input "Comme d'habitude, le partage "entre nous"" at bounding box center [639, 199] width 505 height 29
click at [599, 259] on input "Que pourrions-nous améliorer dans cet atelier ?" at bounding box center [639, 262] width 505 height 29
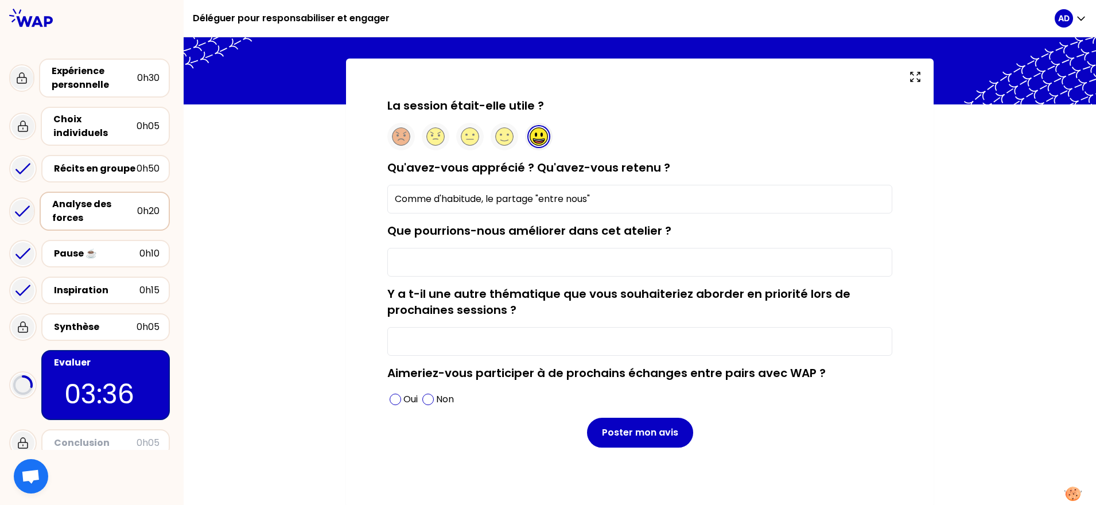
click at [599, 259] on input "Que pourrions-nous améliorer dans cet atelier ?" at bounding box center [639, 262] width 505 height 29
click at [787, 215] on form "La session était-elle utile ? Qu'avez-vous apprécié ? Qu'avez-vous retenu ? Com…" at bounding box center [639, 273] width 505 height 350
click at [391, 397] on span at bounding box center [395, 399] width 11 height 11
click at [494, 261] on input "Que pourrions-nous améliorer dans cet atelier ?" at bounding box center [639, 262] width 505 height 29
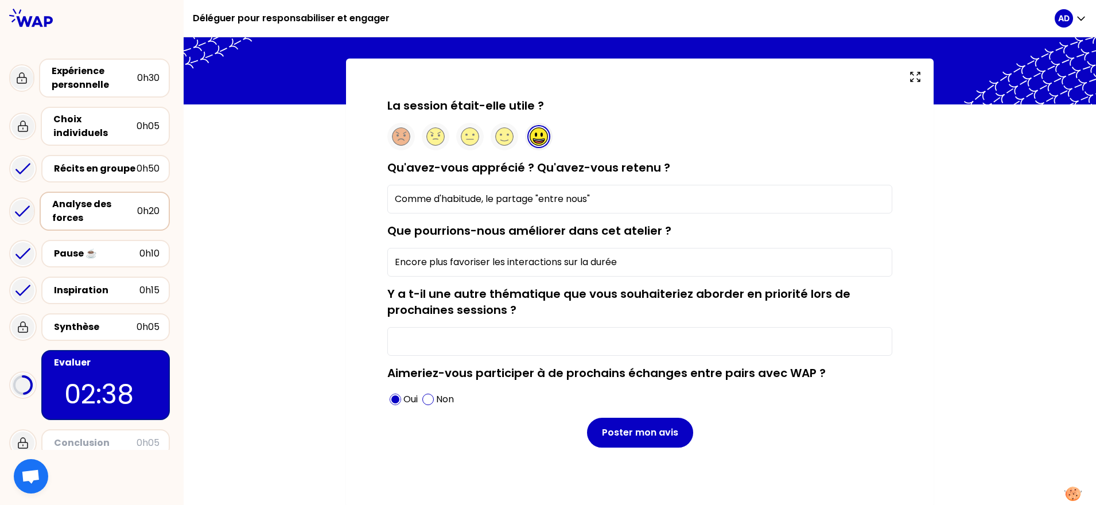
click at [649, 259] on input "Encore plus favoriser les interactions sur la durée" at bounding box center [639, 262] width 505 height 29
click at [626, 261] on input "Encore plus favoriser les interactions sur la durée" at bounding box center [639, 262] width 505 height 29
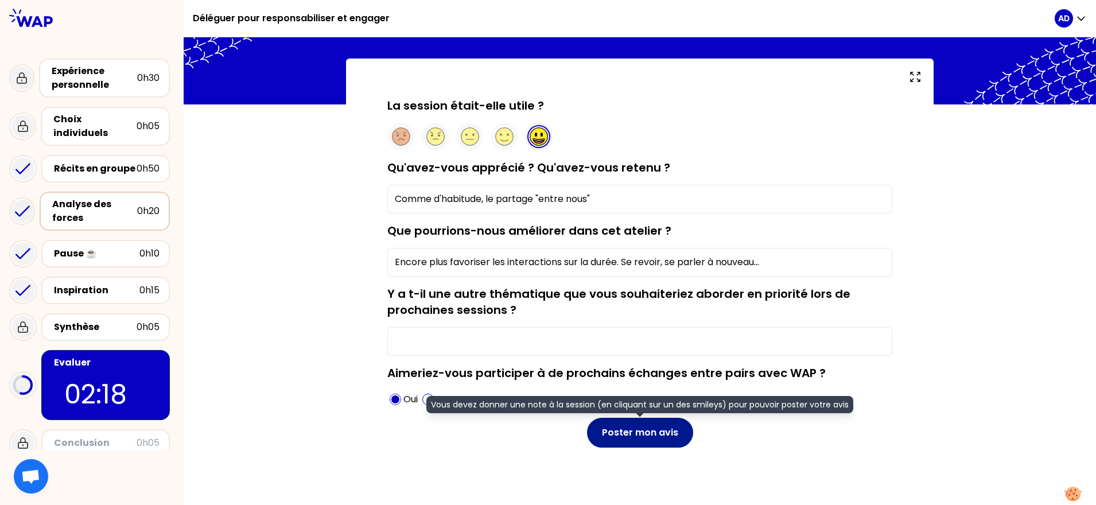
type input "Encore plus favoriser les interactions sur la durée. Se revoir, se parler à nou…"
click at [629, 428] on button "Poster mon avis" at bounding box center [640, 433] width 106 height 30
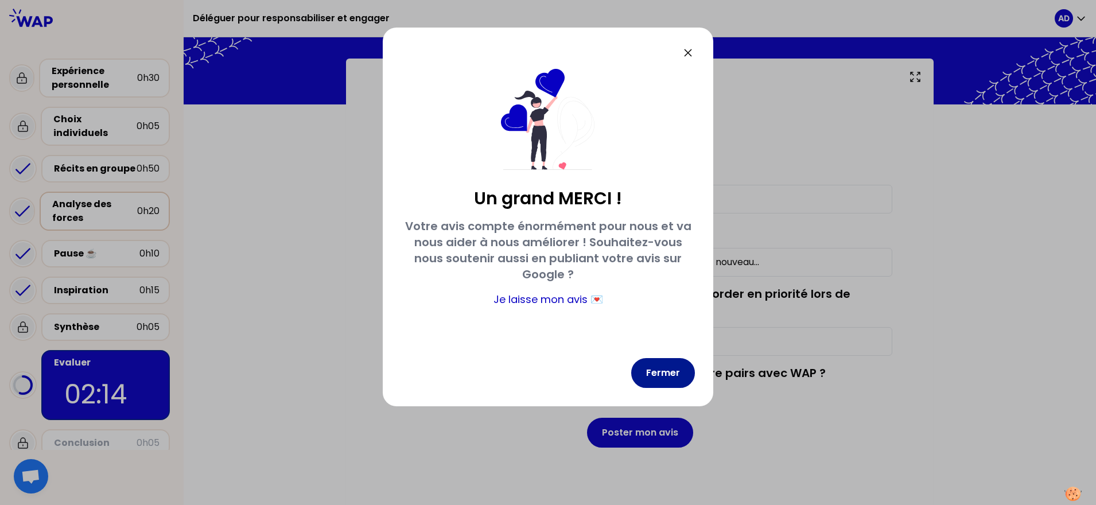
click at [664, 370] on button "Fermer" at bounding box center [663, 373] width 64 height 30
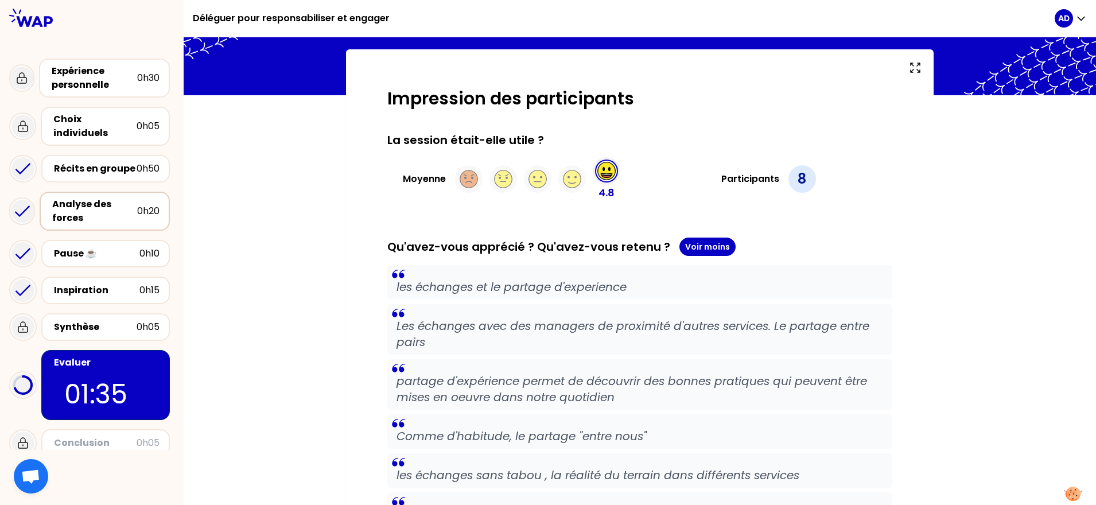
scroll to position [0, 0]
